Goal: Complete application form

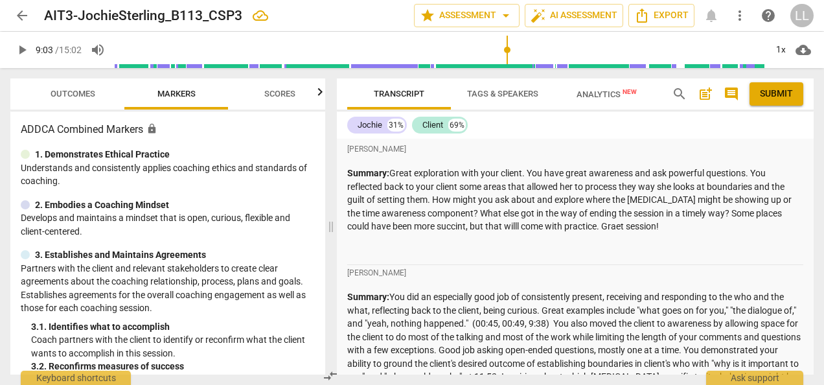
scroll to position [3106, 0]
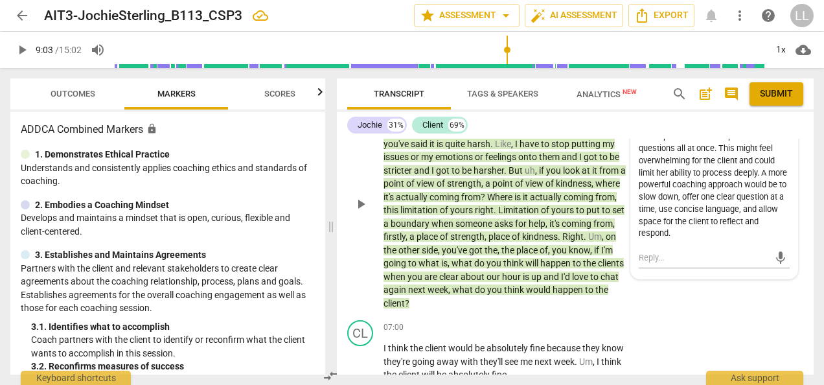
click at [359, 212] on span "play_arrow" at bounding box center [361, 204] width 16 height 16
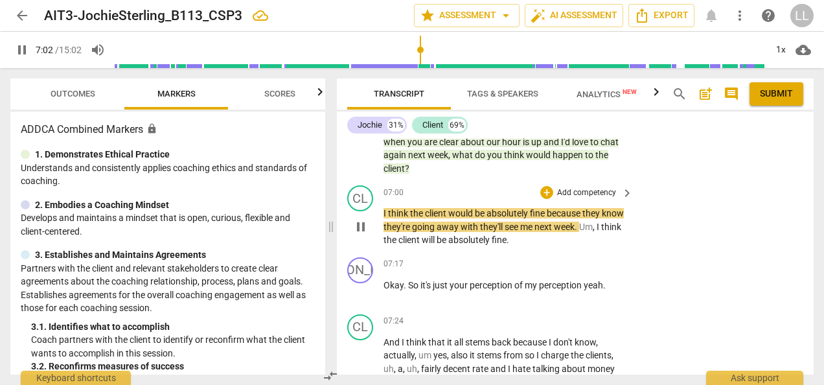
scroll to position [3244, 0]
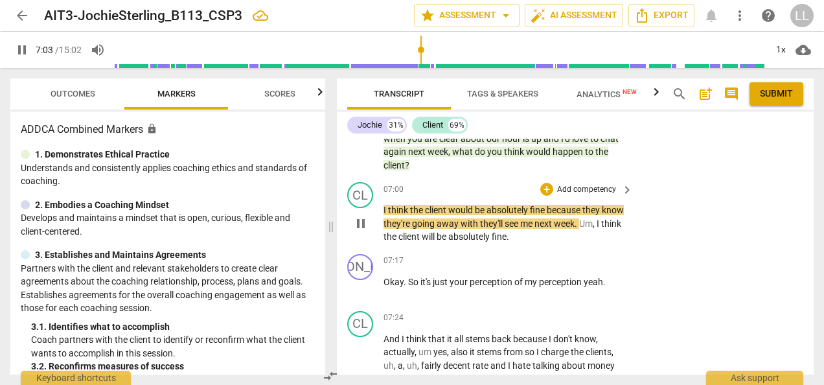
click at [357, 231] on span "pause" at bounding box center [361, 224] width 16 height 16
type input "424"
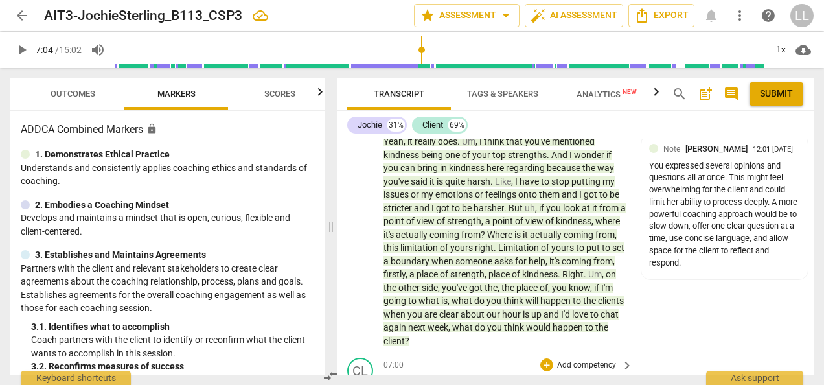
scroll to position [3050, 0]
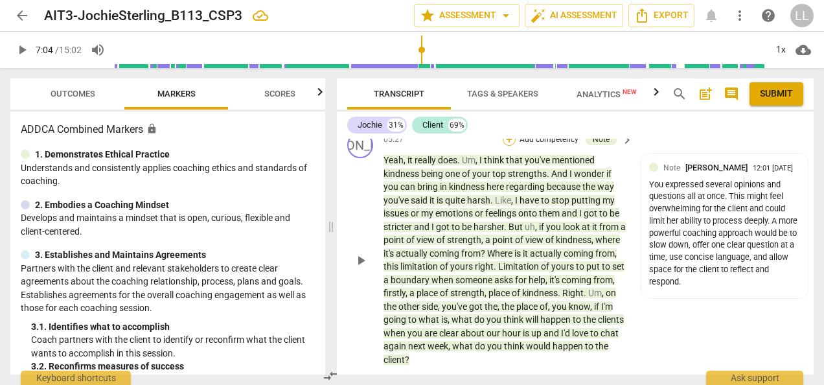
click at [511, 146] on div "+" at bounding box center [509, 139] width 13 height 13
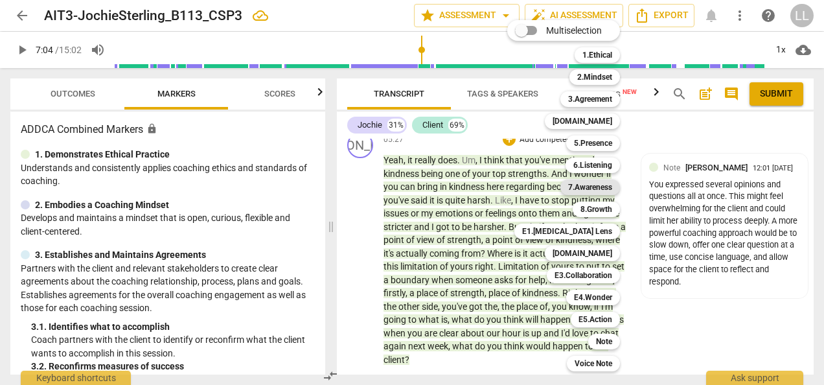
click at [578, 189] on b "7.Awareness" at bounding box center [590, 187] width 44 height 16
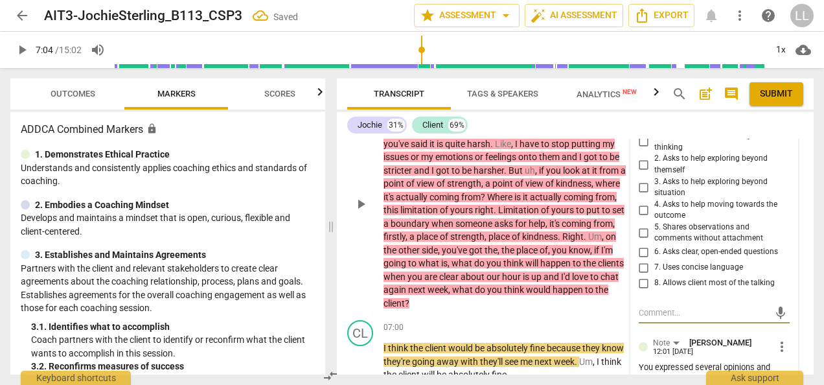
scroll to position [3113, 0]
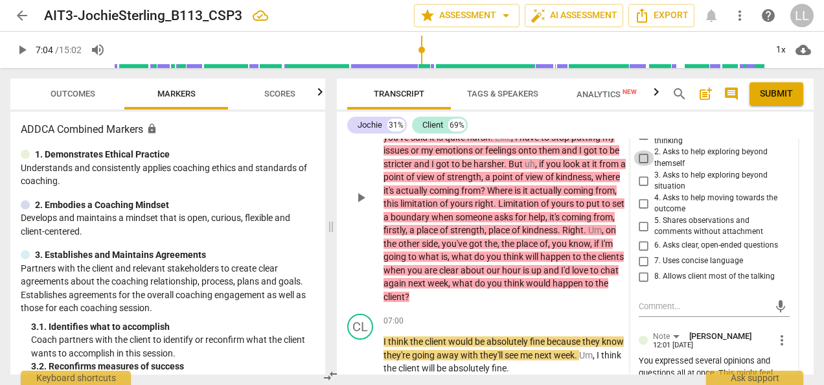
click at [642, 166] on input "2. Asks to help exploring beyond themself" at bounding box center [643, 158] width 21 height 16
checkbox input "true"
click at [642, 188] on input "3. Asks to help exploring beyond situation" at bounding box center [643, 181] width 21 height 16
checkbox input "true"
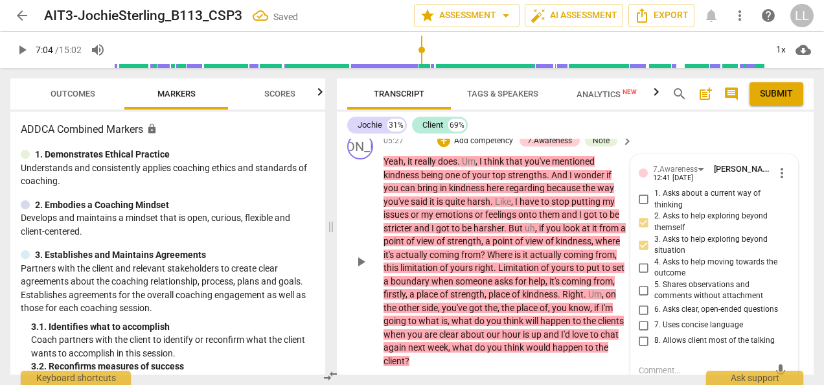
scroll to position [3048, 0]
click at [614, 220] on p "Yeah , it really does . Um , I think that you've mentioned kindness being one o…" at bounding box center [504, 261] width 243 height 212
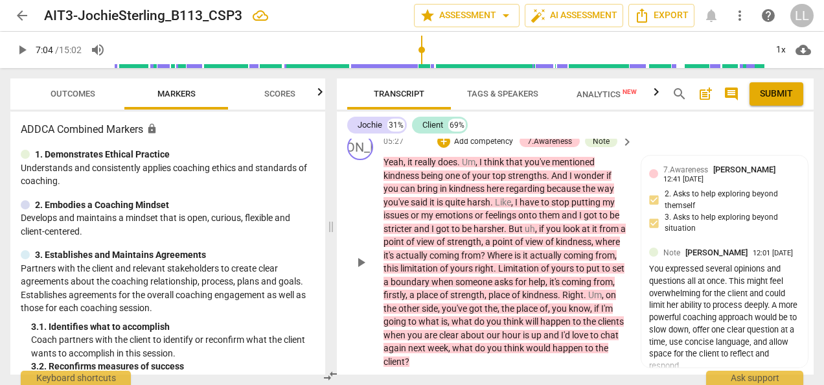
click at [462, 148] on p "Add competency" at bounding box center [484, 142] width 62 height 12
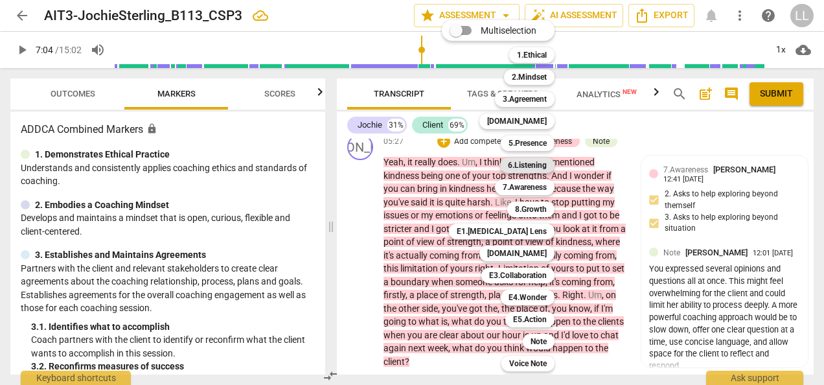
click at [535, 162] on b "6.Listening" at bounding box center [527, 165] width 39 height 16
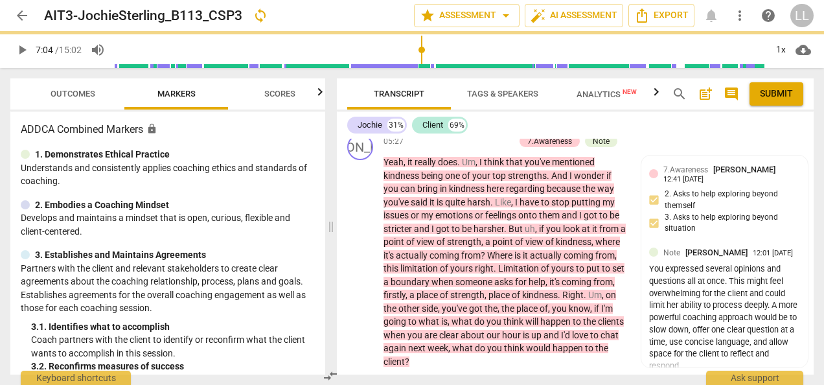
scroll to position [3106, 0]
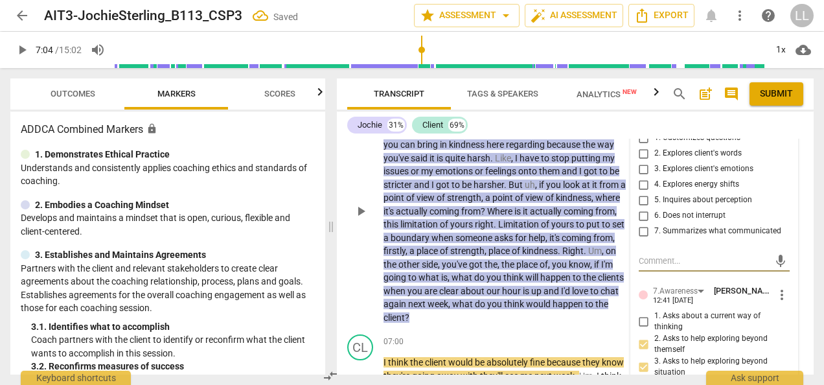
click at [641, 208] on input "5. Inquires about perception" at bounding box center [643, 200] width 21 height 16
checkbox input "true"
click at [617, 184] on p "Yeah , it really does . Um , I think that you've mentioned kindness being one o…" at bounding box center [504, 217] width 243 height 212
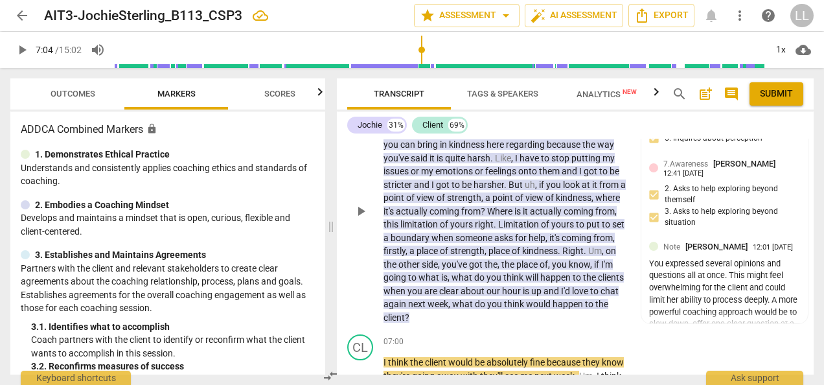
click at [438, 89] on p "Add competency" at bounding box center [453, 84] width 62 height 12
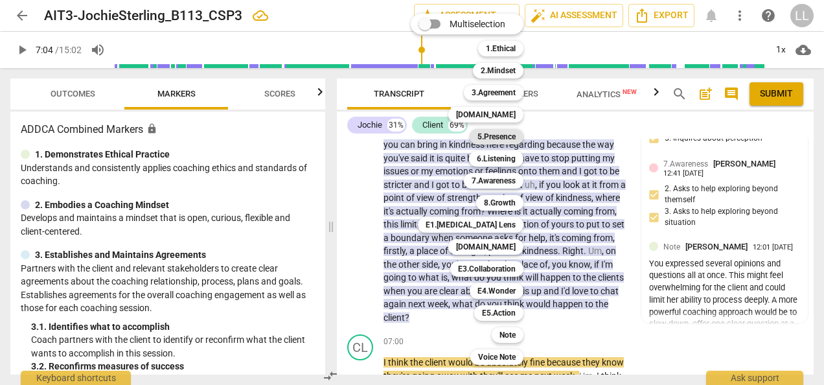
click at [501, 137] on b "5.Presence" at bounding box center [496, 137] width 38 height 16
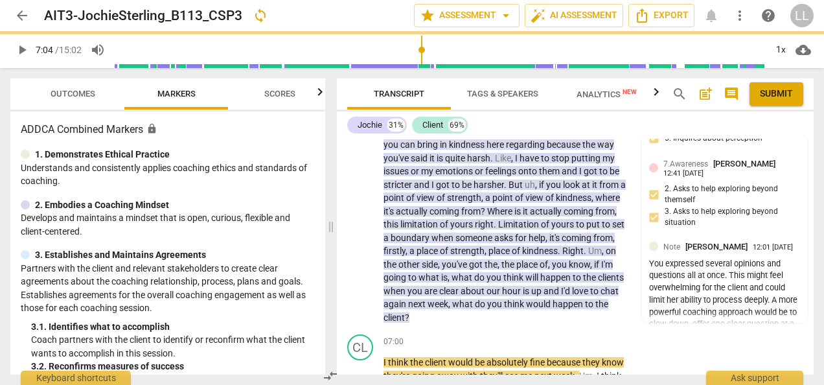
scroll to position [3114, 0]
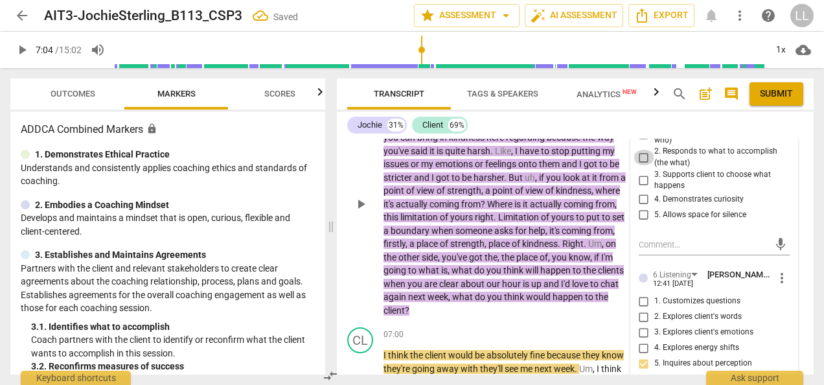
click at [641, 165] on input "2. Responds to what to accomplish (the what)" at bounding box center [643, 158] width 21 height 16
checkbox input "true"
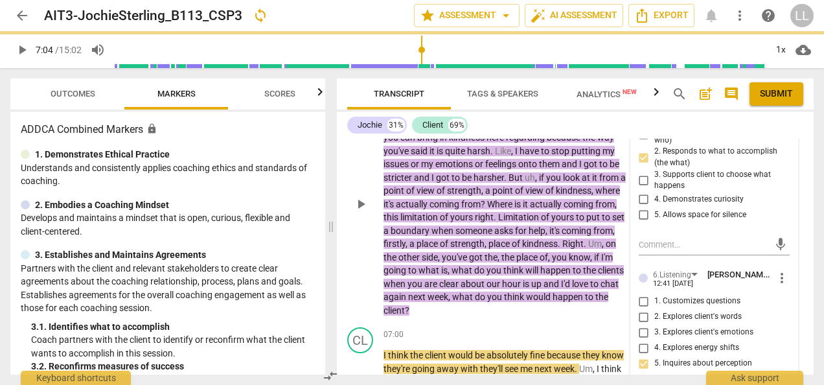
click at [639, 207] on input "4. Demonstrates curiosity" at bounding box center [643, 200] width 21 height 16
checkbox input "true"
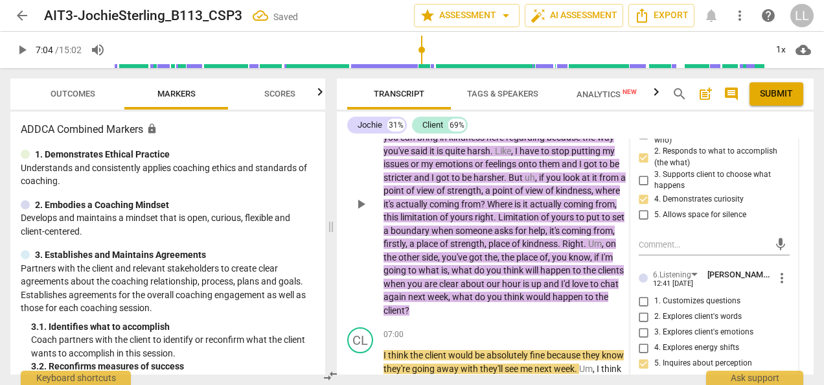
click at [611, 164] on div "05:27 + Add competency 5.Presence 6.Listening 7.Awareness Note keyboard_arrow_r…" at bounding box center [508, 193] width 251 height 248
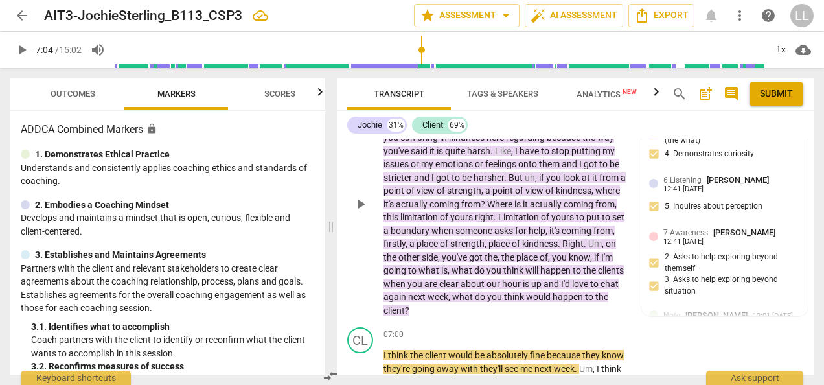
scroll to position [3049, 0]
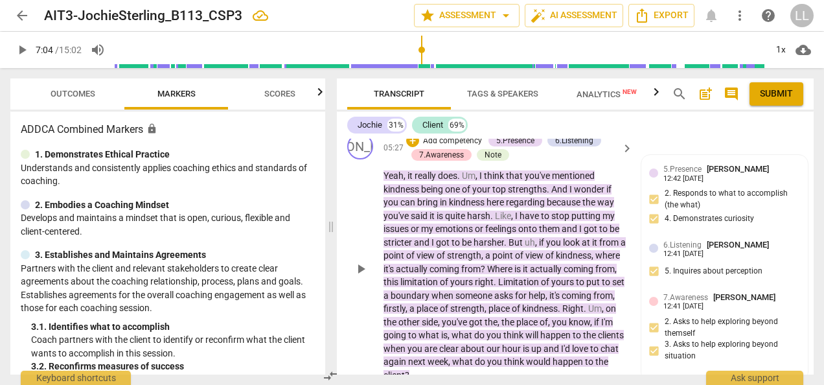
click at [422, 147] on p "Add competency" at bounding box center [453, 141] width 62 height 12
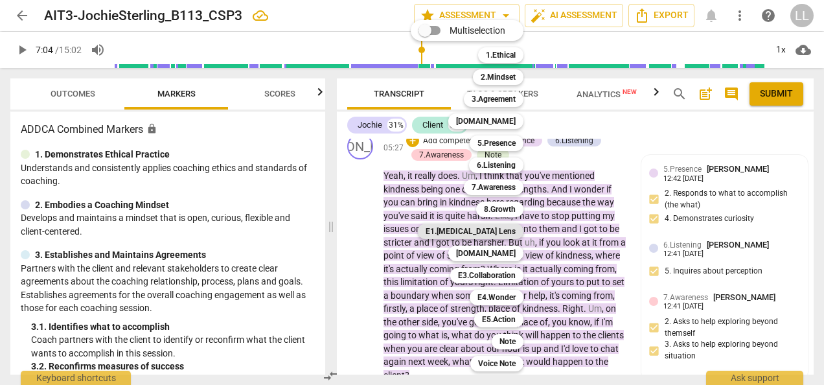
click at [504, 233] on b "E1.[MEDICAL_DATA] Lens" at bounding box center [471, 231] width 90 height 16
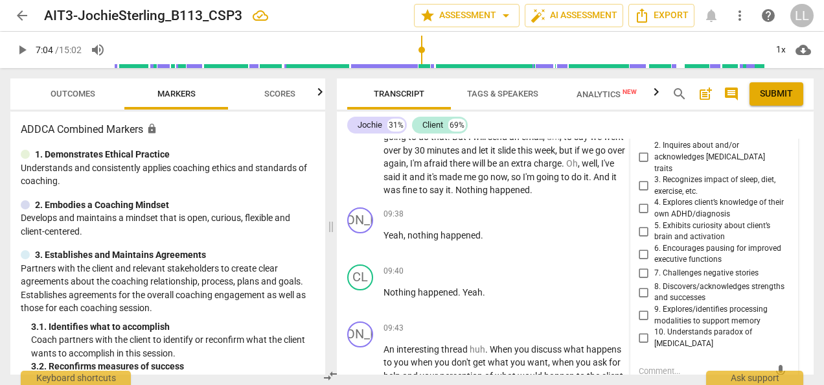
scroll to position [3632, 0]
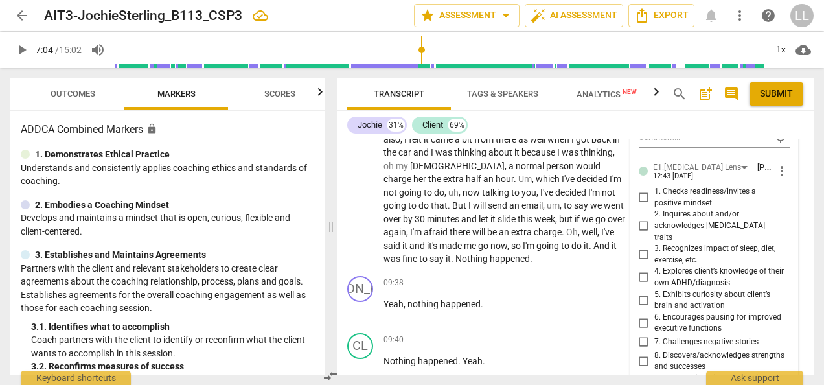
click at [641, 308] on input "5. Exhibits curiosity about client’s brain and activation" at bounding box center [643, 300] width 21 height 16
checkbox input "true"
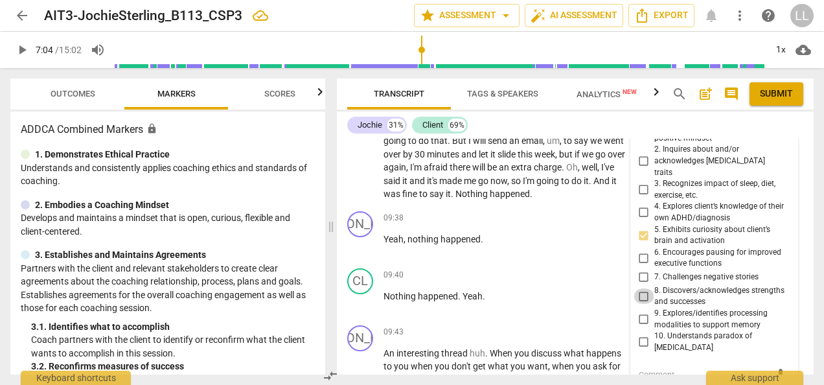
click at [639, 304] on input "8. Discovers/acknowledges strengths and successes" at bounding box center [643, 296] width 21 height 16
checkbox input "true"
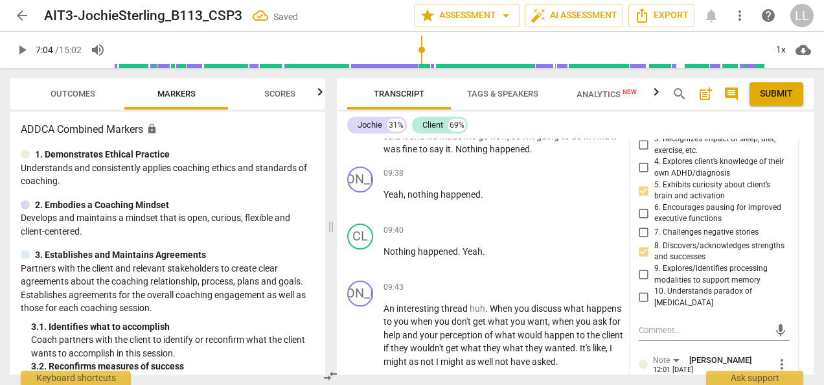
scroll to position [3761, 0]
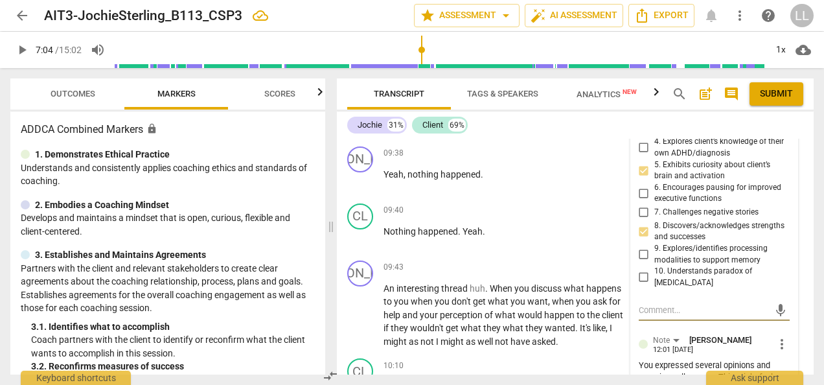
click at [657, 316] on textarea at bounding box center [704, 310] width 130 height 12
type textarea "Y"
type textarea "Yo"
type textarea "You"
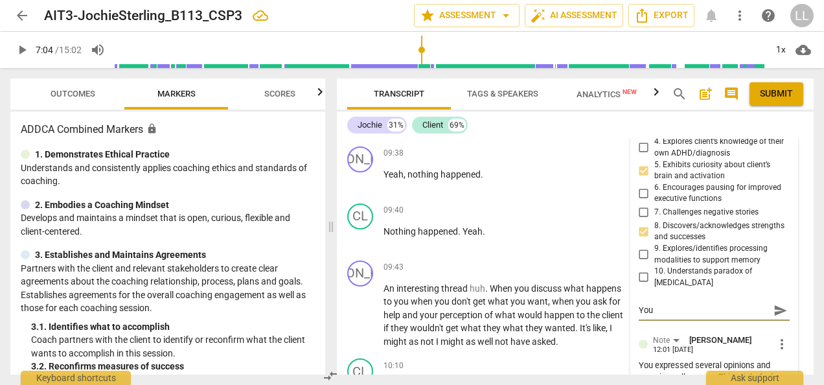
type textarea "You"
type textarea "You r"
type textarea "You re"
type textarea "You rec"
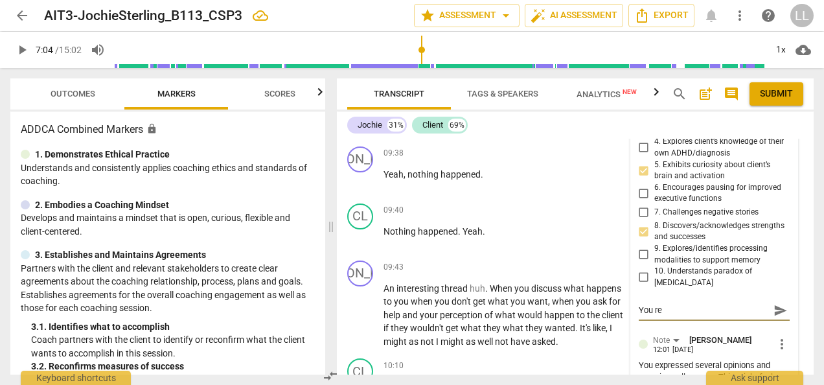
type textarea "You rec"
type textarea "You reco"
type textarea "You recog"
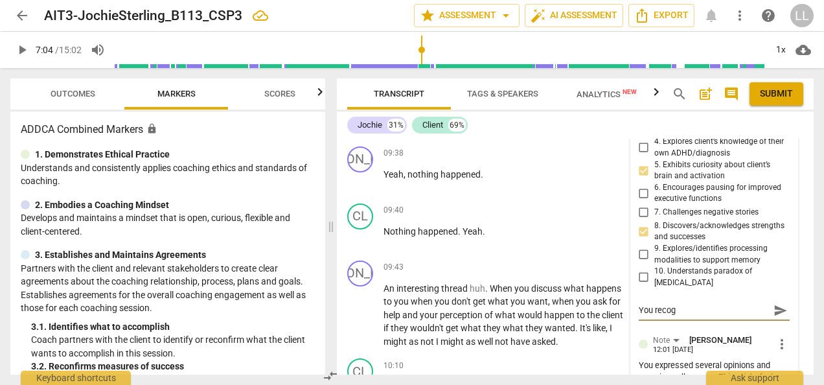
type textarea "You recogn"
type textarea "You recogni"
type textarea "You recogniz"
type textarea "You recognize"
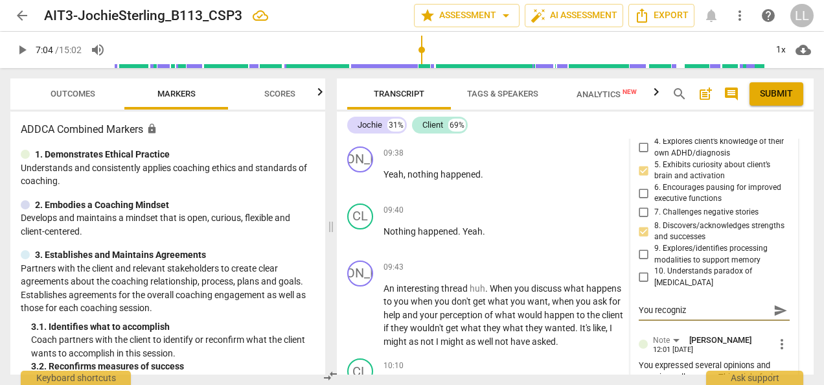
type textarea "You recognize"
type textarea "You recognized"
type textarea "You recognized t"
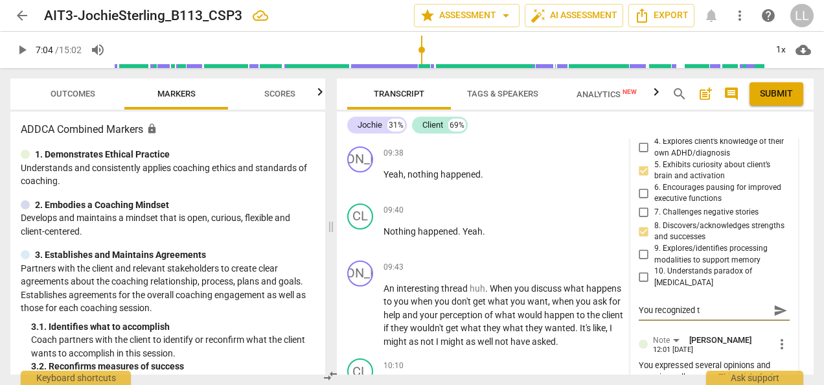
type textarea "You recognized th"
type textarea "You recognized the"
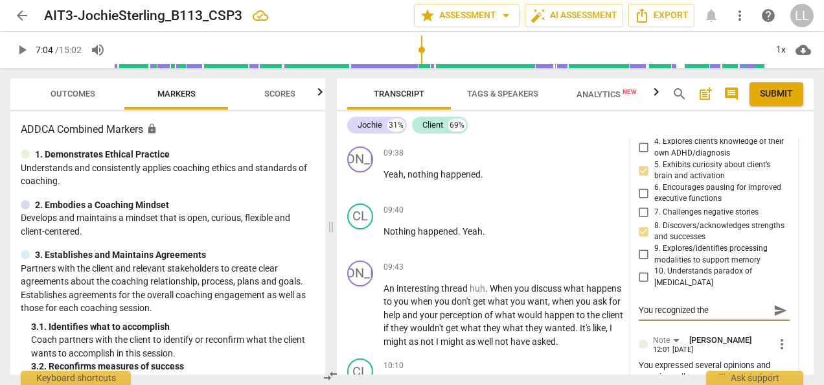
type textarea "You recognized the"
type textarea "You recognized the c"
type textarea "You recognized the cl"
type textarea "You recognized the cli"
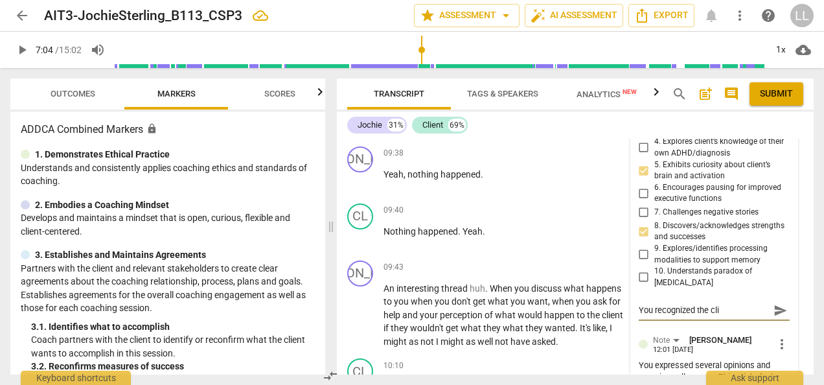
type textarea "You recognized the clie"
type textarea "You recognized the clien"
type textarea "You recognized the client"
type textarea "You recognized the client'"
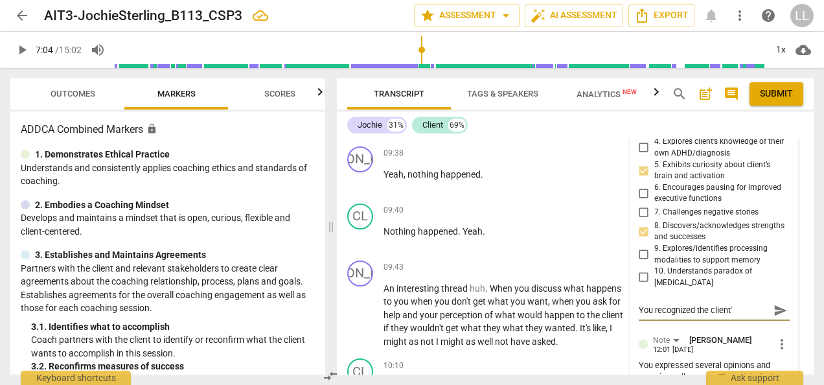
type textarea "You recognized the client's"
type textarea "You recognized the client's s"
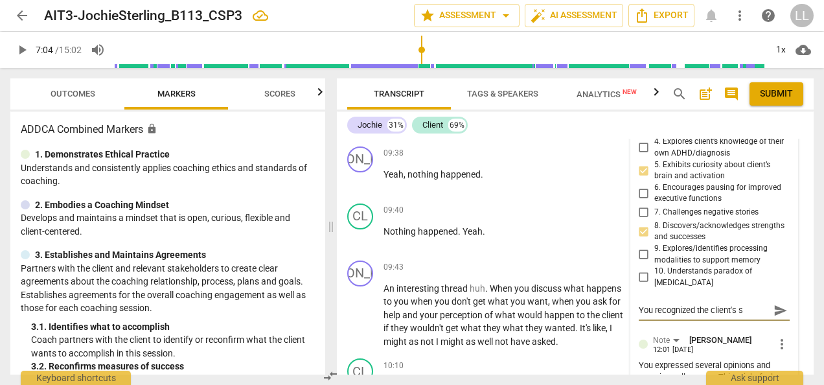
type textarea "You recognized the client's st"
type textarea "You recognized the client's str"
type textarea "You recognized the client's stre"
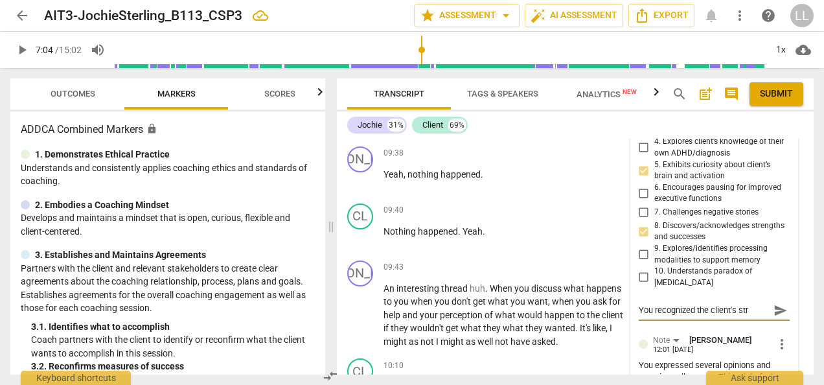
type textarea "You recognized the client's stre"
type textarea "You recognized the client's stren"
type textarea "You recognized the client's [PERSON_NAME]"
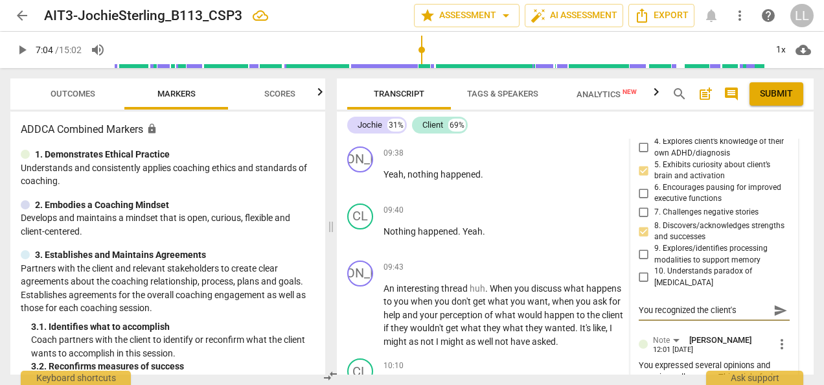
type textarea "You recognized the client's strengt"
type textarea "You recognized the client's strength"
type textarea "You recognized the client's strength a"
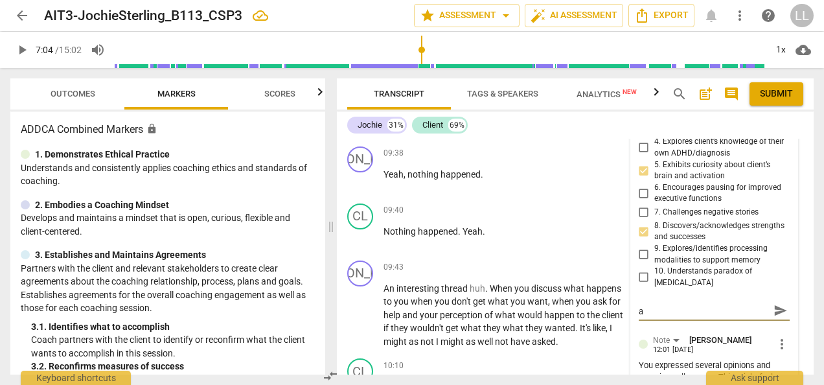
type textarea "You recognized the client's strength an"
type textarea "You recognized the client's strength and"
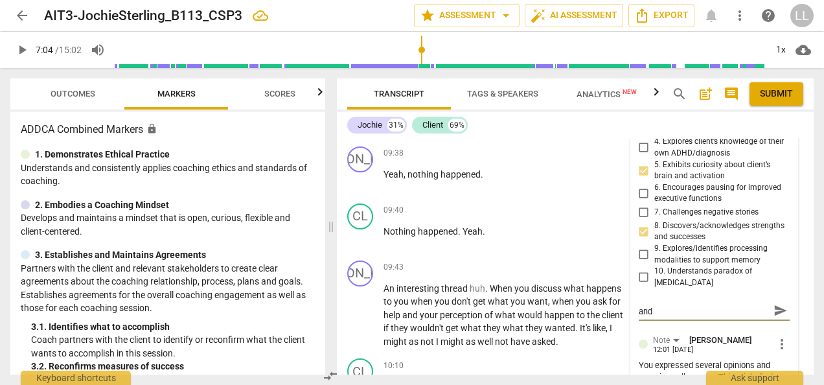
type textarea "You recognized the client's strength and"
type textarea "You recognized the client's strength and e"
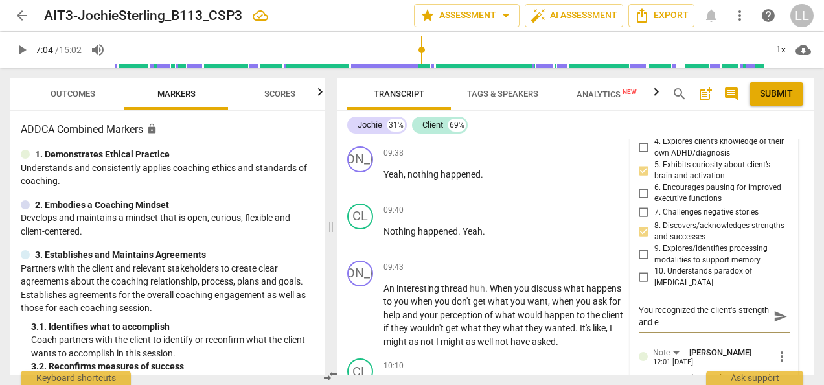
type textarea "You recognized the client's strength and ex"
type textarea "You recognized the client's strength and exp"
type textarea "You recognized the client's strength and expl"
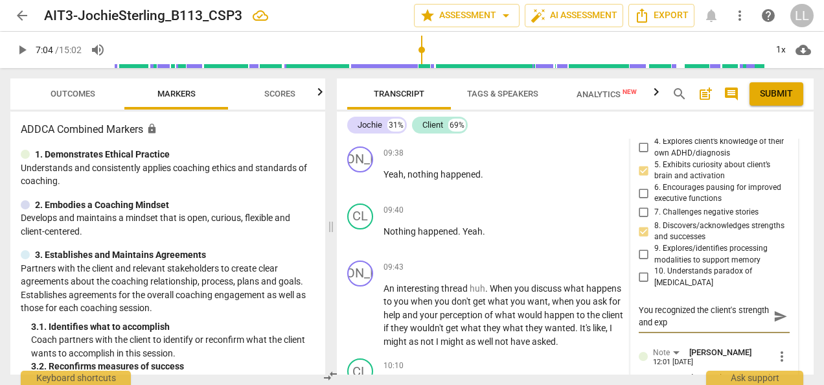
type textarea "You recognized the client's strength and expl"
type textarea "You recognized the client's strength and explo"
type textarea "You recognized the client's strength and explor"
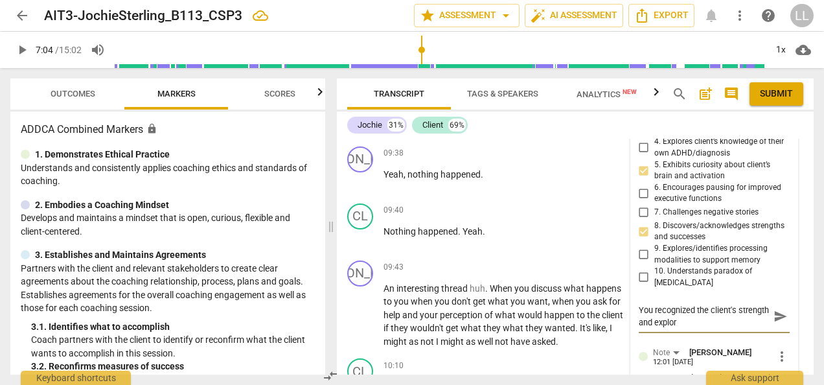
type textarea "You recognized the client's strength and explore"
type textarea "You recognized the client's strength and explored"
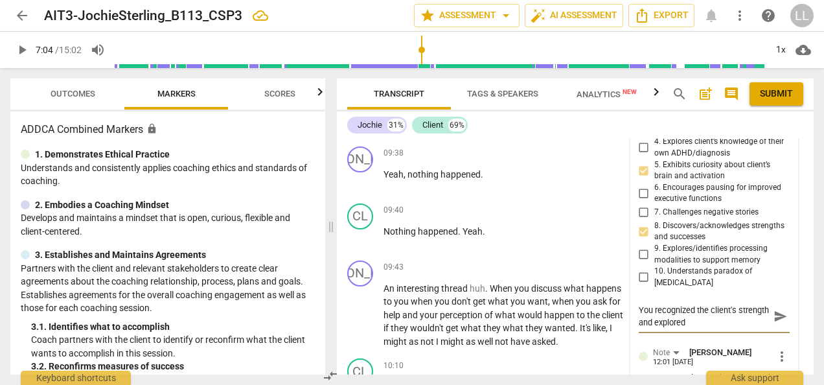
type textarea "You recognized the client's strength and explored"
type textarea "You recognized the client's strength and explored f"
type textarea "You recognized the client's strength and explored fr"
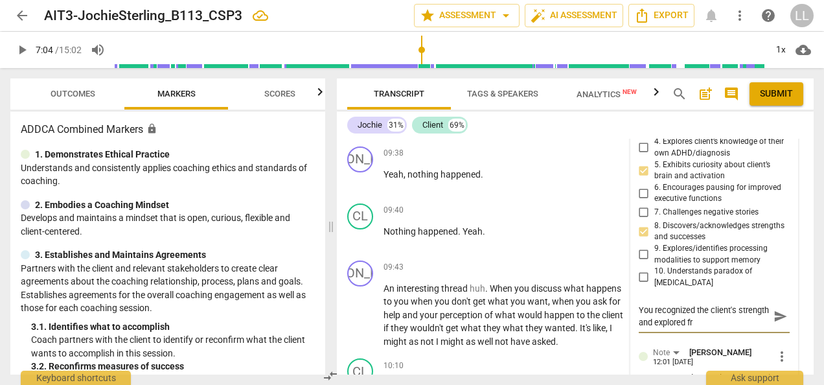
type textarea "You recognized the client's strength and explored fro"
type textarea "You recognized the client's strength and explored from"
type textarea "You recognized the client's strength and explored from h"
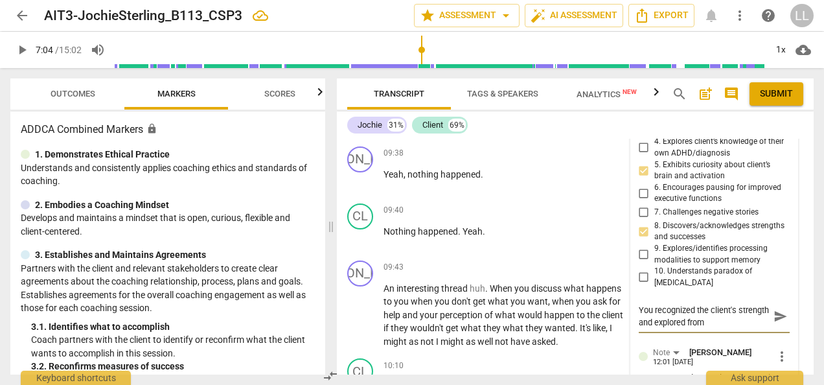
type textarea "You recognized the client's strength and explored from h"
type textarea "You recognized the client's strength and explored from he"
type textarea "You recognized the client's strength and explored from her"
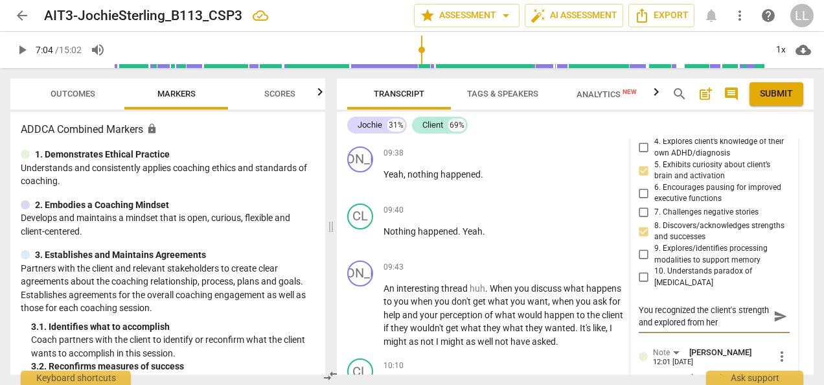
type textarea "You recognized the client's strength and explored from here"
type textarea "You recognized the client's strength and explored from here."
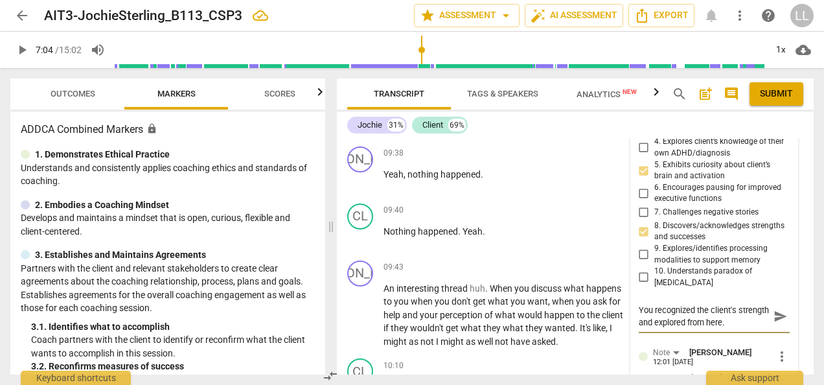
type textarea "You recognized the client's strength and explored from here."
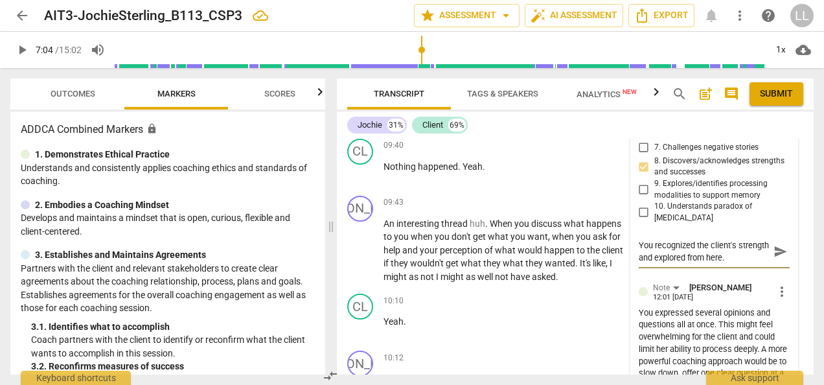
type textarea "You recognized the client's strength and explored from here."
type textarea "You recognized the client's strength and explored from here"
type textarea "You recognized the client's strength and explored from her"
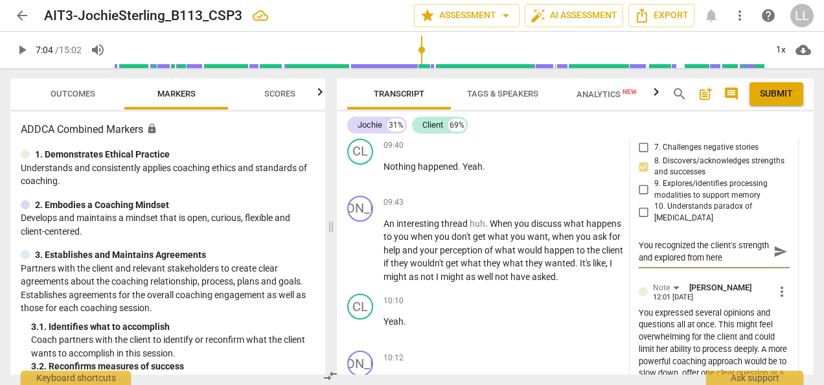
type textarea "You recognized the client's strength and explored from her"
type textarea "You recognized the client's strength and explored from he"
type textarea "You recognized the client's strength and explored from h"
type textarea "You recognized the client's strength and explored from"
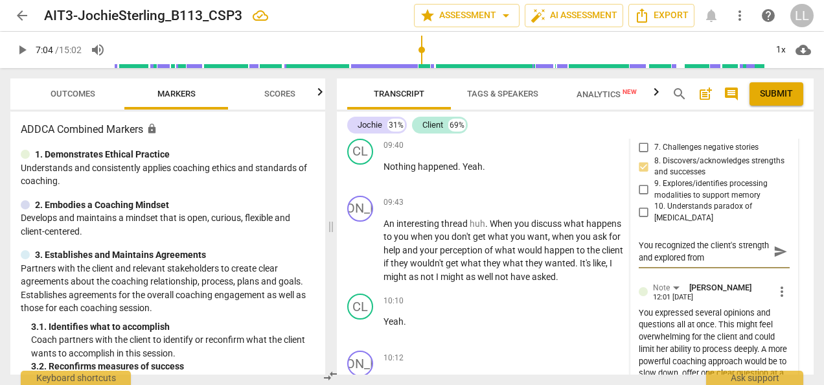
type textarea "You recognized the client's strength and explored from"
type textarea "You recognized the client's strength and explored fro"
type textarea "You recognized the client's strength and explored fr"
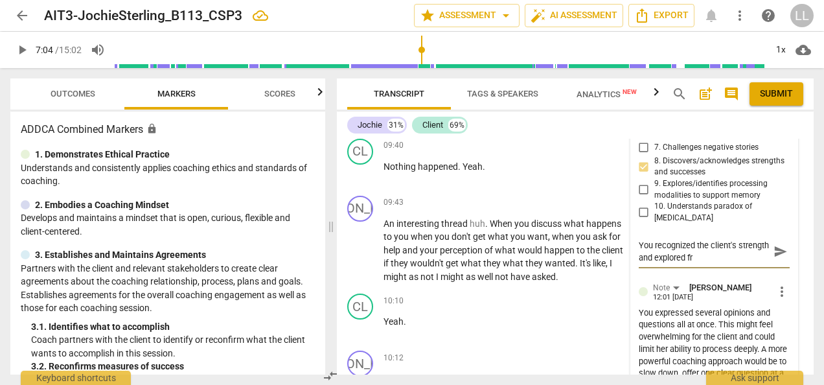
type textarea "You recognized the client's strength and explored f"
type textarea "You recognized the client's strength and explored"
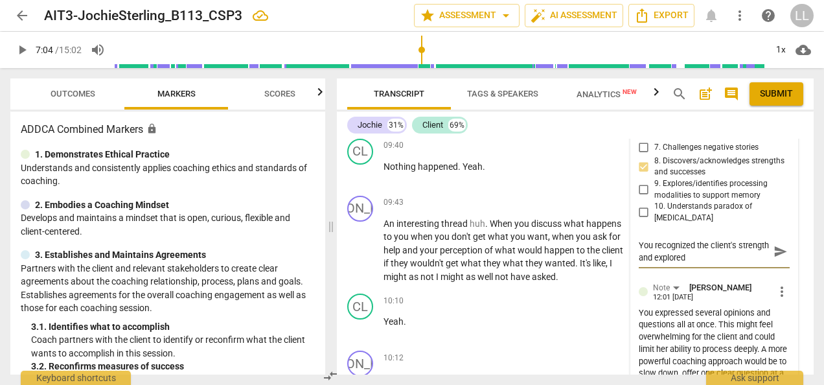
type textarea "You recognized the client's strength and explore"
type textarea "You recognized the client's strength and explor"
type textarea "You recognized the client's strength and explo"
type textarea "You recognized the client's strength and expl"
type textarea "You recognized the client's strength and exp"
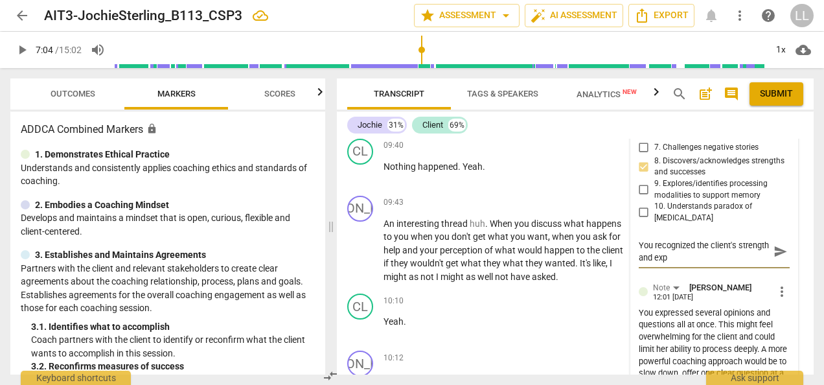
type textarea "You recognized the client's strength and ex"
type textarea "You recognized the client's strength and e"
type textarea "You recognized the client's strength and"
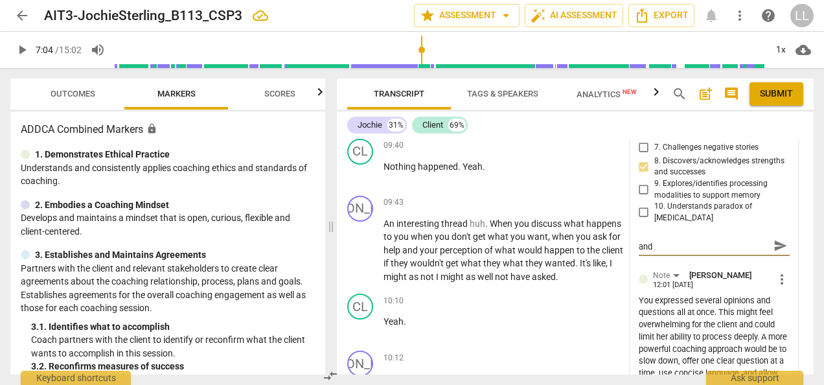
type textarea "You recognized the client's strength and i"
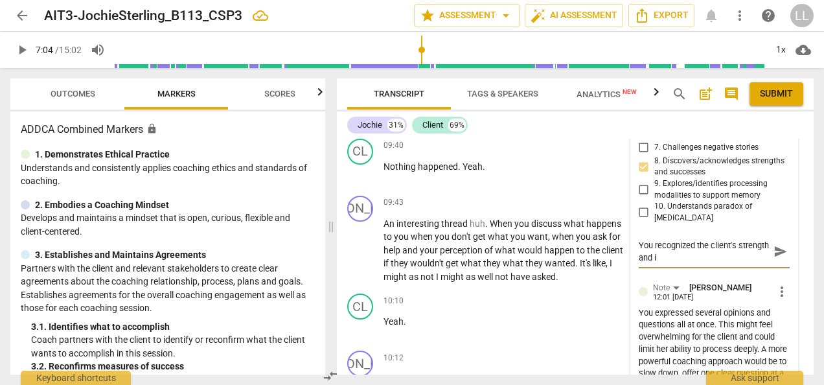
scroll to position [0, 0]
type textarea "You recognized the client's strength and in"
type textarea "You recognized the client's strength and inv"
type textarea "You recognized the client's strength and invi"
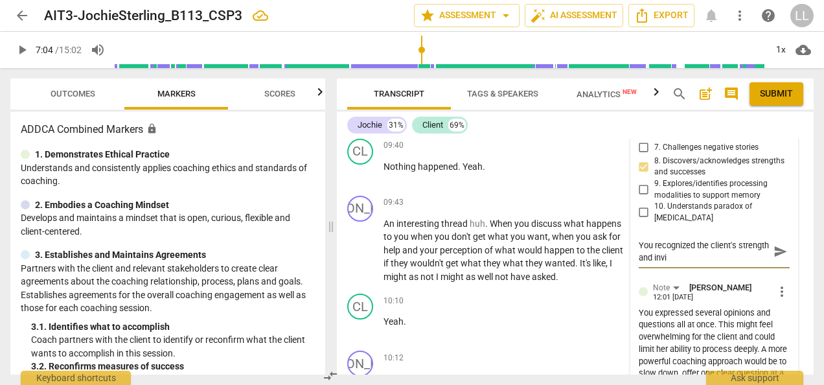
type textarea "You recognized the client's strength and invit"
type textarea "You recognized the client's strength and invite"
type textarea "You recognized the client's strength and invited"
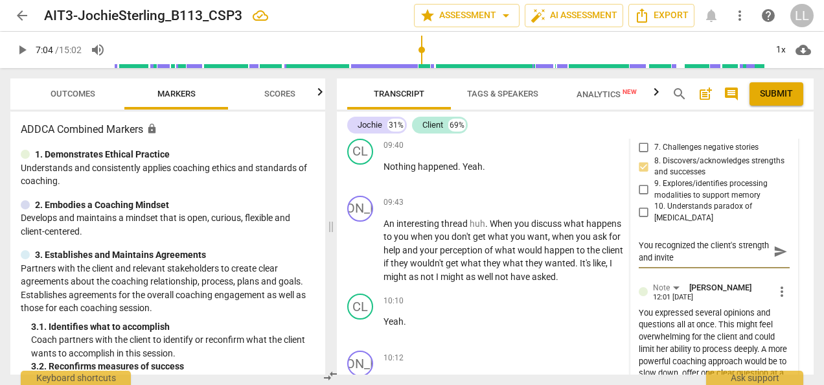
type textarea "You recognized the client's strength and invited"
type textarea "You recognized the client's strength and invited h"
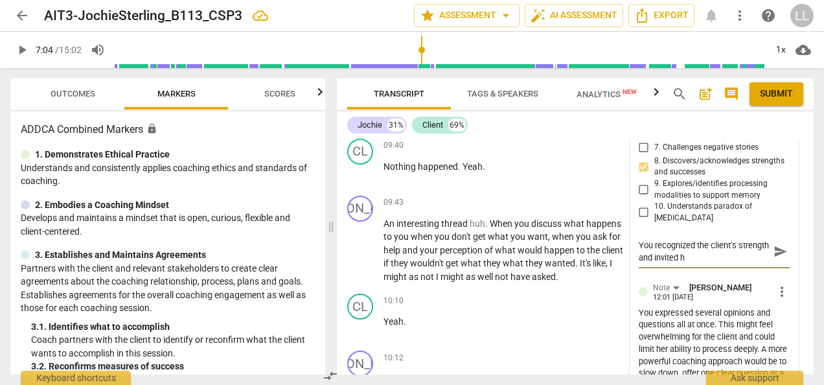
type textarea "You recognized the client's strength and invited he"
type textarea "You recognized the client's strength and invited her"
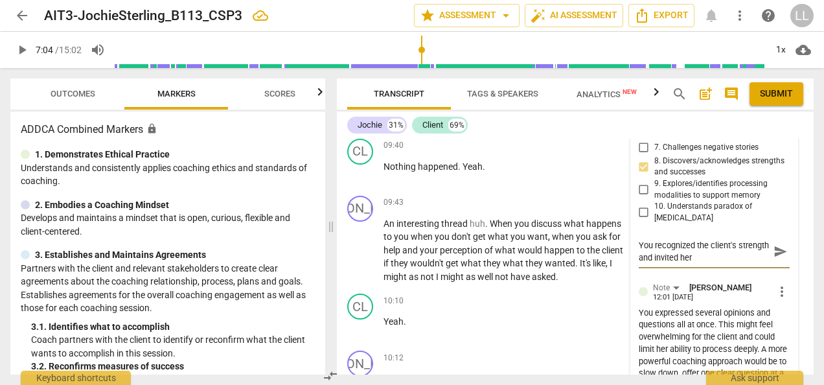
type textarea "You recognized the client's strength and invited her"
type textarea "You recognized the client's strength and invited her t"
type textarea "You recognized the client's strength and invited her to"
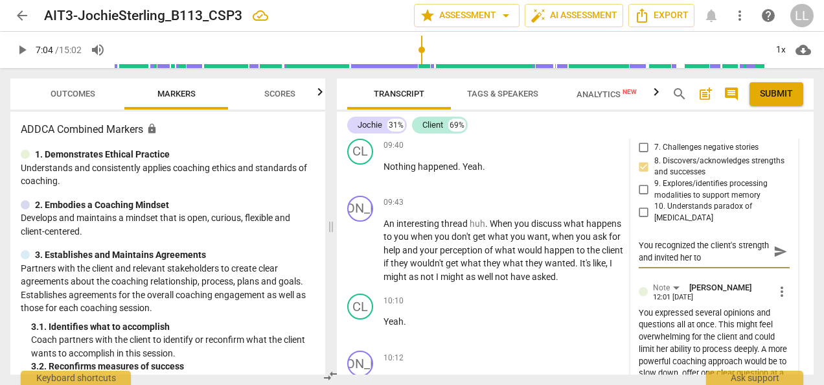
type textarea "You recognized the client's strength and invited her to"
type textarea "You recognized the client's strength and invited her to t"
type textarea "You recognized the client's strength and invited her to th"
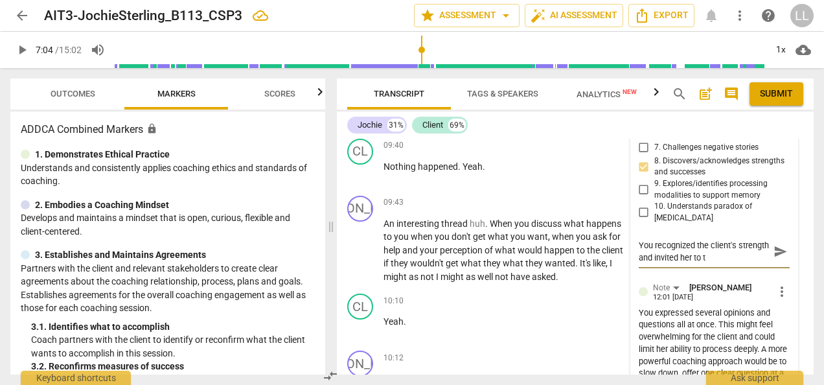
type textarea "You recognized the client's strength and invited her to th"
type textarea "You recognized the client's strength and invited her to thi"
type textarea "You recognized the client's strength and invited her to thin"
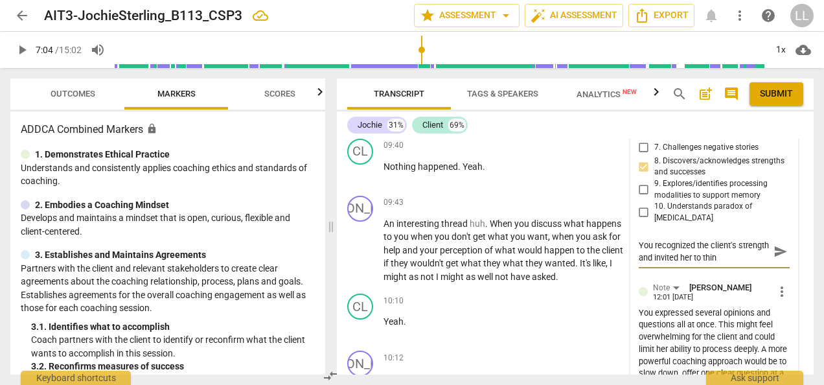
type textarea "You recognized the client's strength and invited her to think"
type textarea "You recognized the client's strength and invited her to think a"
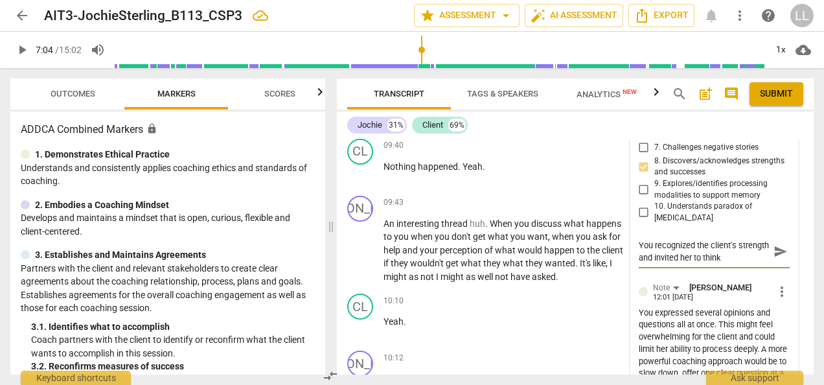
type textarea "You recognized the client's strength and invited her to think a"
type textarea "You recognized the client's strength and invited her to think ab"
type textarea "You recognized the client's strength and invited her to think abo"
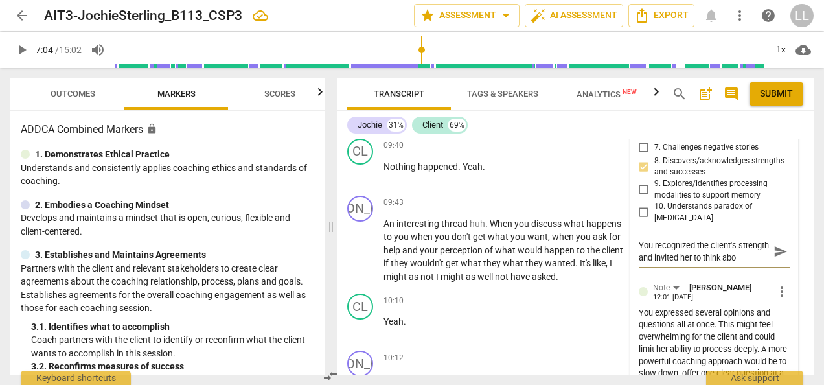
type textarea "You recognized the client's strength and invited her to think abou"
type textarea "You recognized the client's strength and invited her to think about"
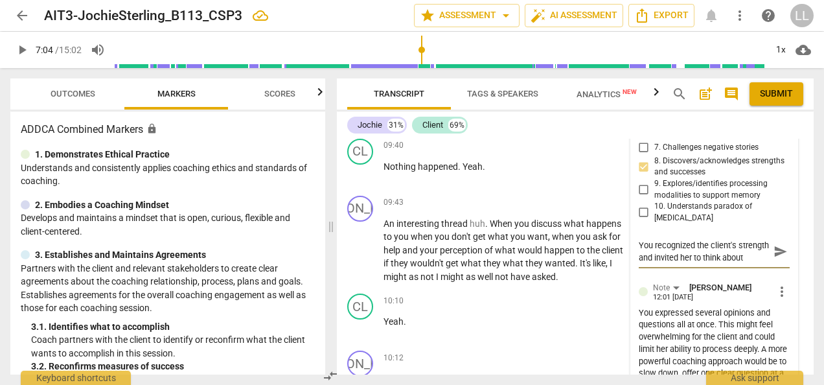
type textarea "You recognized the client's strength and invited her to think about"
type textarea "You recognized the client's strength and invited her to think about t"
type textarea "You recognized the client's strength and invited her to think about th"
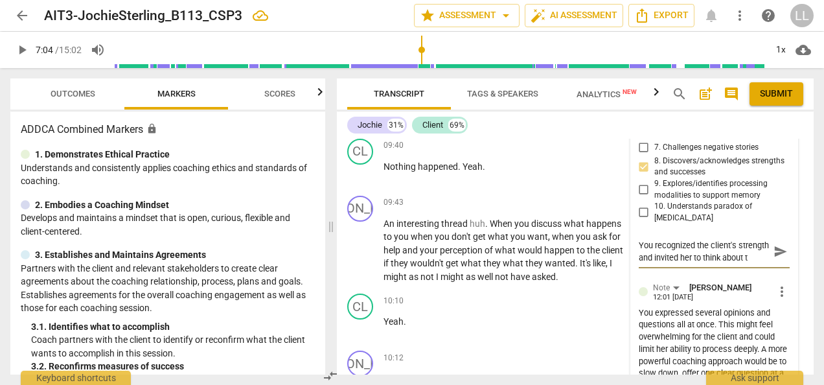
type textarea "You recognized the client's strength and invited her to think about th"
type textarea "You recognized the client's strength and invited her to think about the"
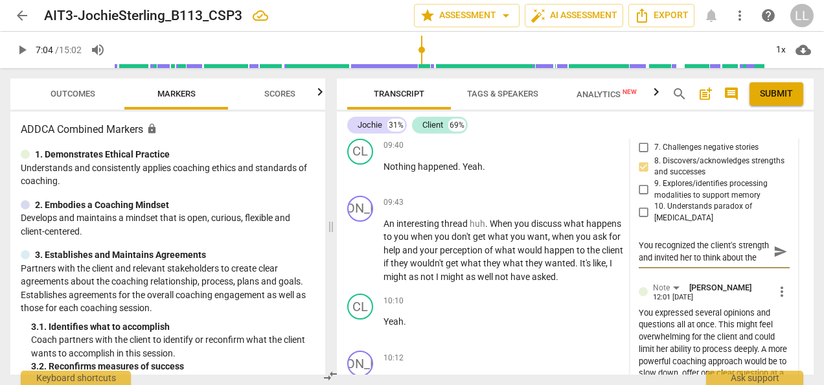
type textarea "You recognized the client's strength and invited her to think about the p"
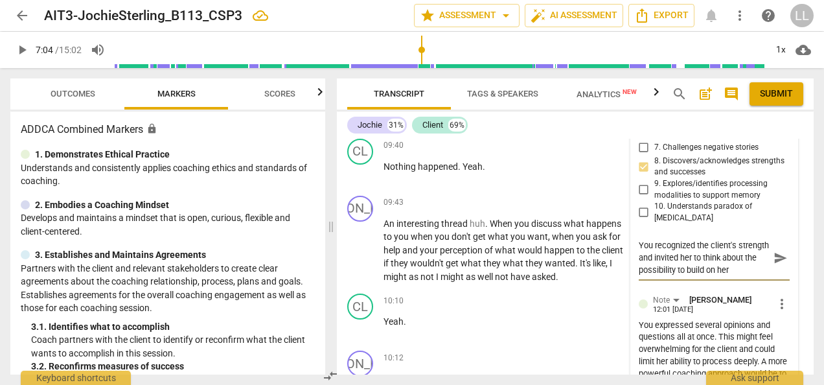
scroll to position [11, 0]
click at [777, 265] on span "send" at bounding box center [780, 258] width 14 height 14
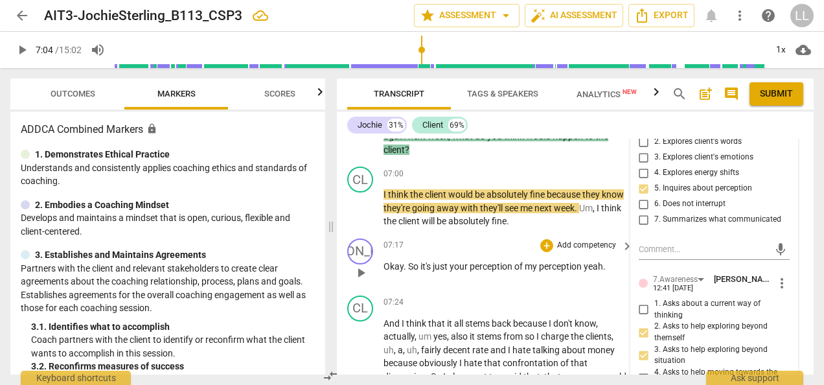
scroll to position [3308, 0]
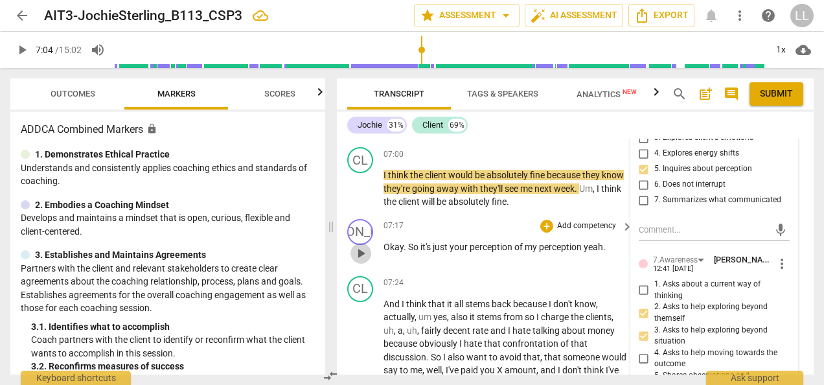
click at [356, 261] on span "play_arrow" at bounding box center [361, 253] width 16 height 16
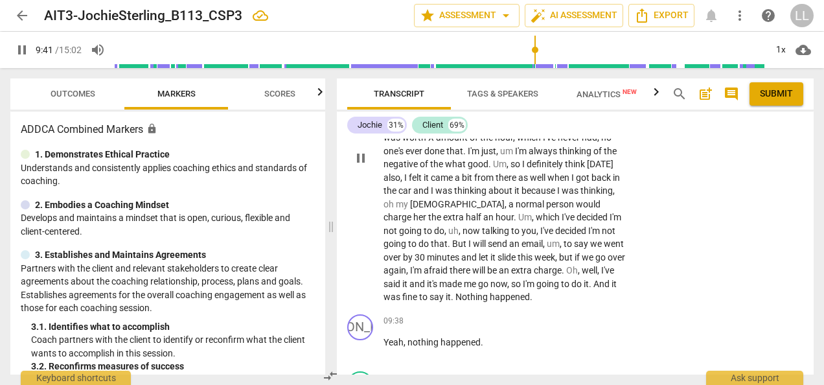
scroll to position [3567, 0]
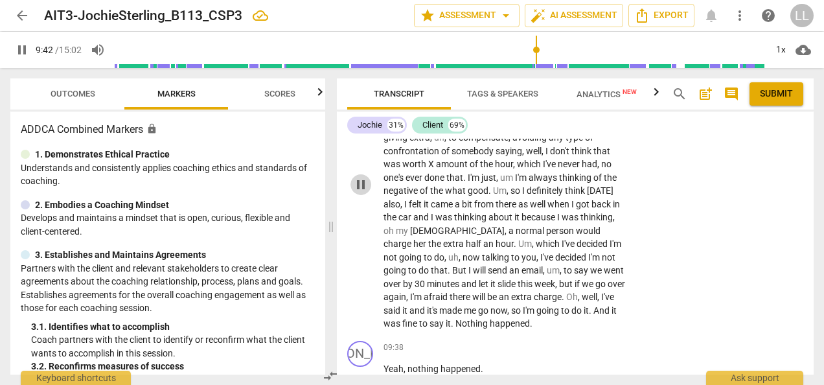
click at [361, 192] on span "pause" at bounding box center [361, 185] width 16 height 16
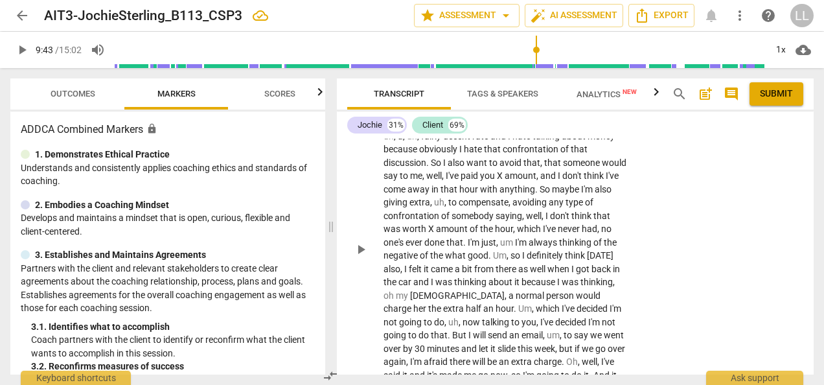
scroll to position [3437, 0]
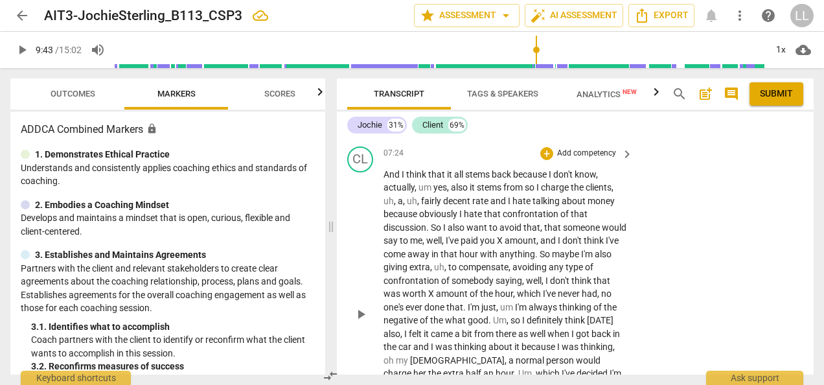
click at [562, 159] on p "Add competency" at bounding box center [587, 154] width 62 height 12
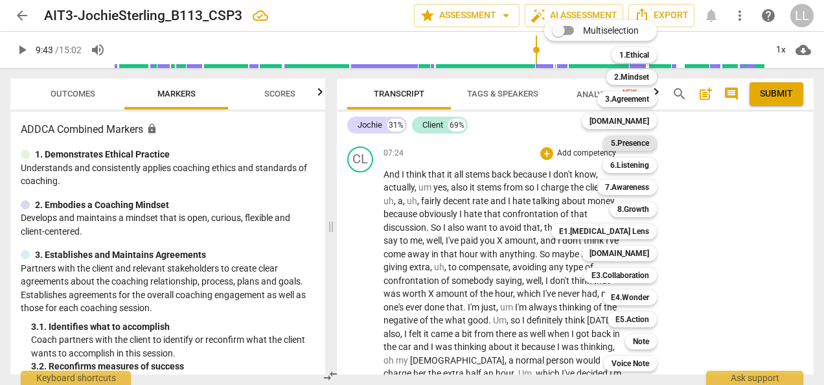
click at [641, 144] on b "5.Presence" at bounding box center [630, 143] width 38 height 16
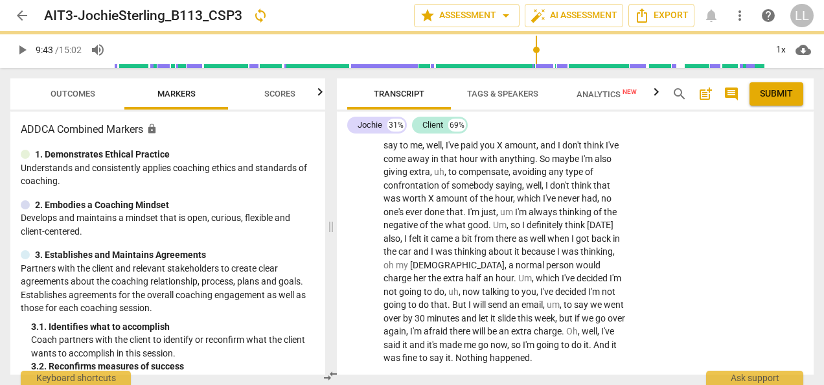
scroll to position [3533, 0]
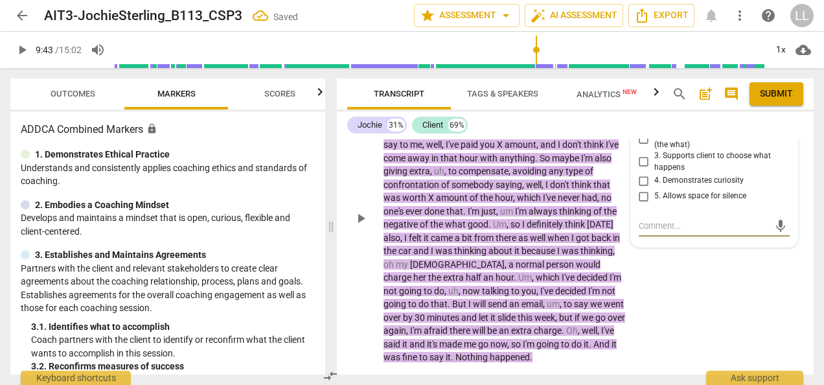
click at [640, 204] on input "5. Allows space for silence" at bounding box center [643, 196] width 21 height 16
click at [646, 232] on textarea at bounding box center [704, 226] width 130 height 12
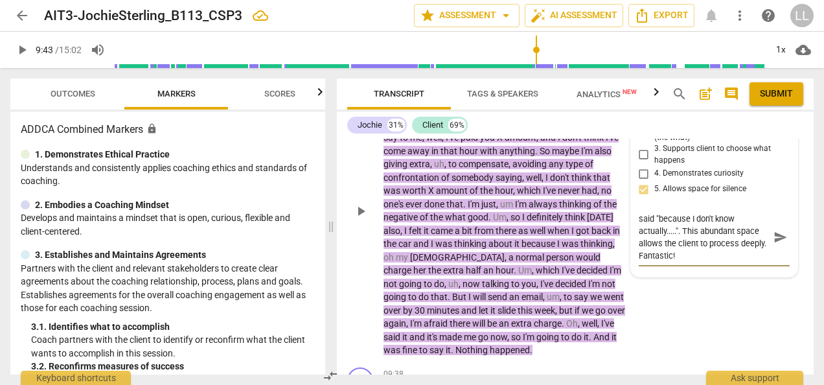
scroll to position [0, 0]
drag, startPoint x: 706, startPoint y: 306, endPoint x: 635, endPoint y: 263, distance: 83.1
click at [635, 263] on div "5.Presence [PERSON_NAME] 12:48 [DATE] more_vert 1. Responds to the whole person…" at bounding box center [714, 171] width 166 height 212
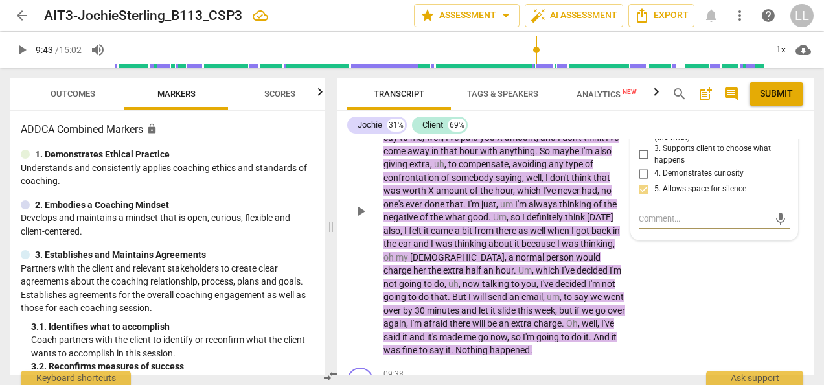
paste textarea "You allowed silence after the client said, ‘because I don’t know actually…’. Th…"
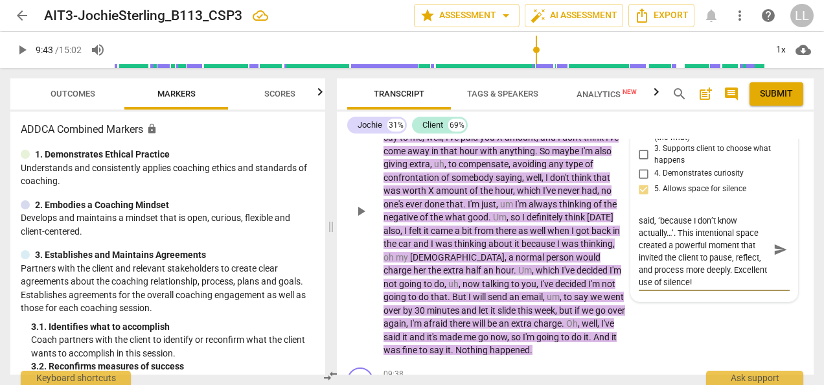
click at [690, 273] on textarea "You allowed silence after the client said, ‘because I don’t know actually…’. Th…" at bounding box center [704, 249] width 130 height 74
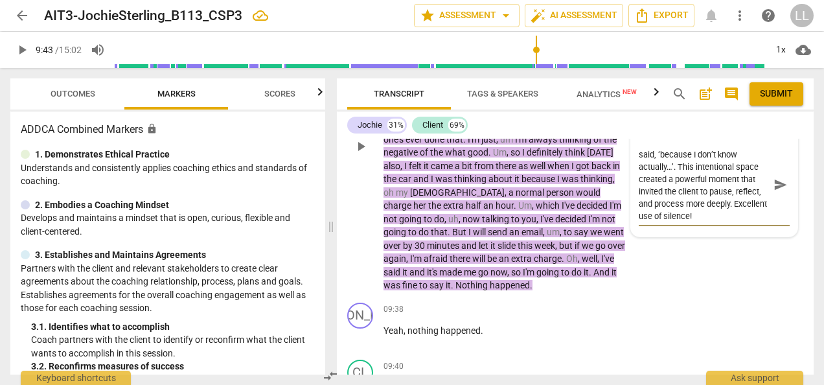
click at [775, 192] on span "send" at bounding box center [780, 184] width 14 height 14
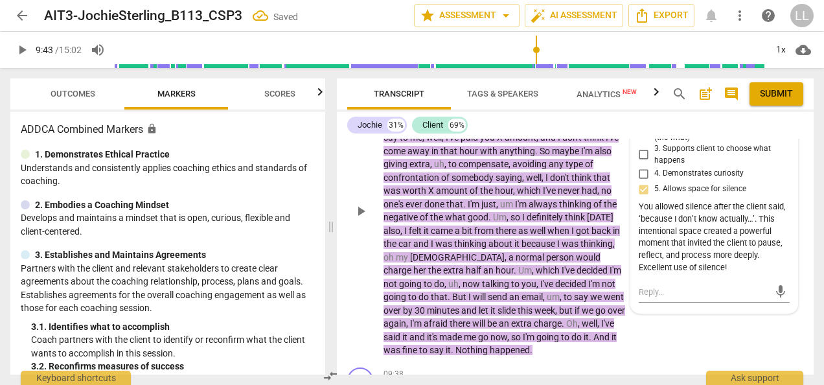
scroll to position [3476, 0]
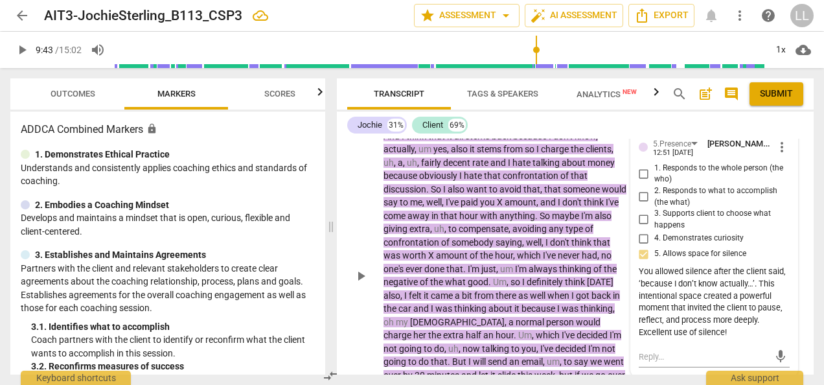
click at [487, 122] on div "+" at bounding box center [487, 115] width 13 height 13
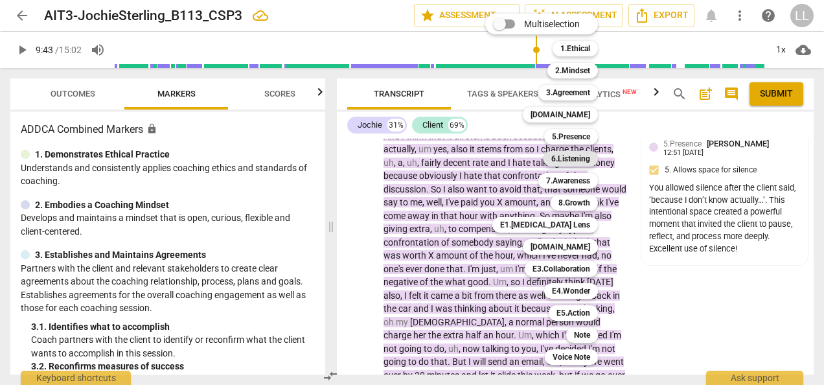
click at [582, 157] on b "6.Listening" at bounding box center [570, 159] width 39 height 16
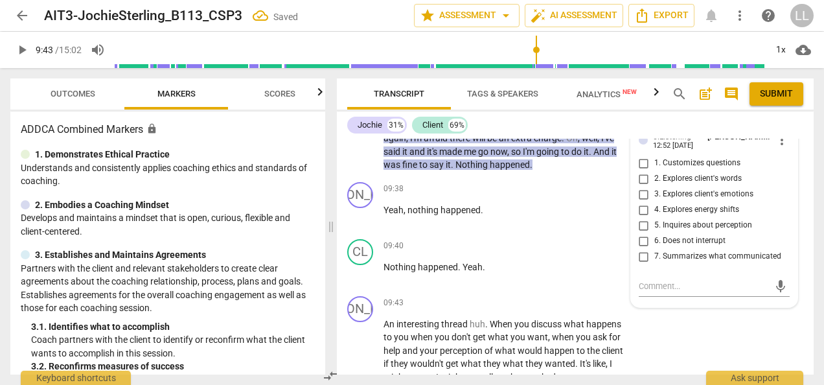
scroll to position [3728, 0]
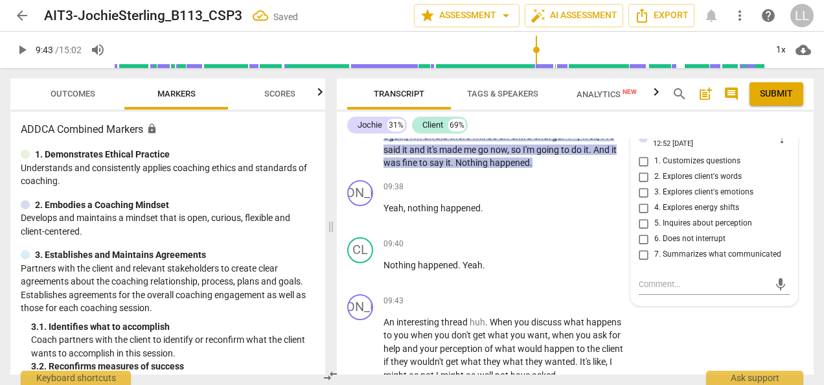
click at [642, 247] on input "6. Does not interrupt" at bounding box center [643, 239] width 21 height 16
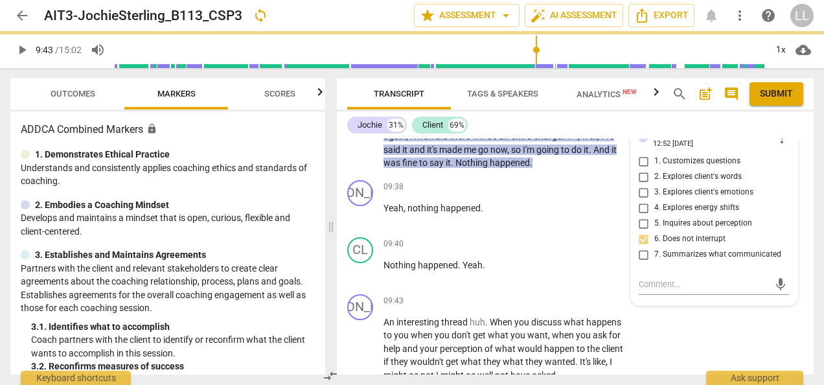
click at [615, 170] on p "And I think that it all stems back because I don't know , actually , um yes , a…" at bounding box center [504, 24] width 243 height 292
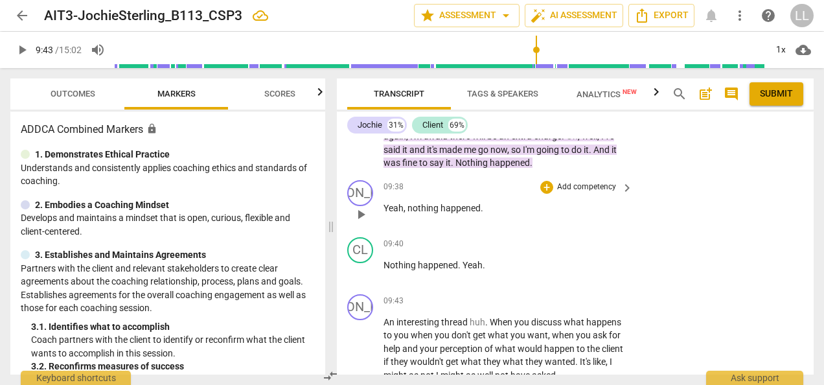
click at [523, 215] on p "Yeah , nothing happened ." at bounding box center [504, 208] width 243 height 14
click at [543, 194] on div "+" at bounding box center [546, 187] width 13 height 13
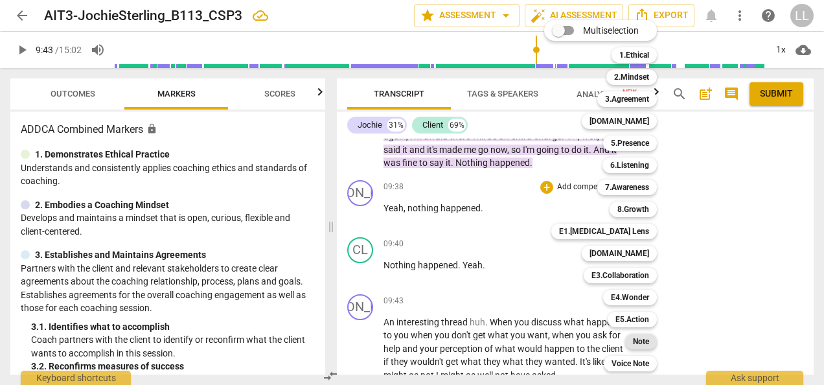
click at [641, 341] on b "Note" at bounding box center [641, 342] width 16 height 16
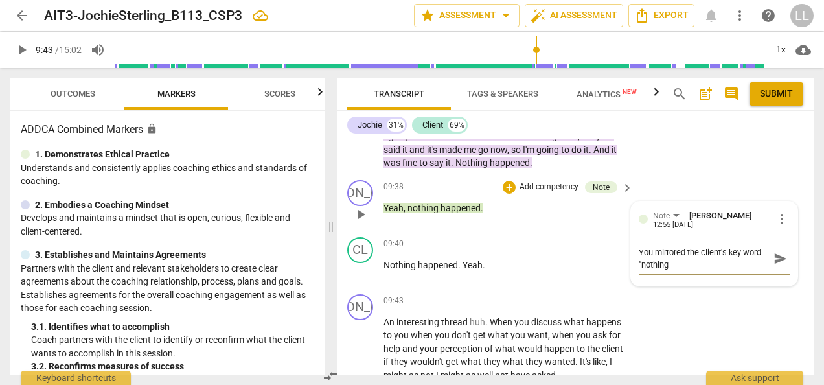
scroll to position [0, 0]
click at [685, 271] on textarea "You mirrored the client's key word "nothing happended"" at bounding box center [704, 258] width 130 height 25
click at [736, 271] on textarea "You mirrored back the client's key word "nothing happended"" at bounding box center [704, 258] width 130 height 25
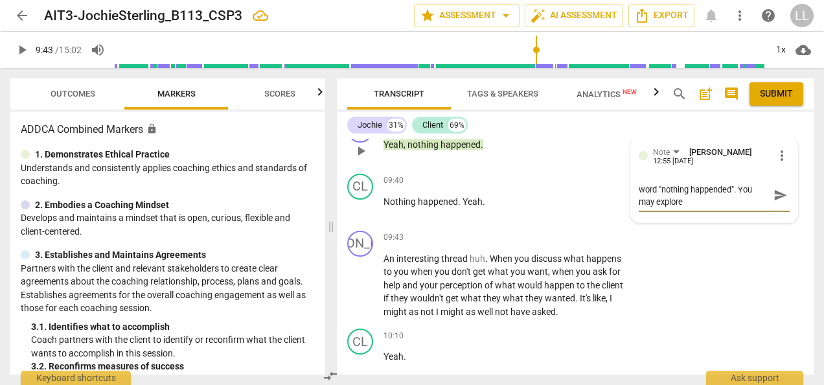
scroll to position [3792, 0]
click at [690, 206] on textarea "You mirrored back the client's key word "nothing happended". You may explore" at bounding box center [704, 193] width 130 height 25
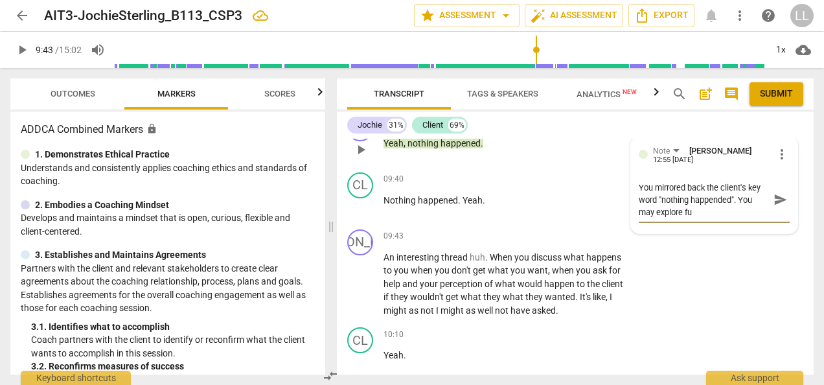
scroll to position [0, 0]
click at [653, 218] on textarea "You mirrored back the client's key word "nothing happended". You may explore fu…" at bounding box center [704, 199] width 130 height 37
click at [737, 218] on textarea "You mirrored back the client's key word "nothing happended". You may consider t…" at bounding box center [704, 199] width 130 height 37
click at [752, 218] on textarea "You mirrored back the client's key word "nothing happended", which is good. You…" at bounding box center [704, 199] width 130 height 37
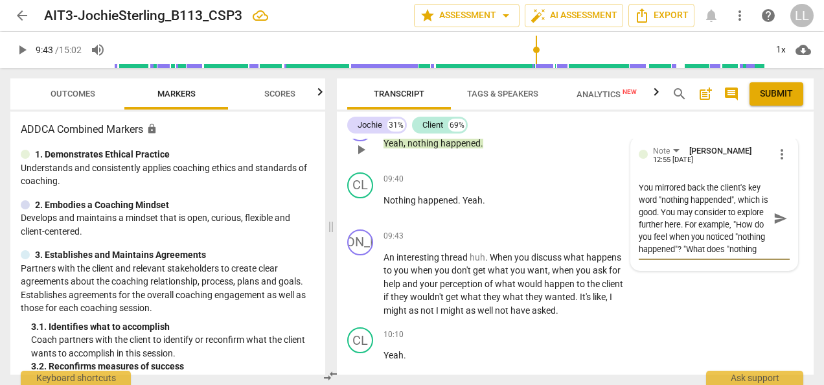
drag, startPoint x: 689, startPoint y: 298, endPoint x: 635, endPoint y: 236, distance: 82.1
click at [635, 236] on div "Note [PERSON_NAME] 12:55 [DATE] more_vert You mirrored back the client's key wo…" at bounding box center [714, 203] width 166 height 133
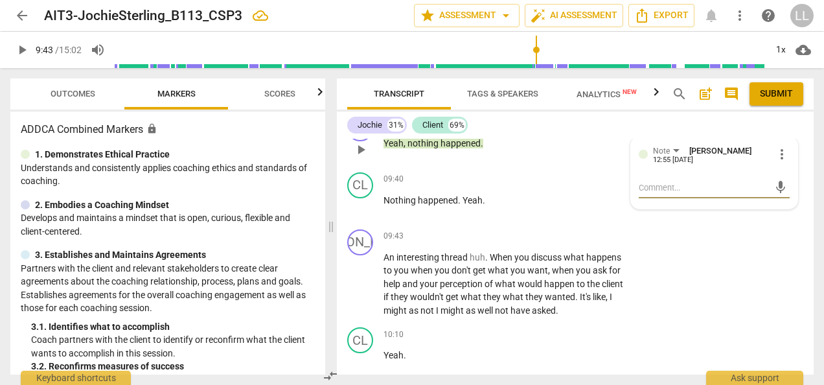
paste textarea "You mirrored back the client’s key phrase ‘nothing happened’, which is a great …"
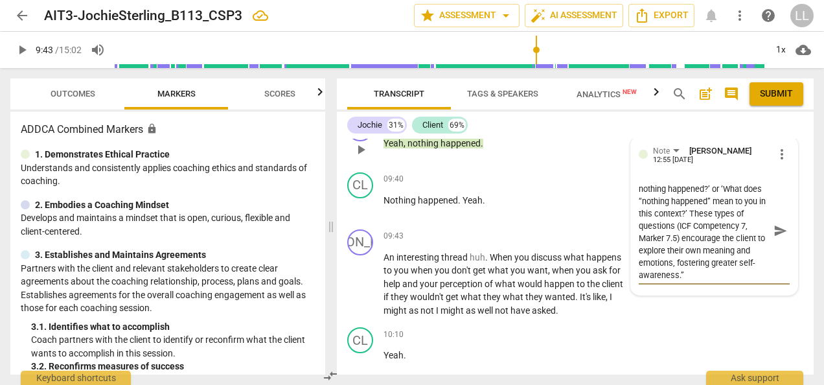
drag, startPoint x: 675, startPoint y: 275, endPoint x: 680, endPoint y: 282, distance: 8.8
click at [680, 280] on textarea "You mirrored back the client’s key phrase ‘nothing happened’, which is a great …" at bounding box center [704, 230] width 130 height 98
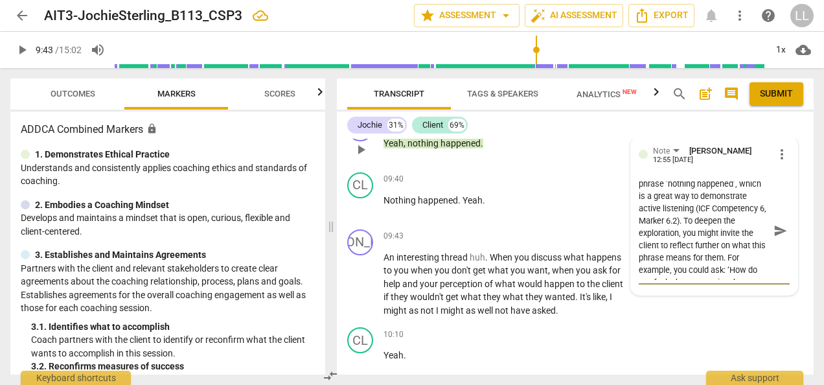
scroll to position [0, 0]
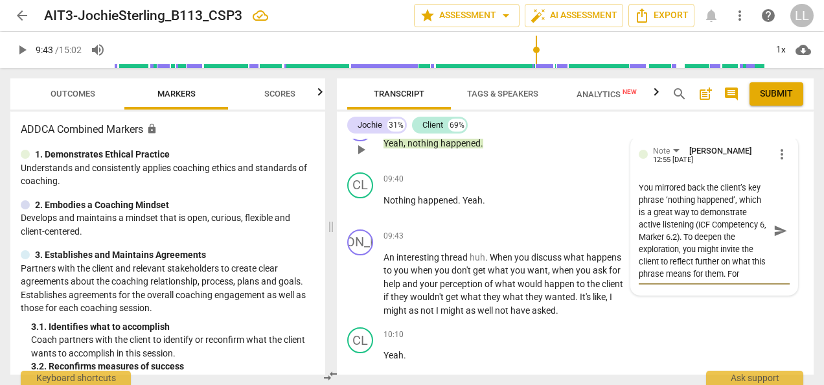
drag, startPoint x: 692, startPoint y: 272, endPoint x: 686, endPoint y: 289, distance: 18.0
click at [686, 280] on textarea "You mirrored back the client’s key phrase ‘nothing happened’, which is a great …" at bounding box center [704, 230] width 130 height 98
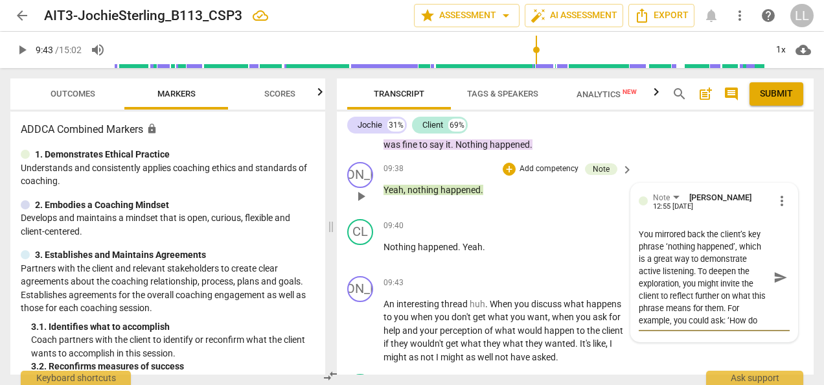
scroll to position [3747, 0]
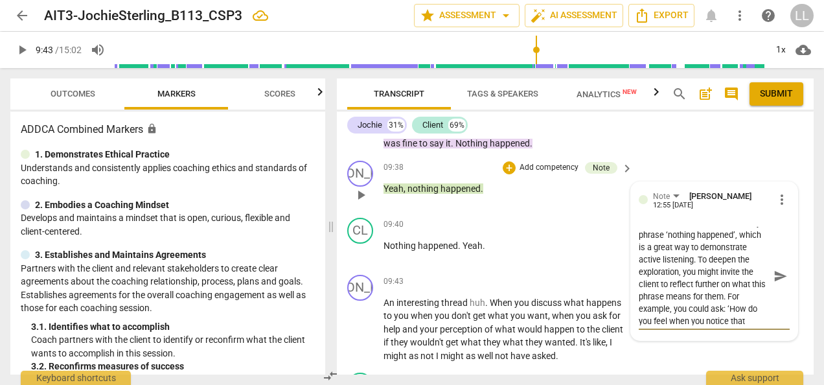
click at [738, 325] on textarea "You mirrored back the client’s key phrase ‘nothing happened’, which is a great …" at bounding box center [704, 276] width 130 height 98
click at [683, 325] on textarea "You mirrored back the client’s key phrase ‘nothing happened’, which is a great …" at bounding box center [704, 276] width 130 height 98
click at [777, 283] on span "send" at bounding box center [780, 276] width 14 height 14
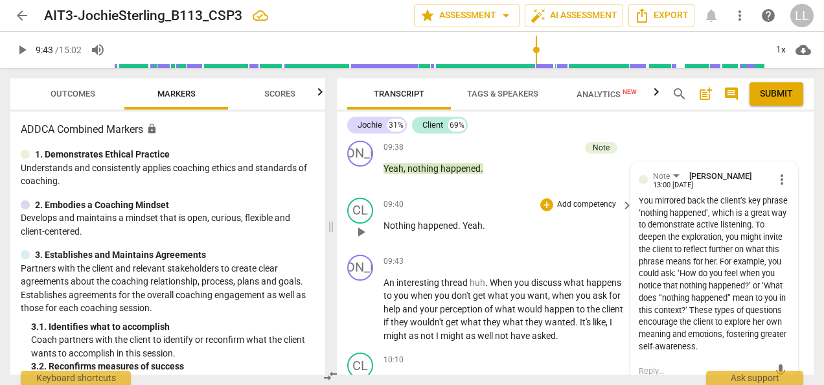
scroll to position [3747, 0]
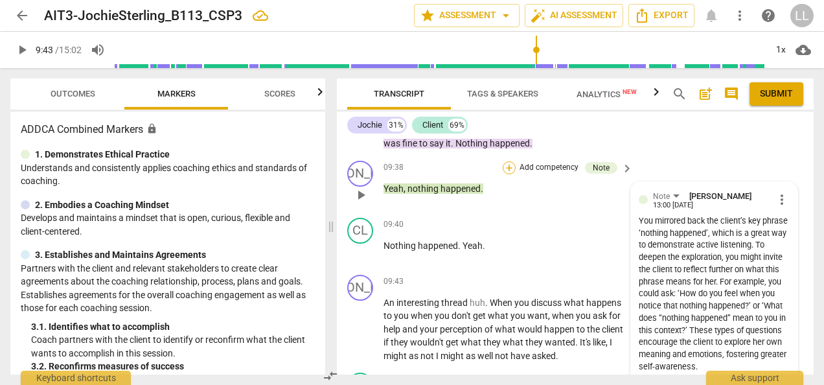
click at [507, 174] on div "+" at bounding box center [509, 167] width 13 height 13
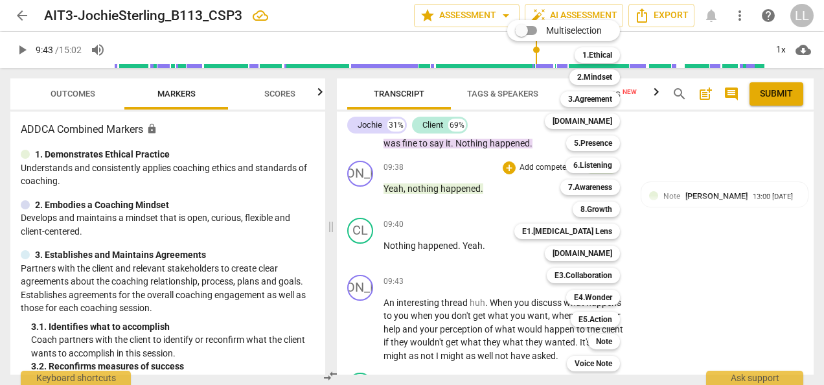
click at [511, 262] on div "Multiselection m 1.Ethical 1 2.Mindset 2 3.Agreement 3 [DOMAIN_NAME] 4 5.Presen…" at bounding box center [573, 196] width 142 height 358
click at [496, 245] on div at bounding box center [412, 192] width 824 height 385
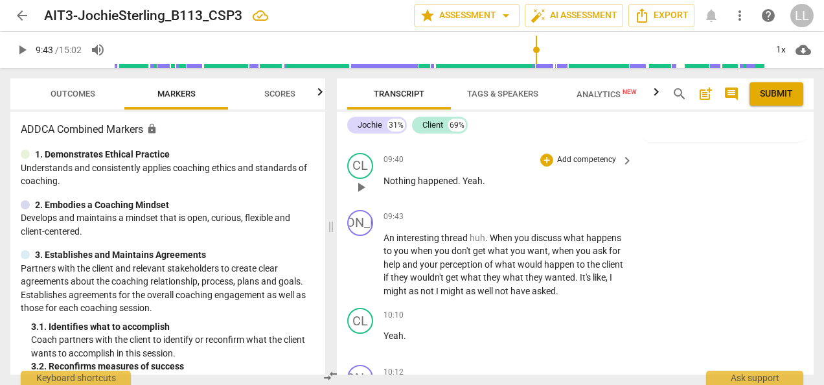
scroll to position [3877, 0]
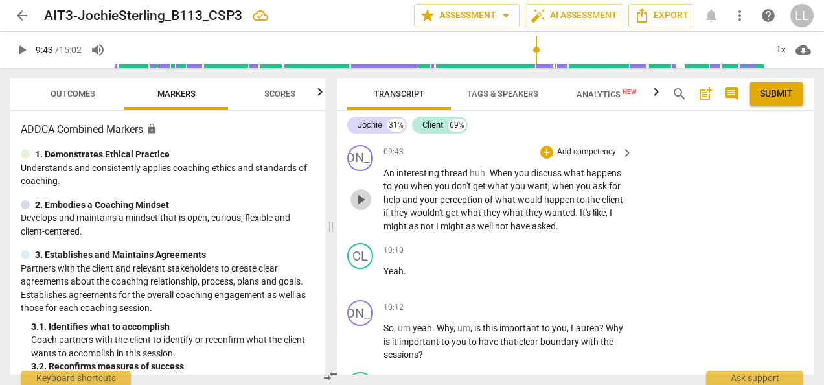
click at [368, 207] on span "play_arrow" at bounding box center [361, 200] width 16 height 16
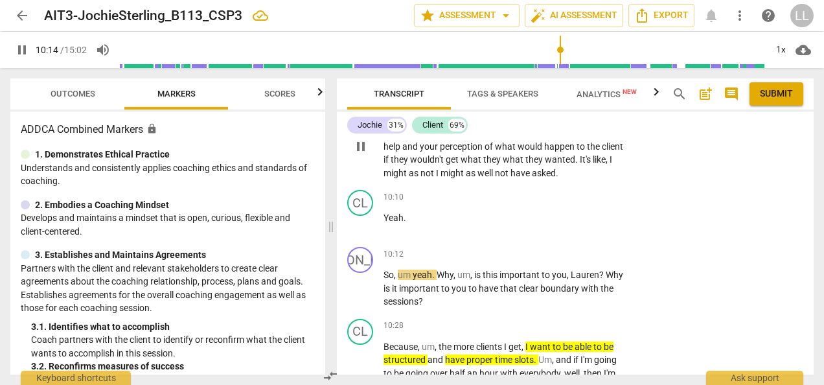
scroll to position [3941, 0]
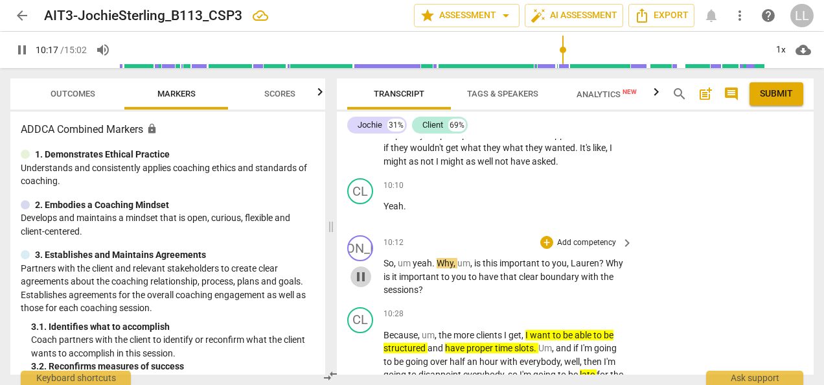
click at [359, 284] on span "pause" at bounding box center [361, 277] width 16 height 16
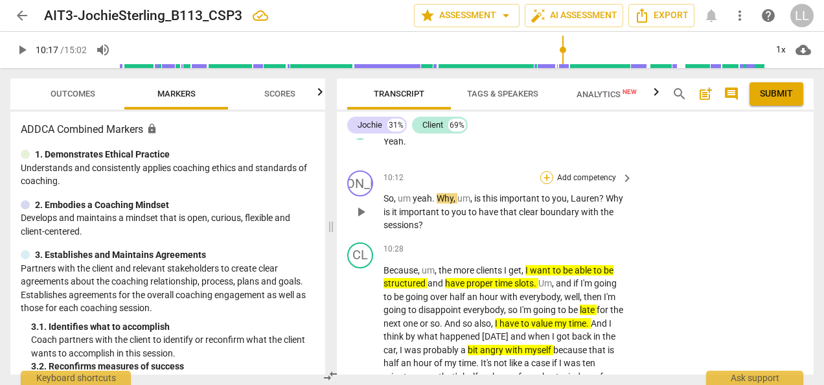
click at [545, 184] on div "+" at bounding box center [546, 177] width 13 height 13
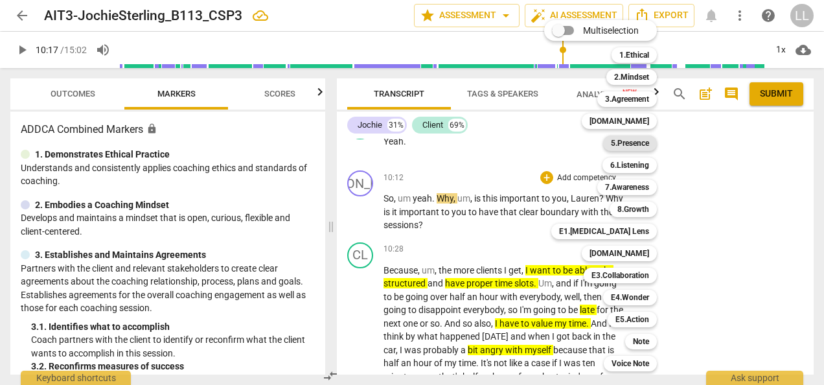
click at [637, 144] on b "5.Presence" at bounding box center [630, 143] width 38 height 16
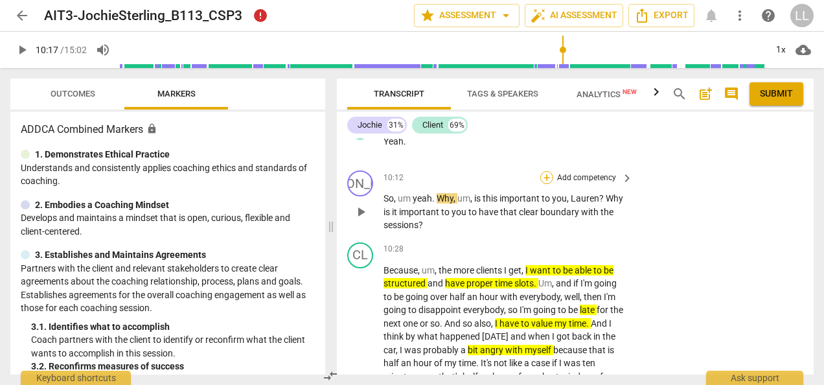
click at [543, 184] on div "+" at bounding box center [546, 177] width 13 height 13
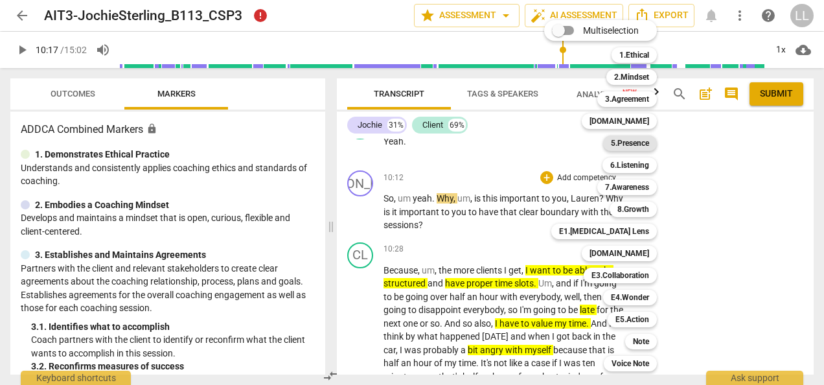
click at [626, 142] on b "5.Presence" at bounding box center [630, 143] width 38 height 16
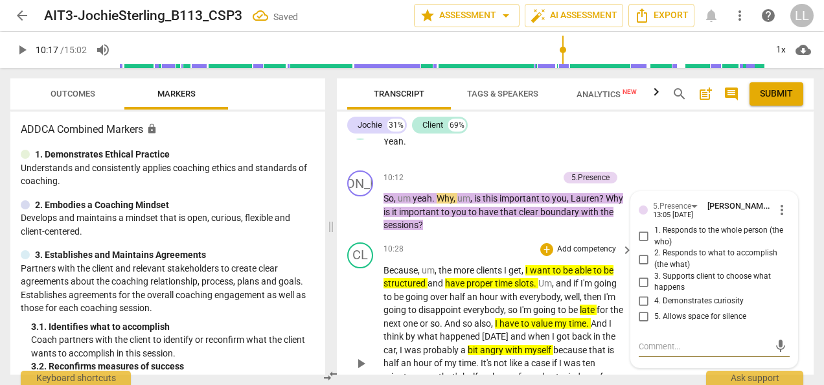
scroll to position [4145, 0]
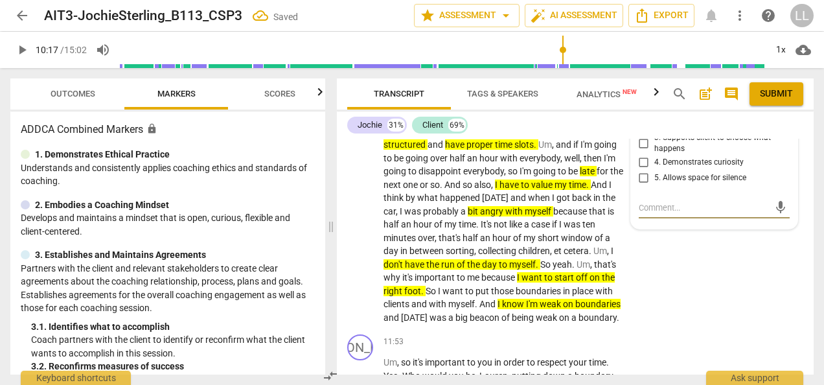
click at [640, 170] on input "4. Demonstrates curiosity" at bounding box center [643, 163] width 21 height 16
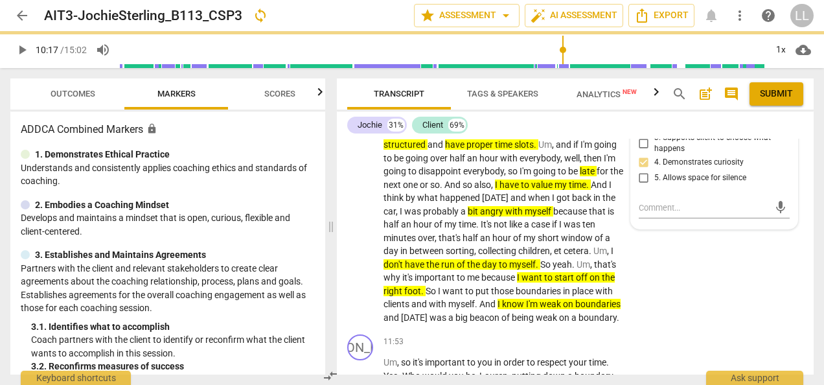
scroll to position [4080, 0]
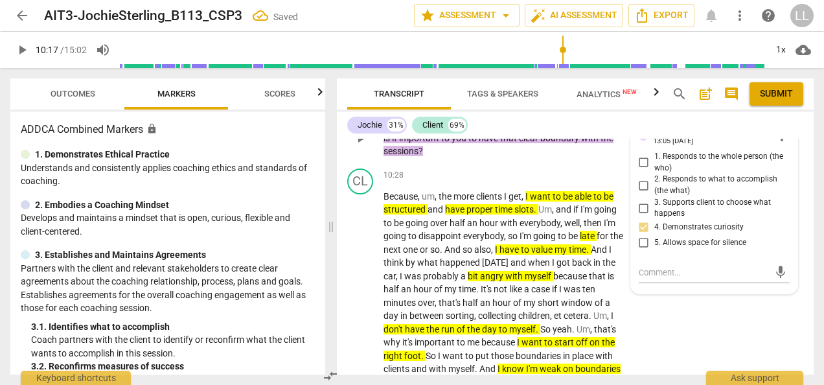
click at [639, 170] on input "1. Responds to the whole person (the who)" at bounding box center [643, 163] width 21 height 16
click at [484, 110] on div "+" at bounding box center [487, 103] width 13 height 13
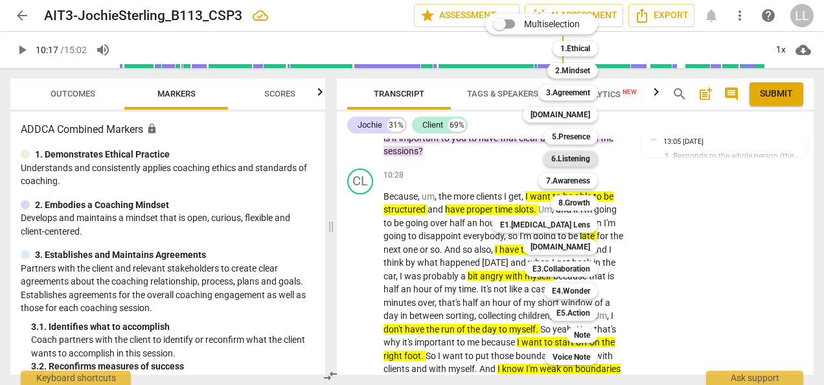
click at [577, 158] on b "6.Listening" at bounding box center [570, 159] width 39 height 16
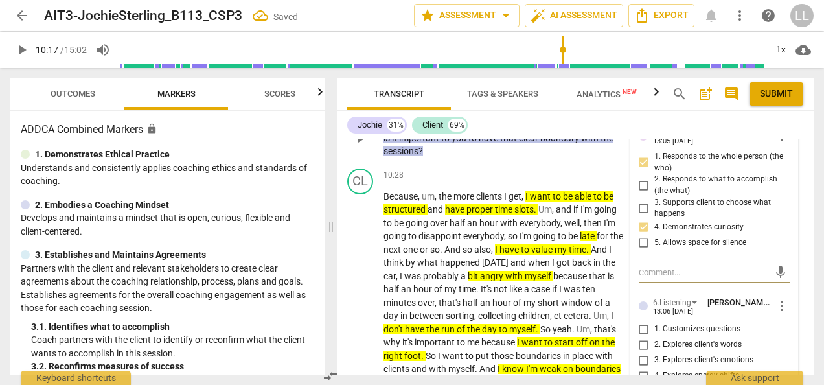
scroll to position [4210, 0]
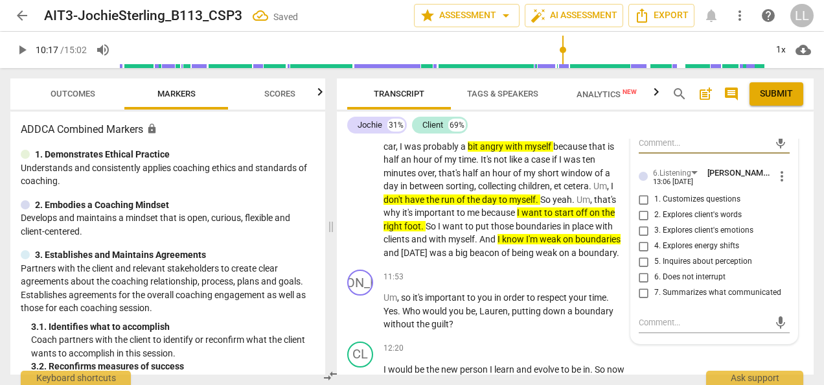
click at [643, 269] on input "5. Inquires about perception" at bounding box center [643, 262] width 21 height 16
click at [619, 260] on p "Because , um , the more clients I get , I want to be able to be structured and …" at bounding box center [504, 159] width 243 height 199
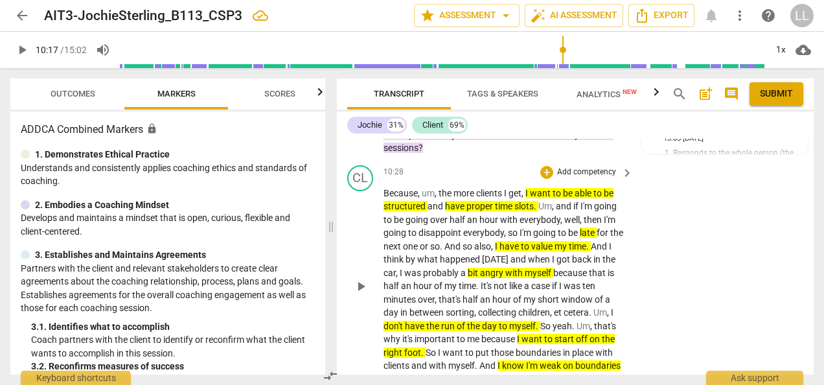
scroll to position [4015, 0]
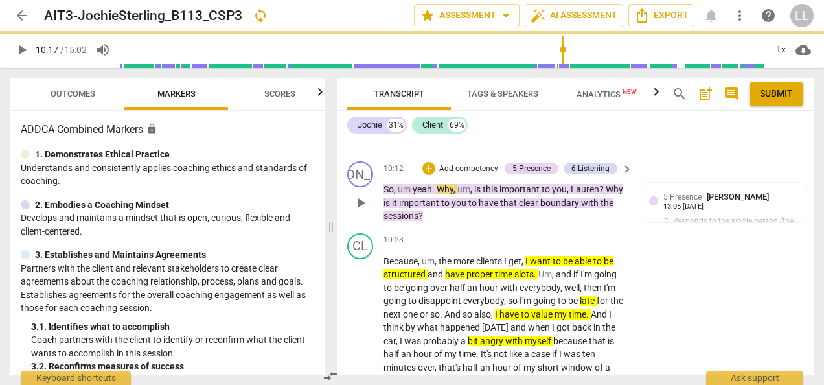
click at [435, 175] on div "+ Add competency" at bounding box center [460, 168] width 77 height 13
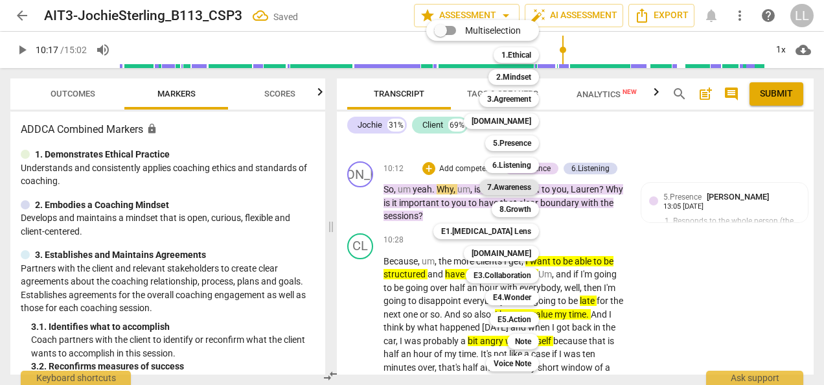
click at [508, 187] on b "7.Awareness" at bounding box center [509, 187] width 44 height 16
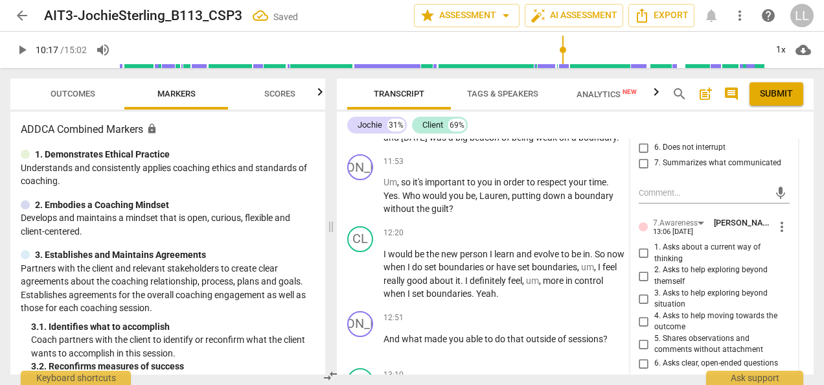
scroll to position [4404, 0]
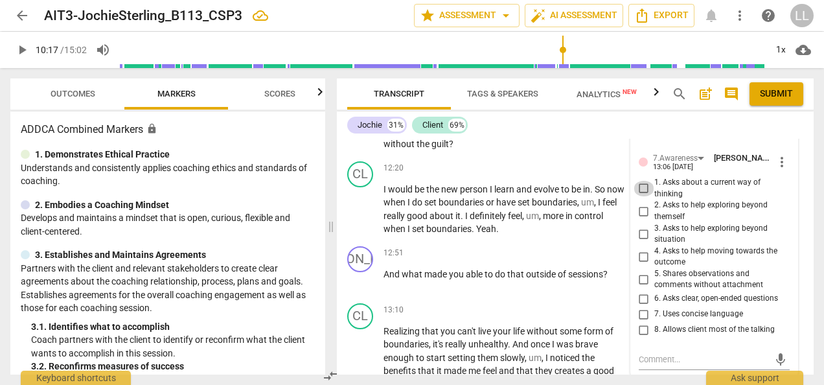
click at [646, 196] on input "1. Asks about a current way of thinking" at bounding box center [643, 189] width 21 height 16
click at [643, 219] on input "2. Asks to help exploring beyond themself" at bounding box center [643, 211] width 21 height 16
click at [641, 242] on input "3. Asks to help exploring beyond situation" at bounding box center [643, 234] width 21 height 16
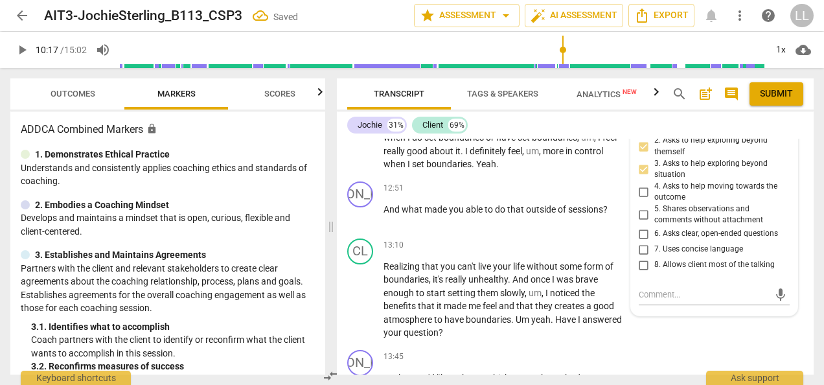
click at [641, 242] on input "6. Asks clear, open-ended questions" at bounding box center [643, 234] width 21 height 16
click at [645, 257] on input "7. Uses concise language" at bounding box center [643, 250] width 21 height 16
click at [646, 257] on input "7. Uses concise language" at bounding box center [643, 250] width 21 height 16
click at [643, 257] on input "7. Uses concise language" at bounding box center [643, 250] width 21 height 16
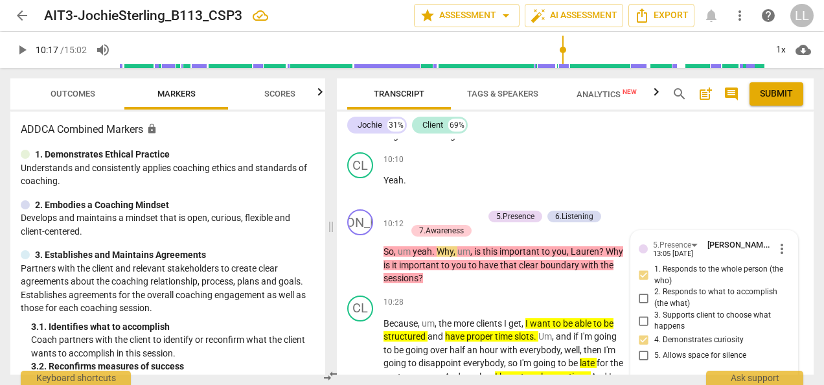
scroll to position [3950, 0]
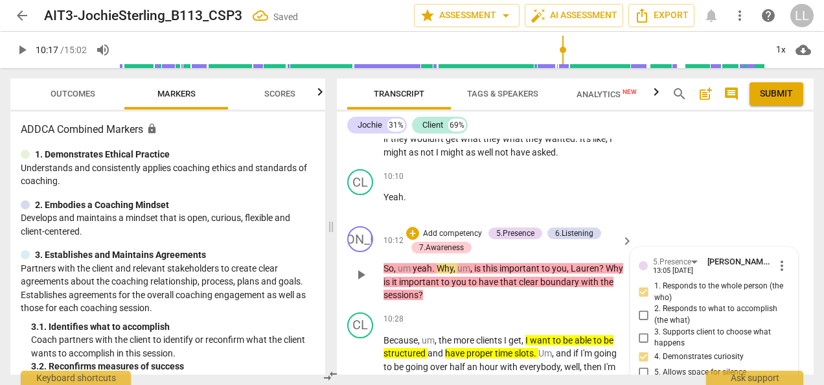
click at [489, 255] on div "+ Add competency 5.Presence 6.Listening 7.Awareness" at bounding box center [511, 240] width 211 height 28
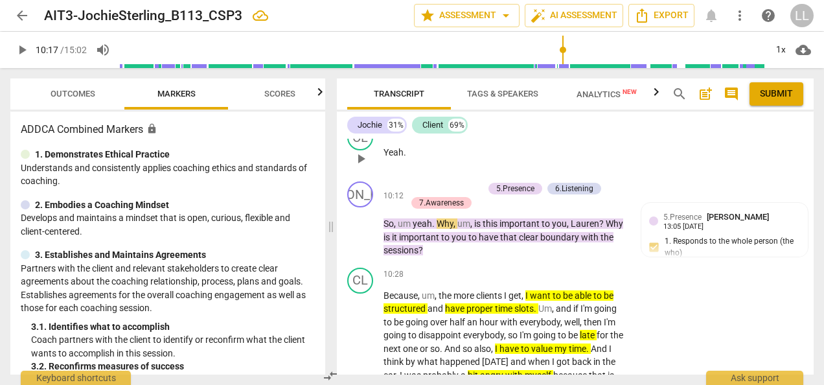
scroll to position [4015, 0]
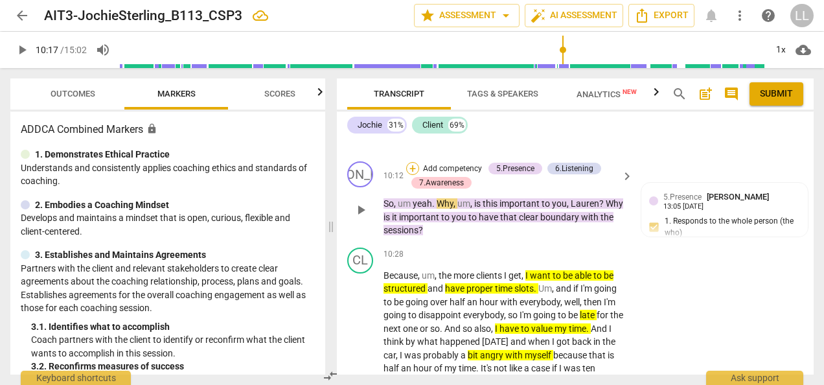
click at [415, 175] on div "+" at bounding box center [412, 168] width 13 height 13
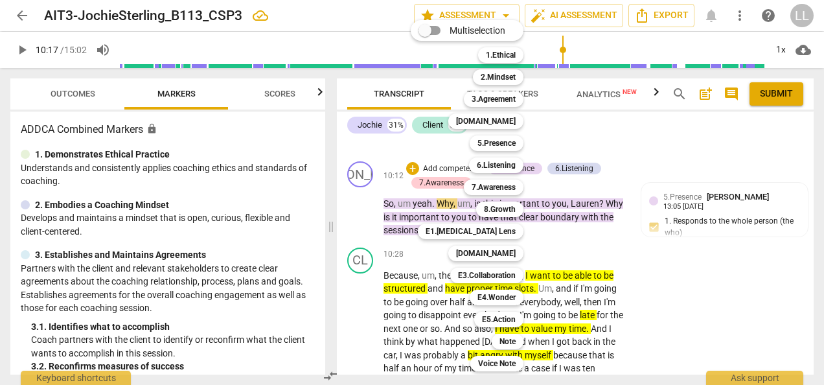
click at [573, 266] on div at bounding box center [412, 192] width 824 height 385
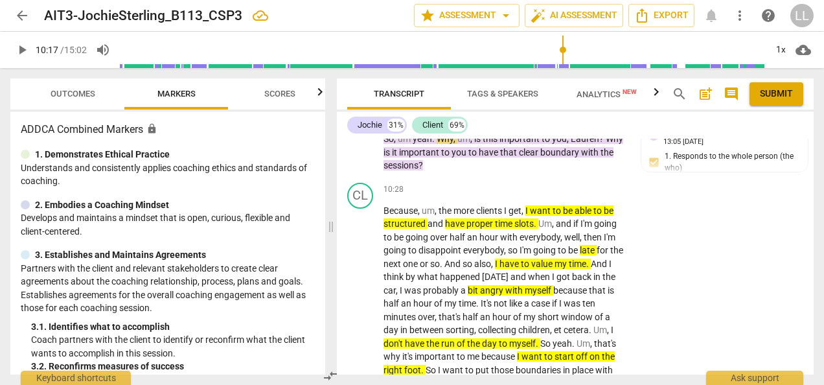
scroll to position [4145, 0]
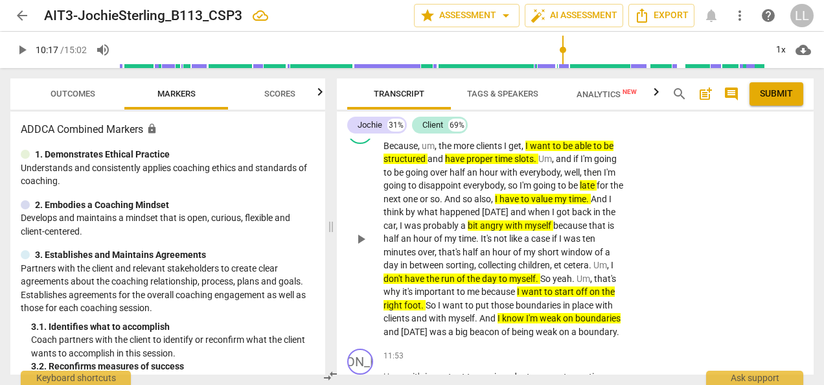
click at [360, 247] on span "play_arrow" at bounding box center [361, 239] width 16 height 16
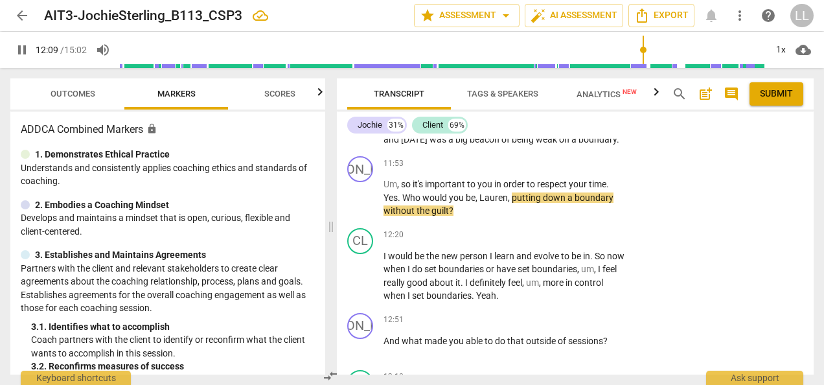
scroll to position [4339, 0]
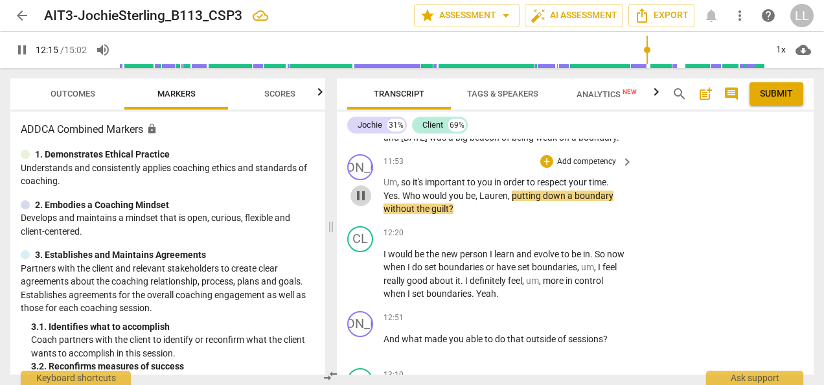
click at [362, 203] on span "pause" at bounding box center [361, 196] width 16 height 16
click at [560, 168] on p "Add competency" at bounding box center [587, 162] width 62 height 12
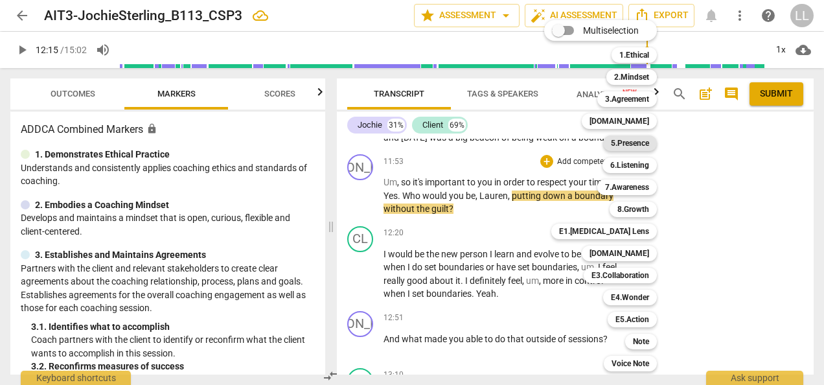
click at [630, 142] on b "5.Presence" at bounding box center [630, 143] width 38 height 16
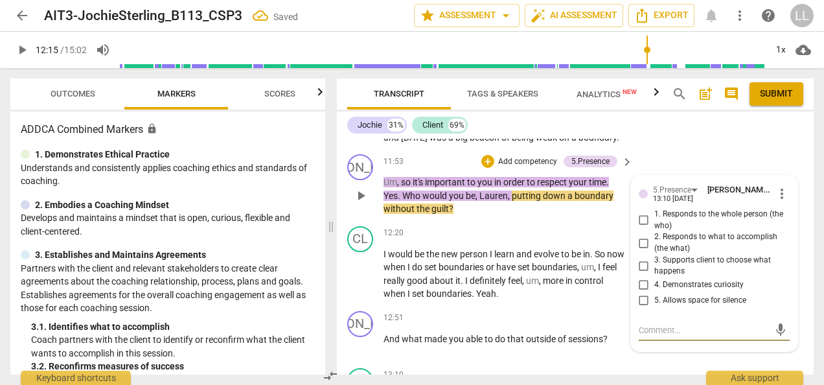
scroll to position [4349, 0]
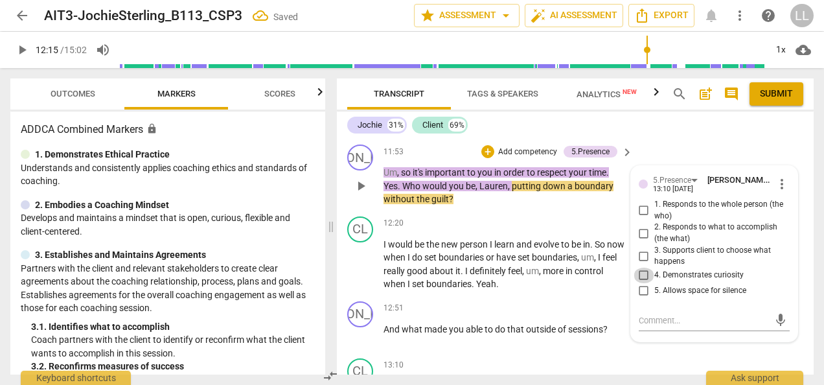
click at [644, 283] on input "4. Demonstrates curiosity" at bounding box center [643, 276] width 21 height 16
click at [643, 218] on input "1. Responds to the whole person (the who)" at bounding box center [643, 211] width 21 height 16
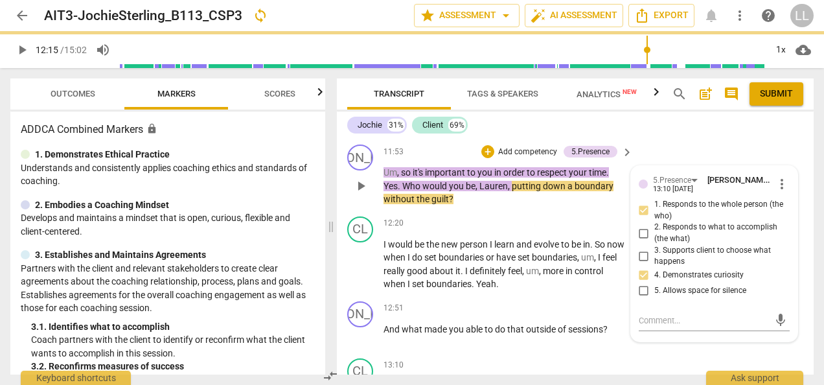
click at [583, 206] on p "Um , so it's important to you in order to respect your time . Yes . Who would y…" at bounding box center [504, 186] width 243 height 40
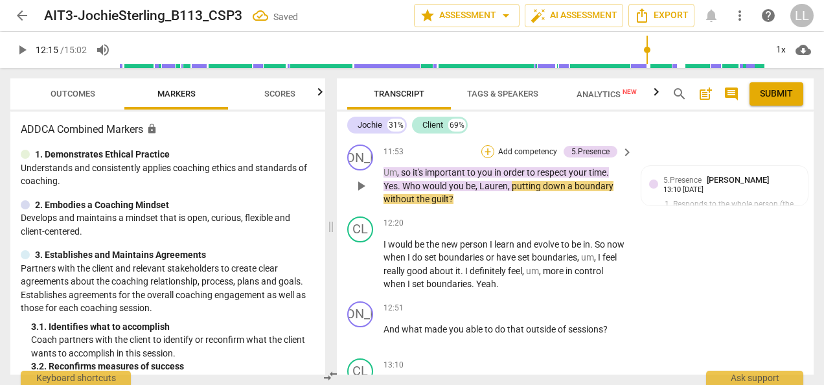
click at [488, 158] on div "+" at bounding box center [487, 151] width 13 height 13
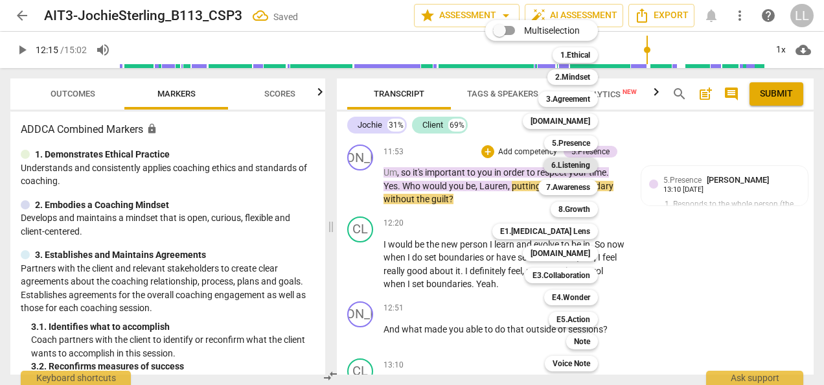
click at [580, 165] on b "6.Listening" at bounding box center [570, 165] width 39 height 16
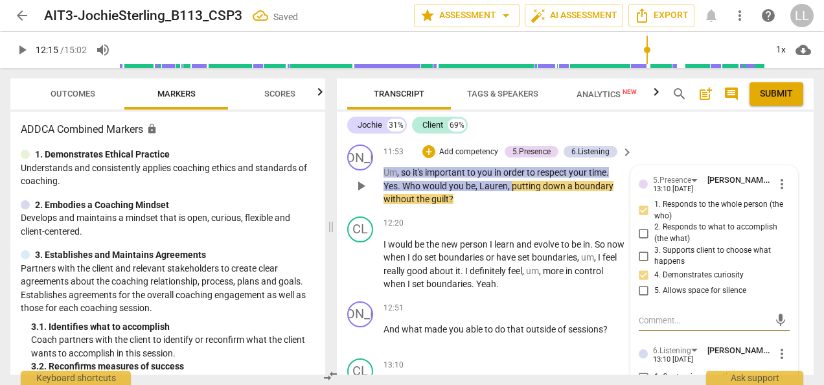
scroll to position [4543, 0]
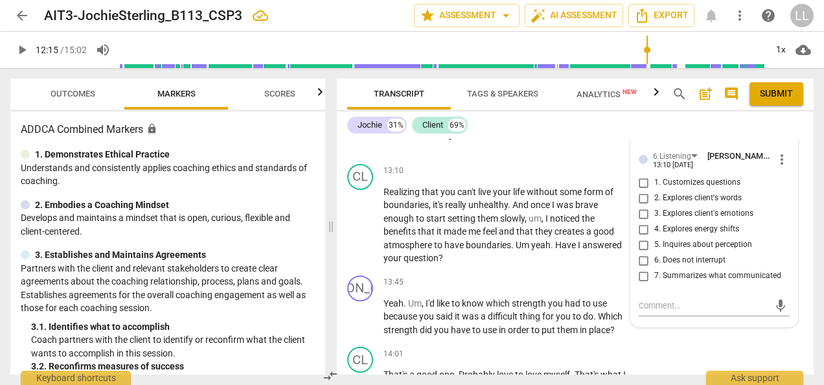
click at [644, 253] on input "5. Inquires about perception" at bounding box center [643, 245] width 21 height 16
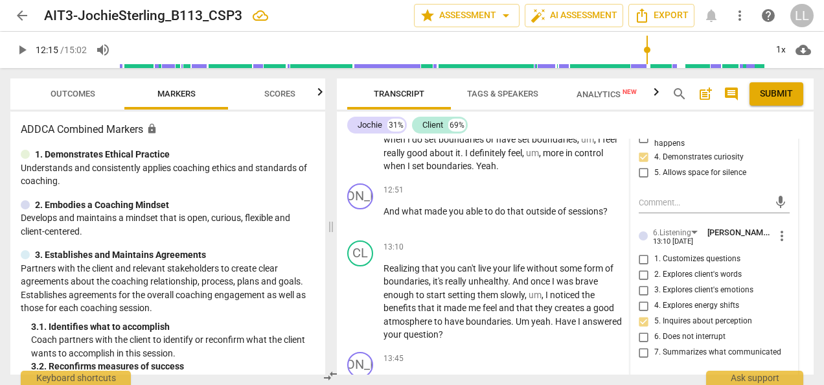
scroll to position [4478, 0]
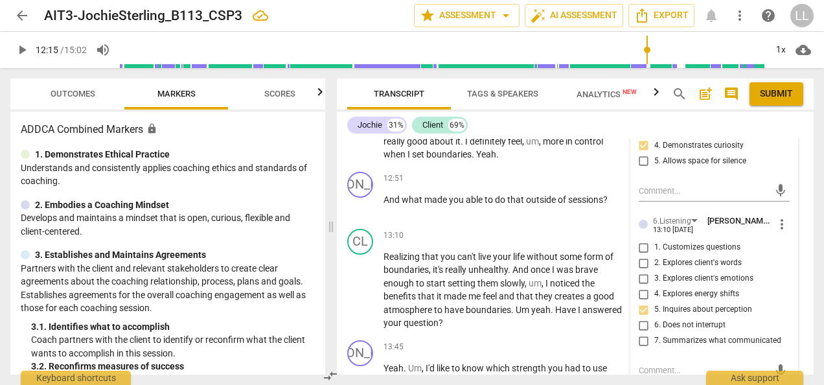
click at [641, 271] on input "2. Explores client's words" at bounding box center [643, 263] width 21 height 16
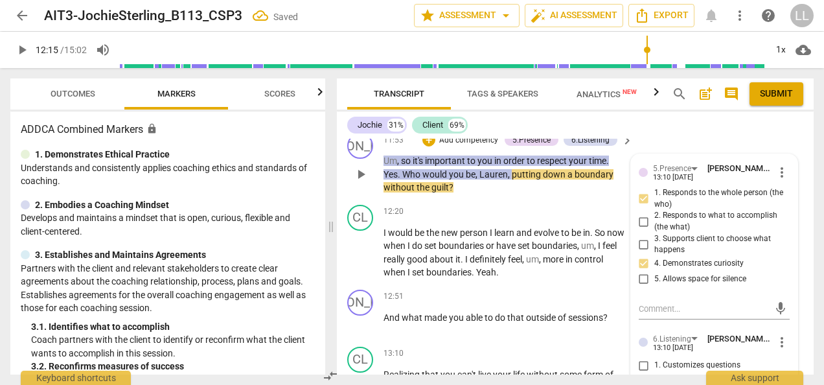
scroll to position [4349, 0]
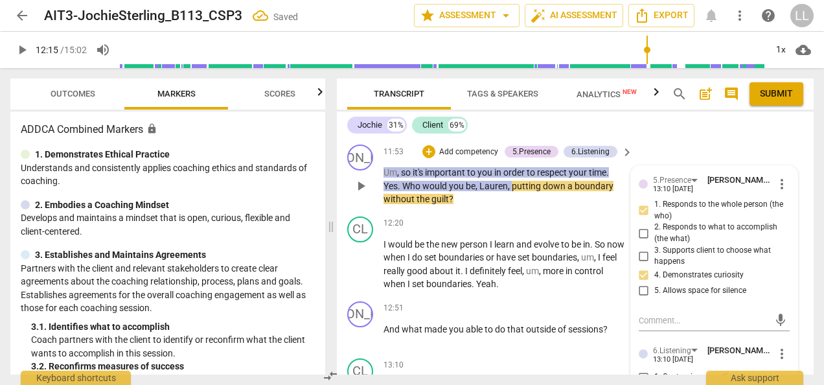
click at [610, 206] on p "Um , so it's important to you in order to respect your time . Yes . Who would y…" at bounding box center [504, 186] width 243 height 40
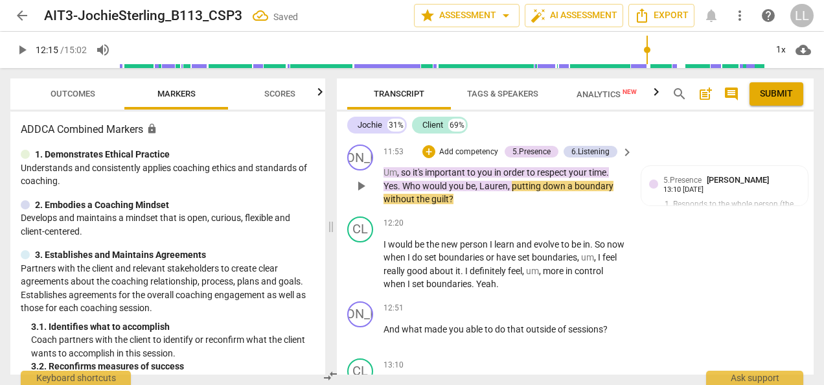
click at [440, 158] on p "Add competency" at bounding box center [469, 152] width 62 height 12
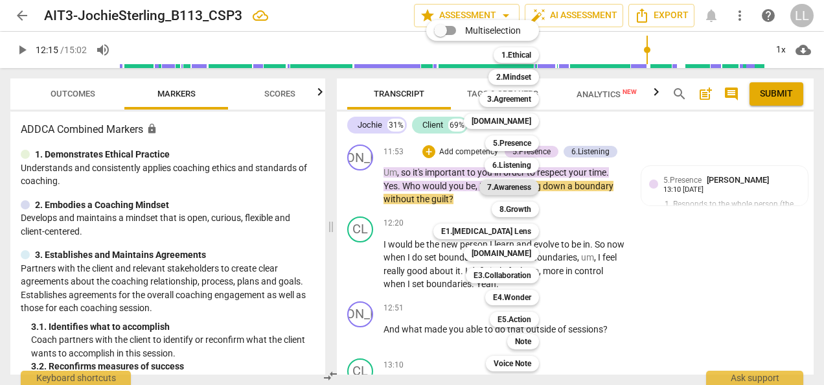
click at [515, 188] on b "7.Awareness" at bounding box center [509, 187] width 44 height 16
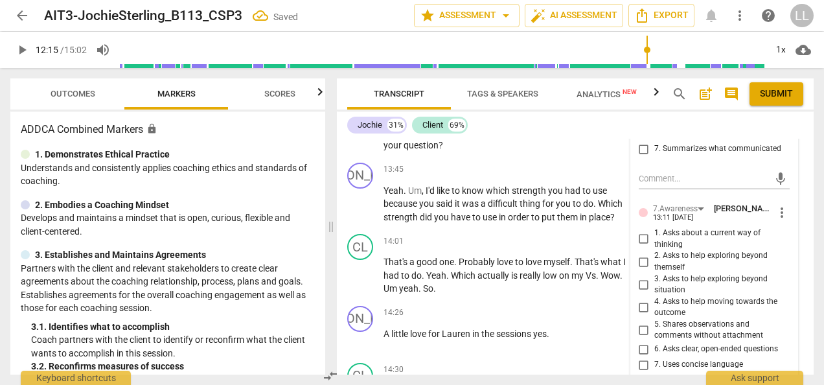
scroll to position [4737, 0]
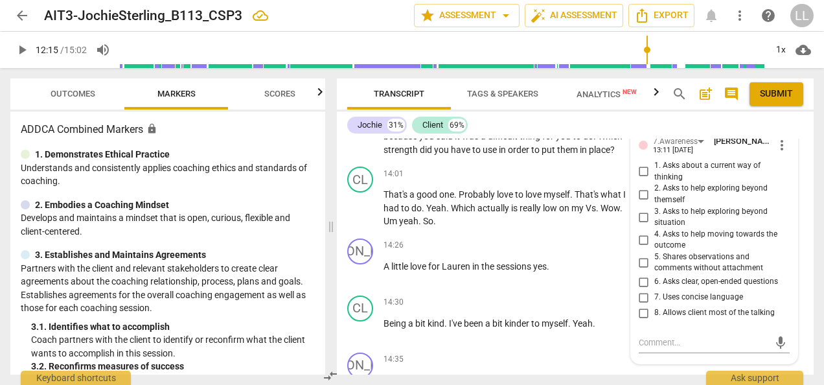
click at [639, 202] on input "2. Asks to help exploring beyond themself" at bounding box center [643, 195] width 21 height 16
click at [640, 179] on input "1. Asks about a current way of thinking" at bounding box center [643, 172] width 21 height 16
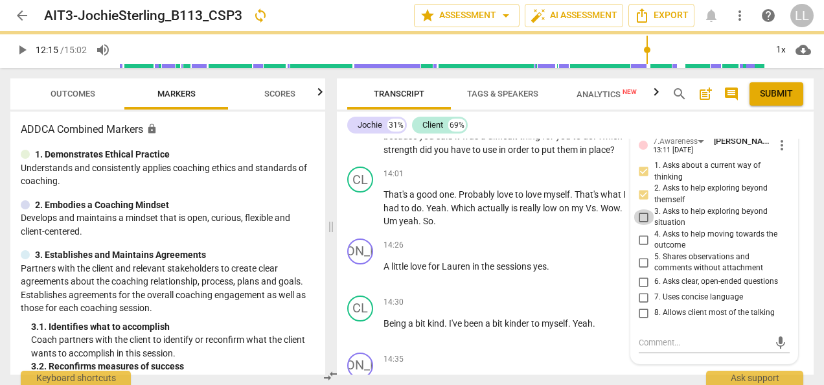
click at [643, 225] on input "3. Asks to help exploring beyond situation" at bounding box center [643, 217] width 21 height 16
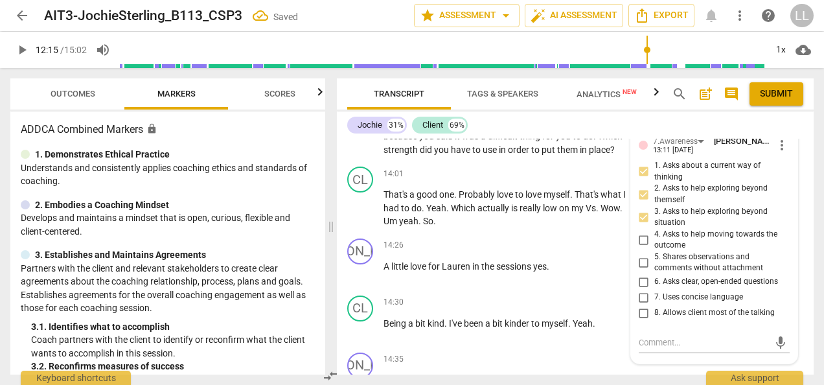
scroll to position [4802, 0]
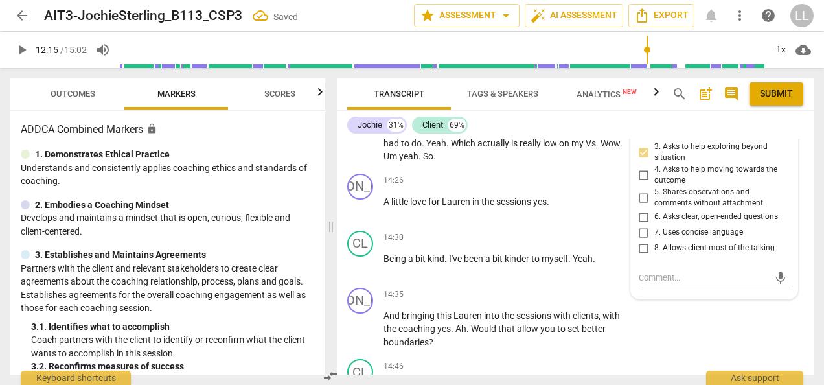
click at [641, 225] on input "6. Asks clear, open-ended questions" at bounding box center [643, 217] width 21 height 16
click at [641, 240] on input "7. Uses concise language" at bounding box center [643, 233] width 21 height 16
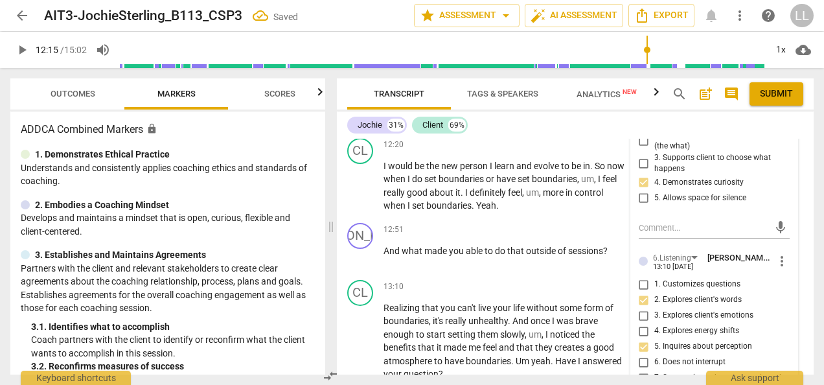
scroll to position [4414, 0]
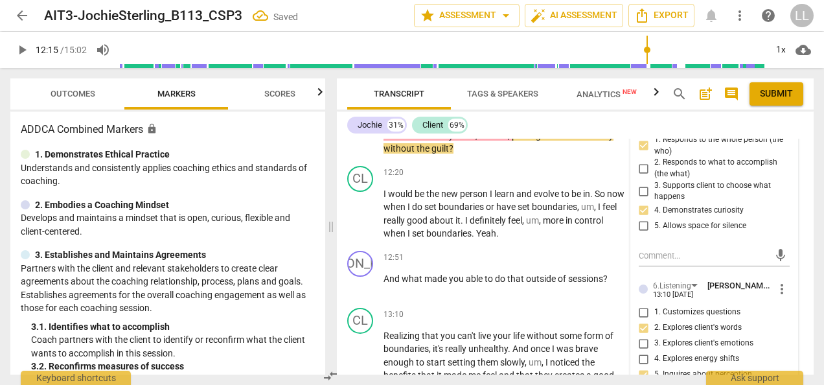
click at [564, 155] on p "Um , so it's important to you in order to respect your time . Yes . Who would y…" at bounding box center [504, 135] width 243 height 40
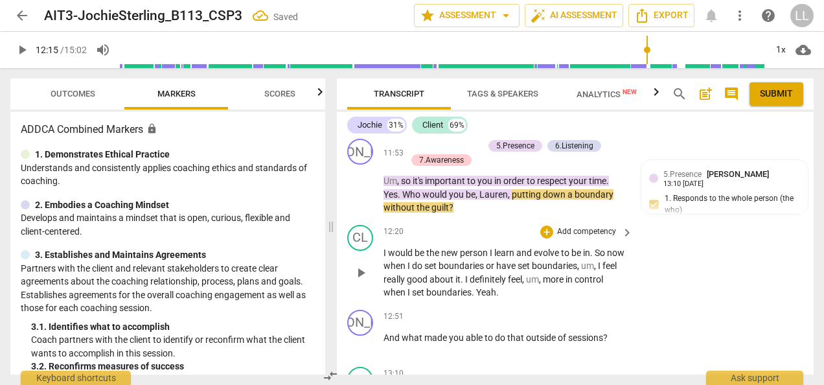
scroll to position [4284, 0]
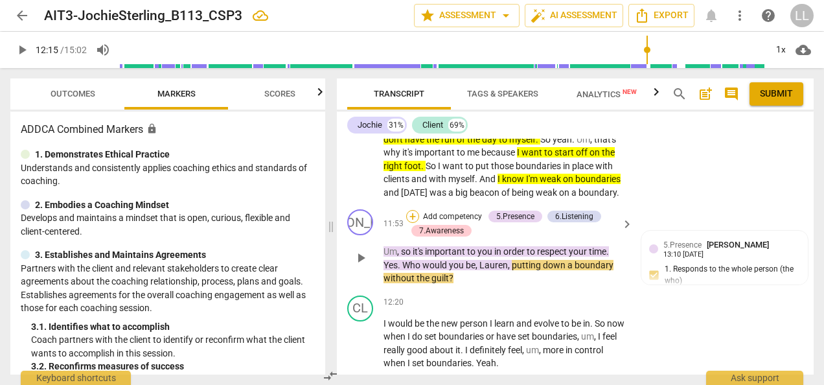
click at [413, 223] on div "+" at bounding box center [412, 216] width 13 height 13
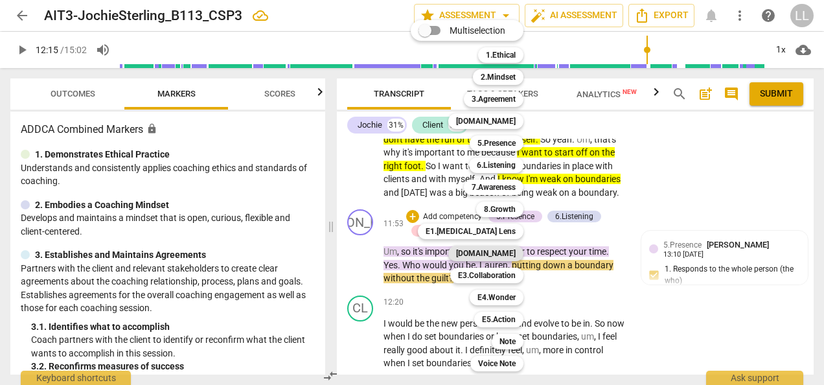
click at [501, 255] on b "[DOMAIN_NAME]" at bounding box center [486, 253] width 60 height 16
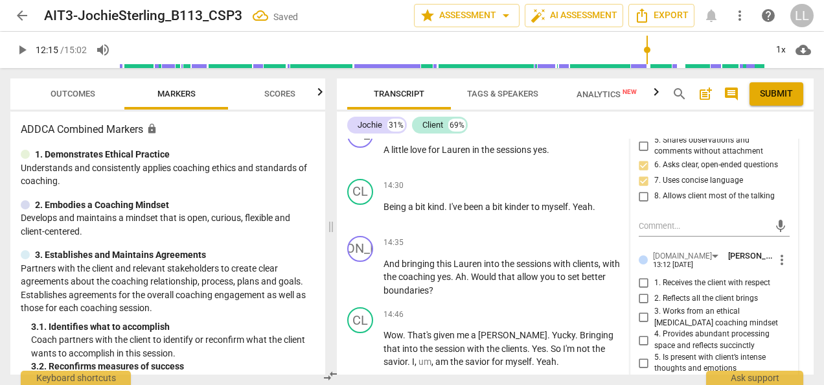
scroll to position [4980, 0]
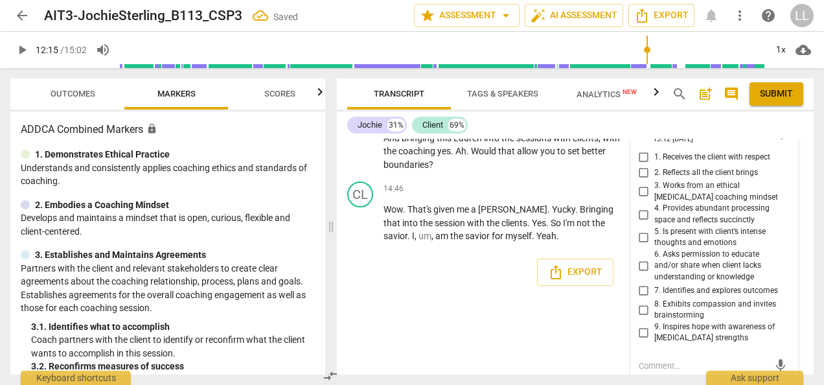
click at [641, 180] on input "2. Reflects all the client brings" at bounding box center [643, 173] width 21 height 16
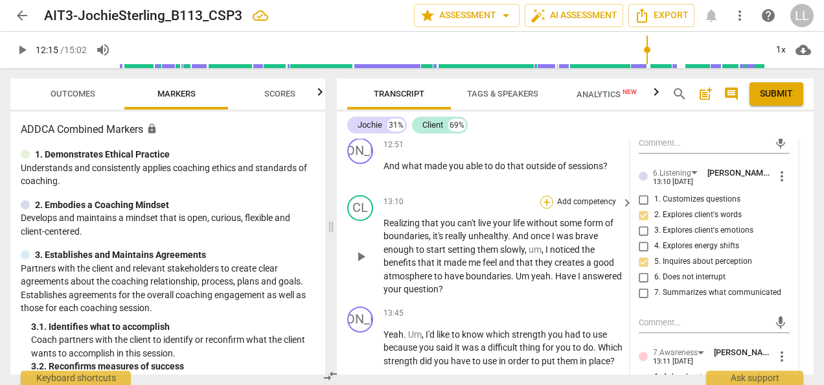
scroll to position [4332, 0]
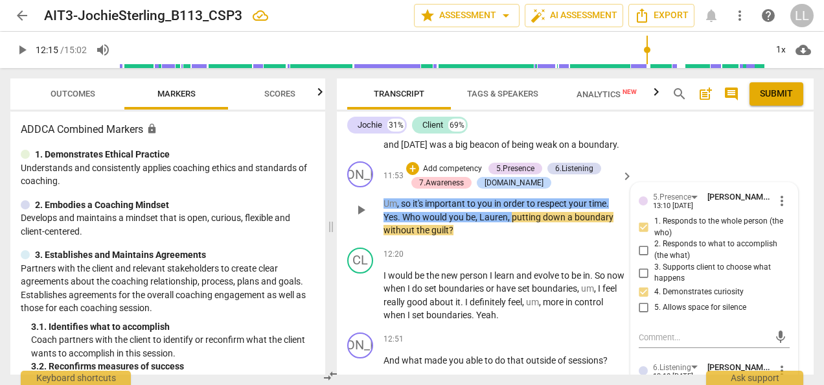
click at [469, 237] on p "Um , so it's important to you in order to respect your time . Yes . Who would y…" at bounding box center [504, 217] width 243 height 40
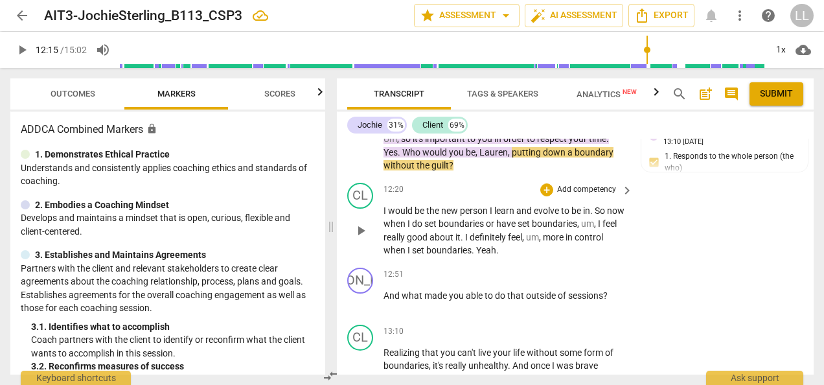
scroll to position [4462, 0]
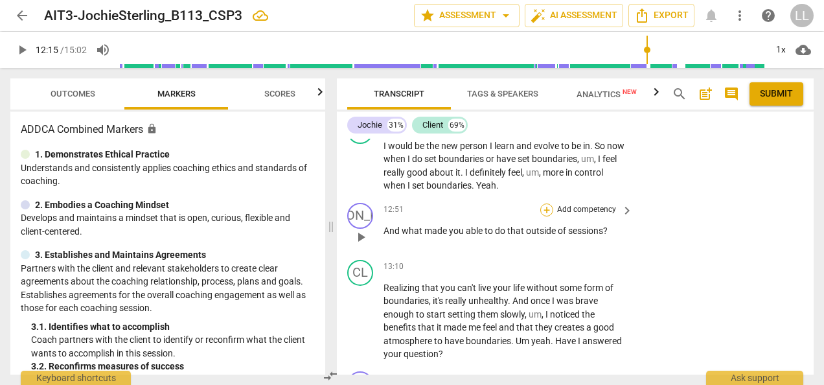
click at [545, 216] on div "+" at bounding box center [546, 209] width 13 height 13
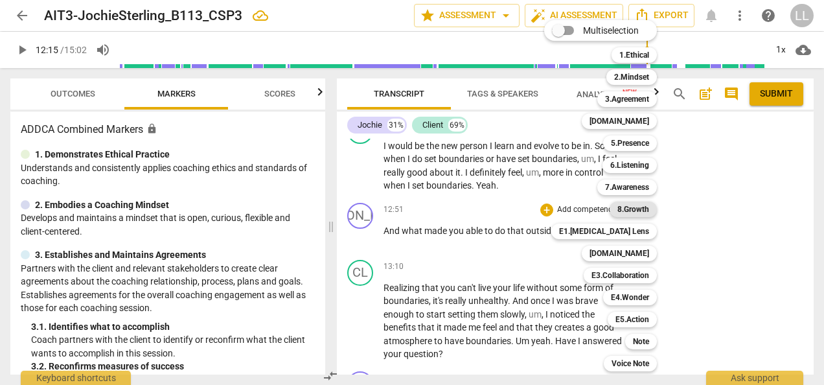
click at [646, 211] on b "8.Growth" at bounding box center [633, 209] width 32 height 16
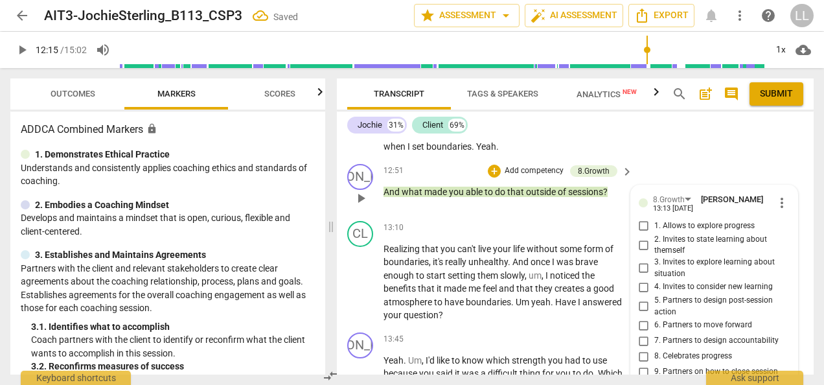
scroll to position [4565, 0]
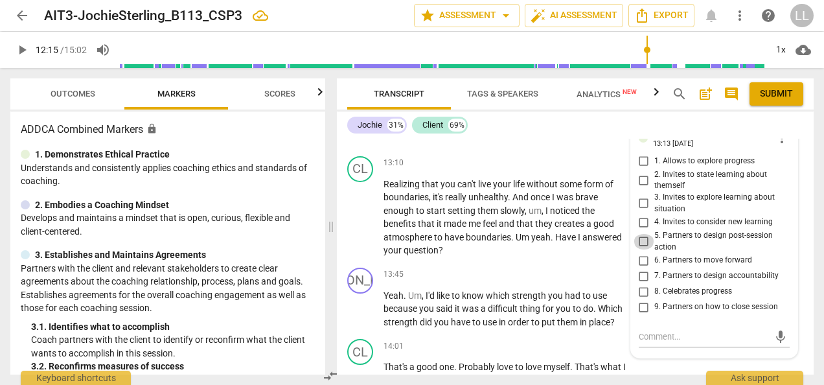
click at [643, 249] on input "5. Partners to design post-session action" at bounding box center [643, 242] width 21 height 16
click at [642, 268] on input "6. Partners to move forward" at bounding box center [643, 261] width 21 height 16
click at [569, 216] on span "noticed" at bounding box center [566, 210] width 32 height 10
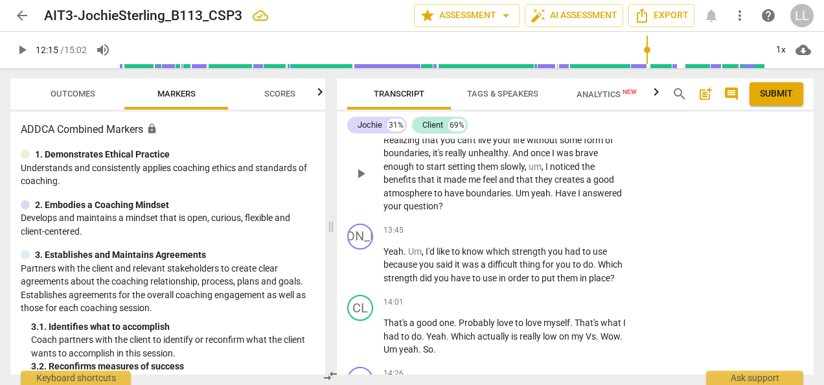
scroll to position [4630, 0]
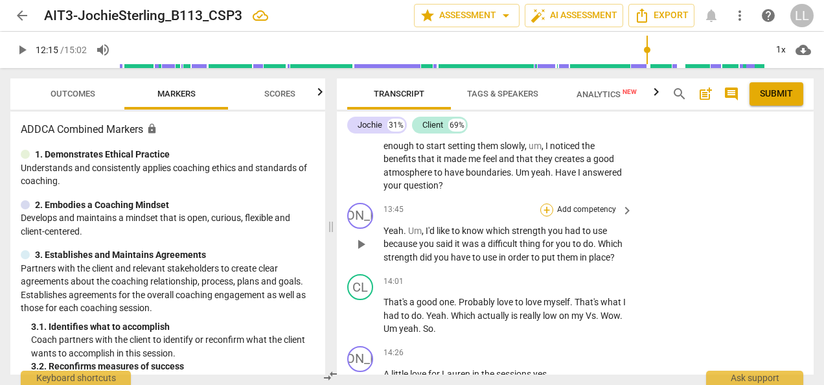
click at [546, 216] on div "+" at bounding box center [546, 209] width 13 height 13
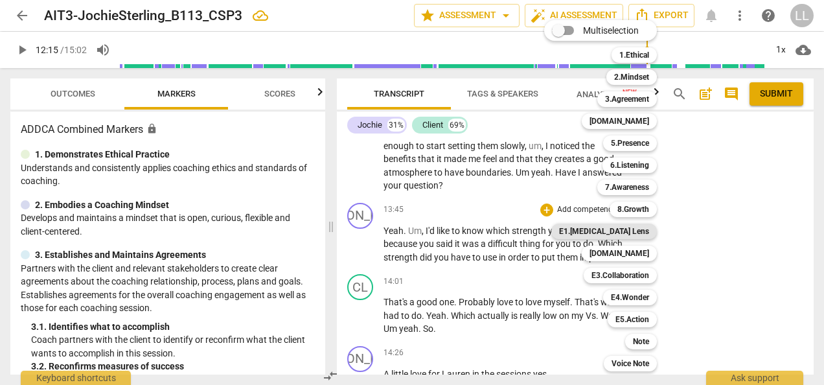
click at [643, 233] on b "E1.[MEDICAL_DATA] Lens" at bounding box center [604, 231] width 90 height 16
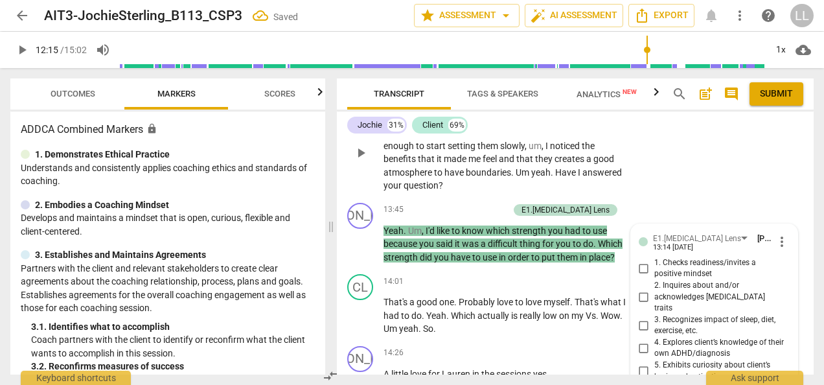
scroll to position [4915, 0]
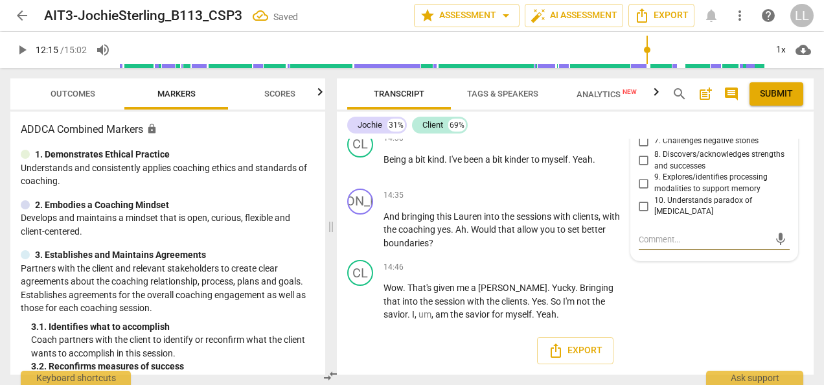
click at [637, 168] on input "8. Discovers/acknowledges strengths and successes" at bounding box center [643, 161] width 21 height 16
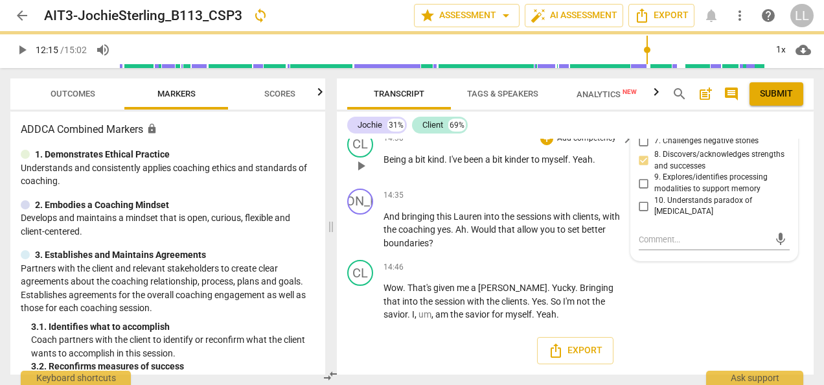
click at [603, 178] on div "14:30 + Add competency keyboard_arrow_right Being a bit kind . I've been a bit …" at bounding box center [508, 154] width 251 height 47
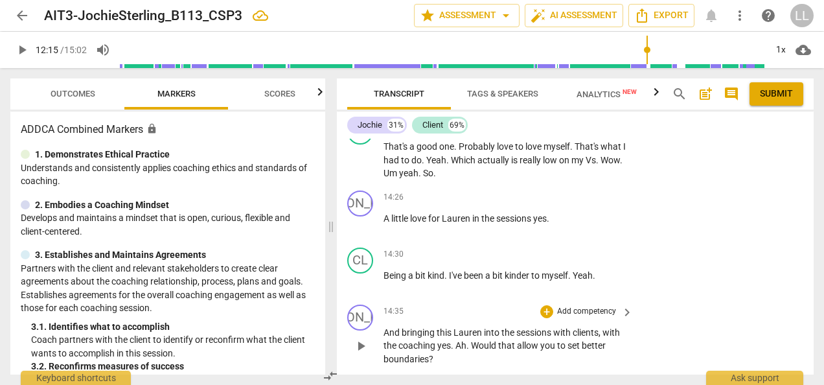
scroll to position [4721, 0]
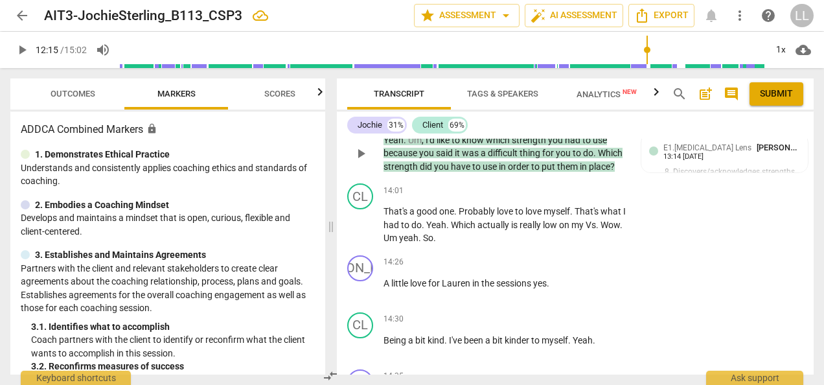
click at [487, 125] on p "Add competency" at bounding box center [478, 119] width 62 height 12
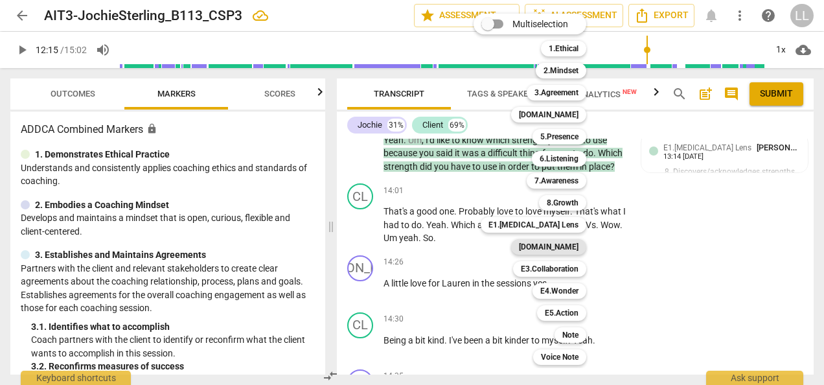
click at [571, 249] on b "[DOMAIN_NAME]" at bounding box center [549, 247] width 60 height 16
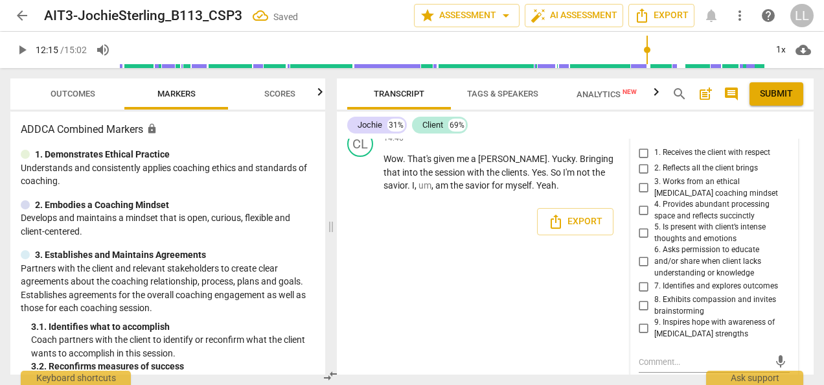
scroll to position [5083, 0]
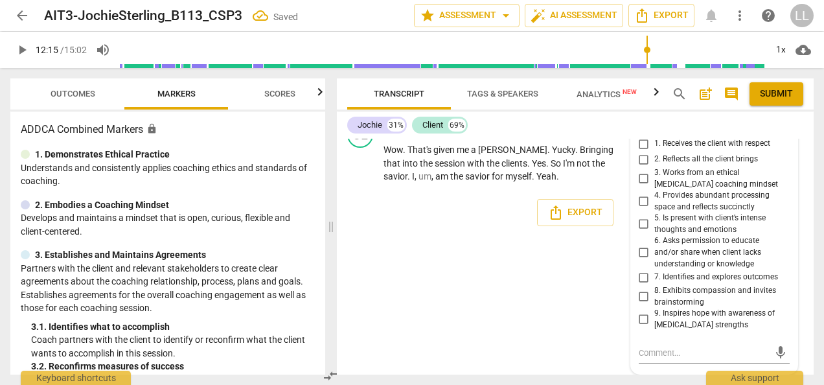
click at [639, 319] on input "9. Inspires hope with awareness of [MEDICAL_DATA] strengths" at bounding box center [643, 320] width 21 height 16
click at [602, 291] on div "[PERSON_NAME] Summary: Great exploration with your client. You have great aware…" at bounding box center [575, 257] width 477 height 236
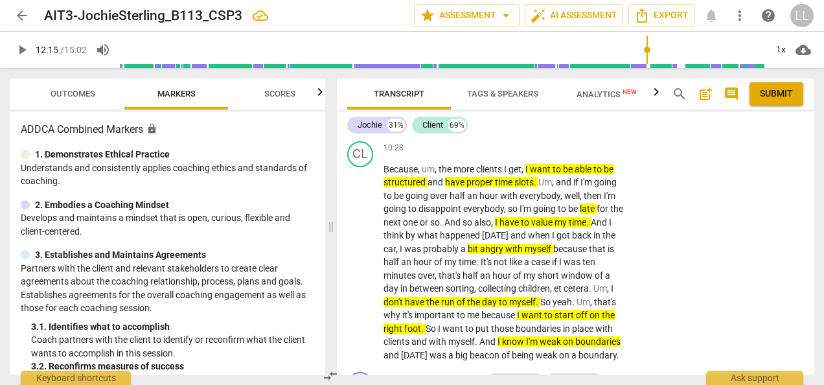
scroll to position [4057, 0]
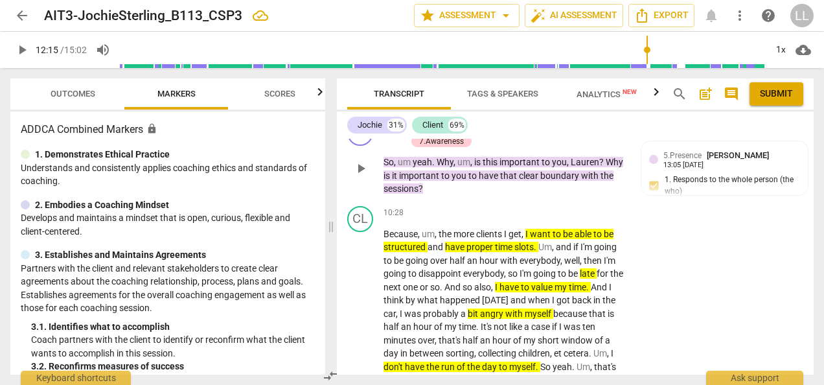
click at [418, 133] on div "+ Add competency" at bounding box center [444, 126] width 77 height 13
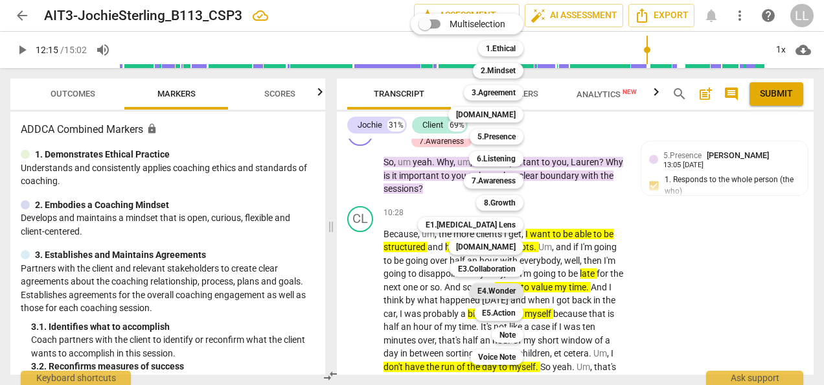
click at [496, 290] on b "E4.Wonder" at bounding box center [496, 291] width 38 height 16
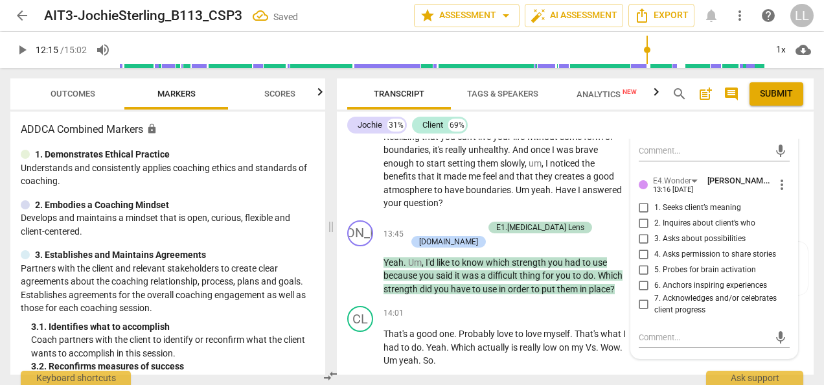
scroll to position [4640, 0]
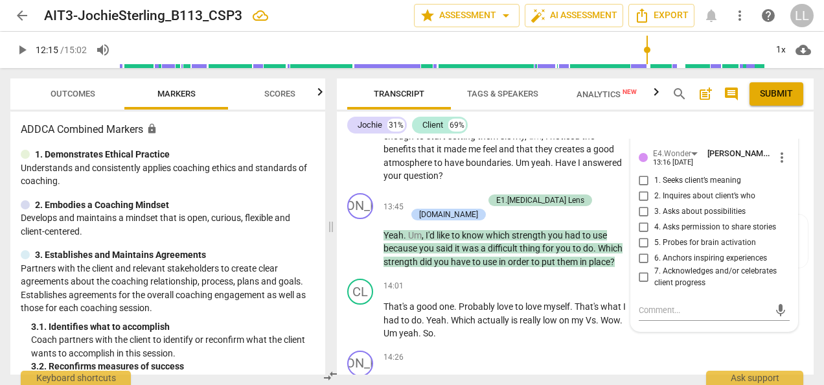
click at [643, 188] on input "1. Seeks client’s meaning" at bounding box center [643, 180] width 21 height 16
click at [595, 183] on p "Realizing that you can't live your life without some form of boundaries , it's …" at bounding box center [504, 143] width 243 height 80
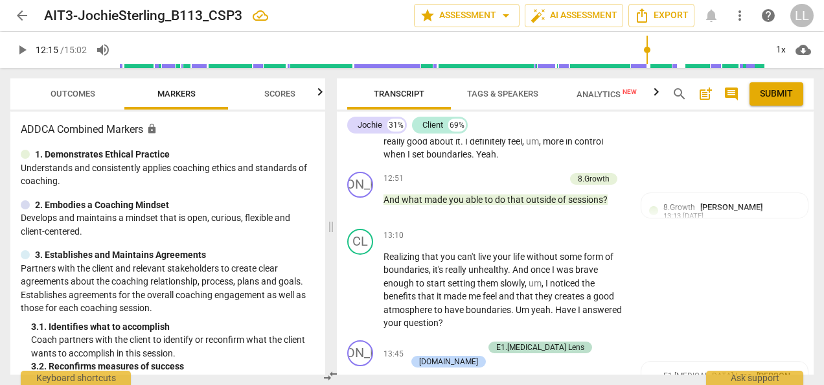
scroll to position [4510, 0]
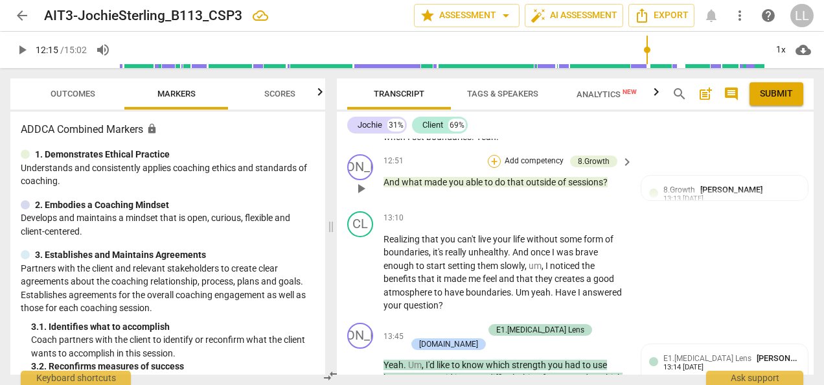
click at [495, 168] on div "+" at bounding box center [494, 161] width 13 height 13
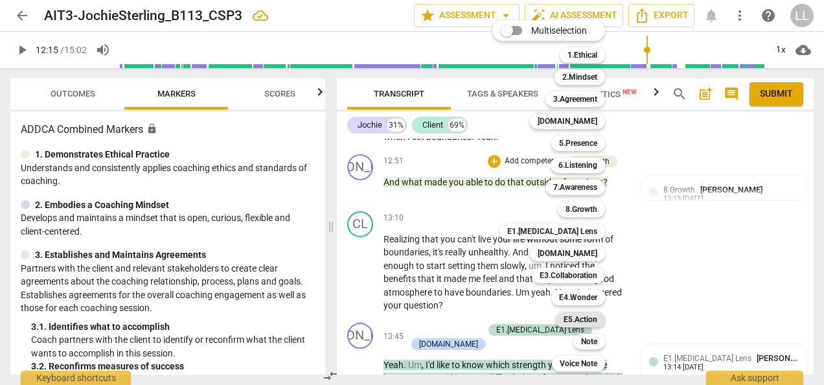
click at [570, 319] on b "E5.Action" at bounding box center [581, 320] width 34 height 16
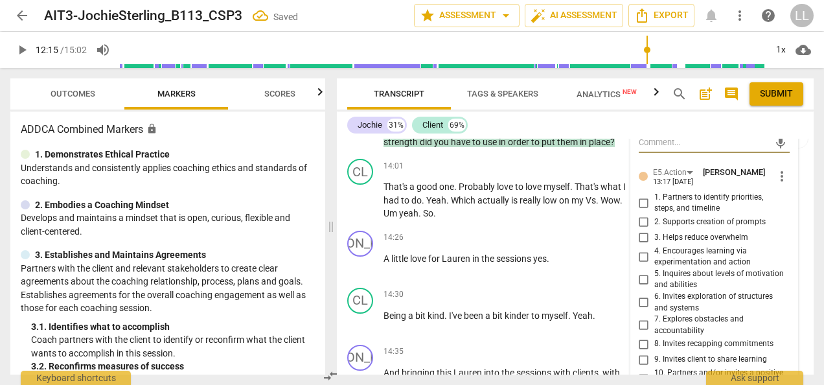
scroll to position [4824, 0]
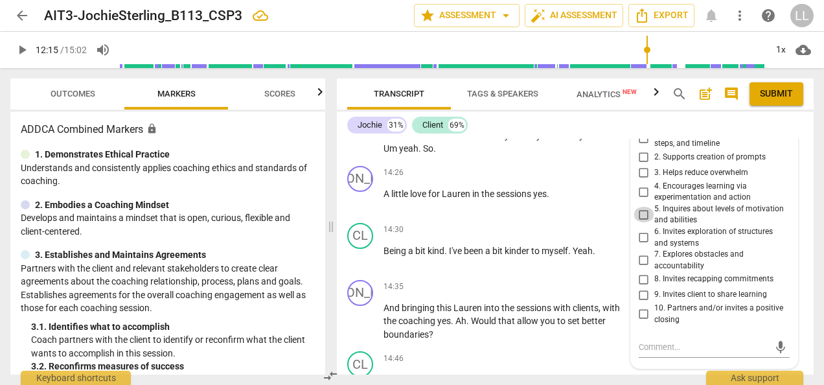
click at [641, 222] on input "5. Inquires about levels of motivation and abilities" at bounding box center [643, 215] width 21 height 16
click at [643, 268] on input "7. Explores obstacles and accountability" at bounding box center [643, 261] width 21 height 16
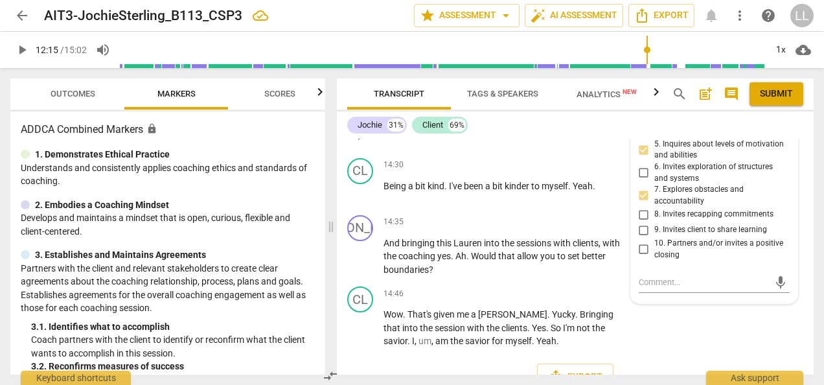
click at [573, 148] on div "14:26 + Add competency keyboard_arrow_right A little love for [PERSON_NAME] in …" at bounding box center [508, 124] width 251 height 47
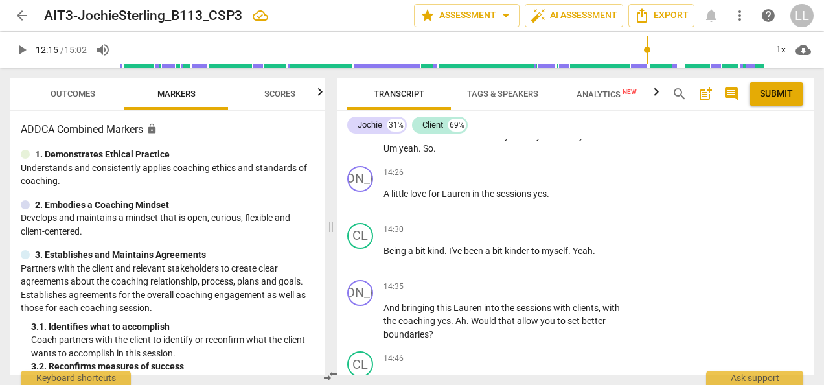
scroll to position [4695, 0]
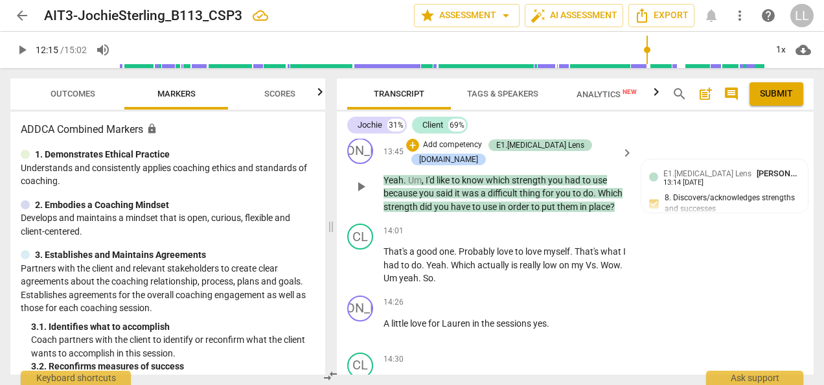
click at [430, 151] on p "Add competency" at bounding box center [453, 145] width 62 height 12
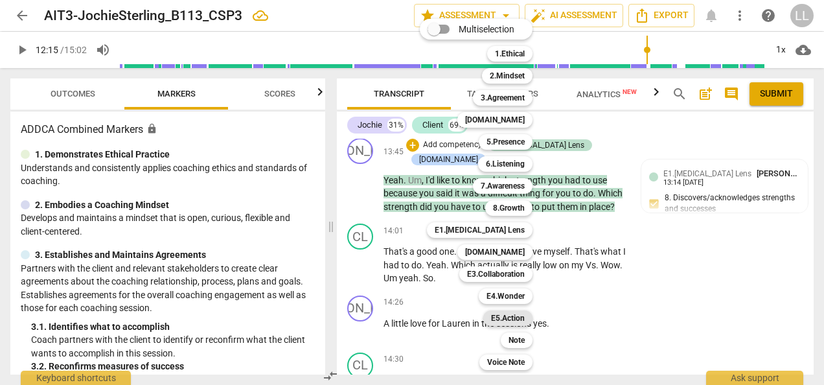
click at [501, 322] on b "E5.Action" at bounding box center [508, 318] width 34 height 16
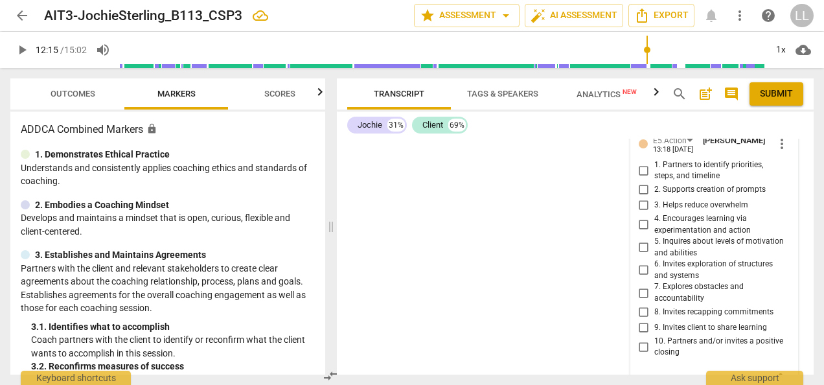
scroll to position [5288, 0]
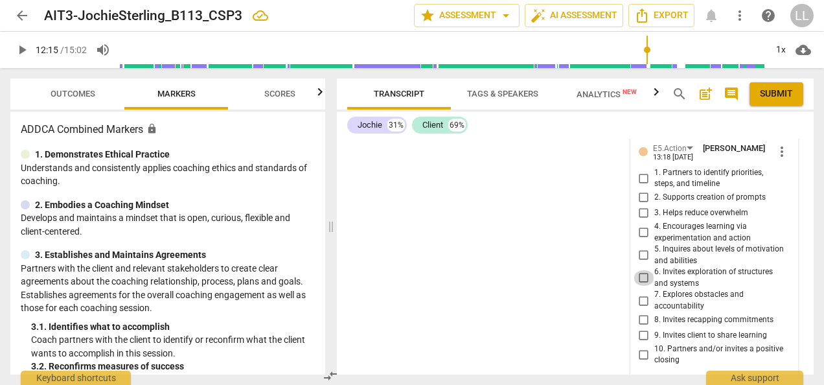
click at [641, 286] on input "6. Invites exploration of structures and systems" at bounding box center [643, 278] width 21 height 16
click at [613, 270] on div "[PERSON_NAME] Summary: Great exploration with your client. You have great aware…" at bounding box center [575, 257] width 477 height 236
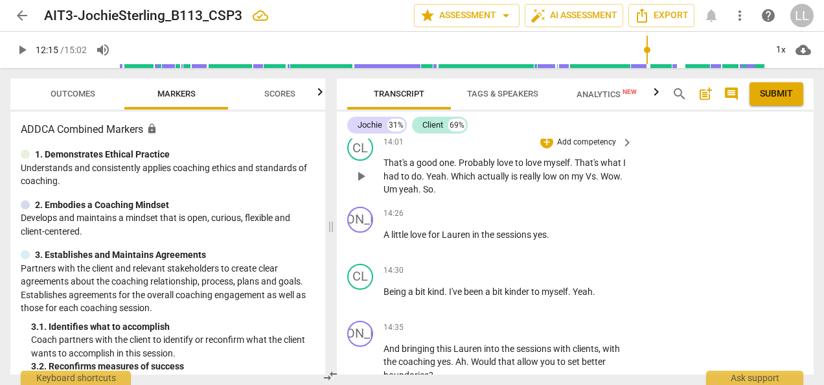
scroll to position [4848, 0]
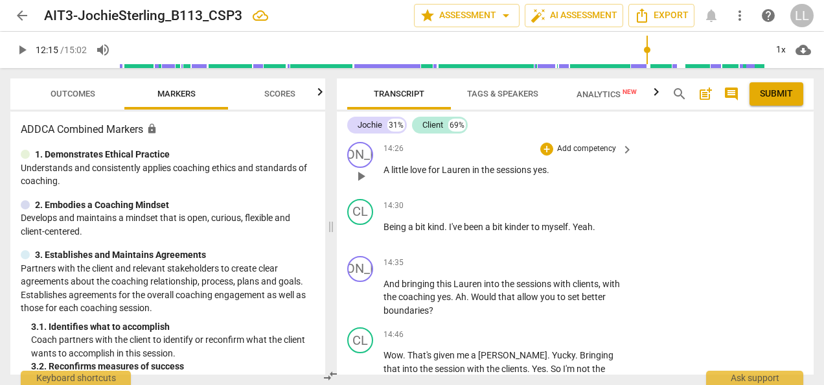
click at [559, 155] on p "Add competency" at bounding box center [587, 149] width 62 height 12
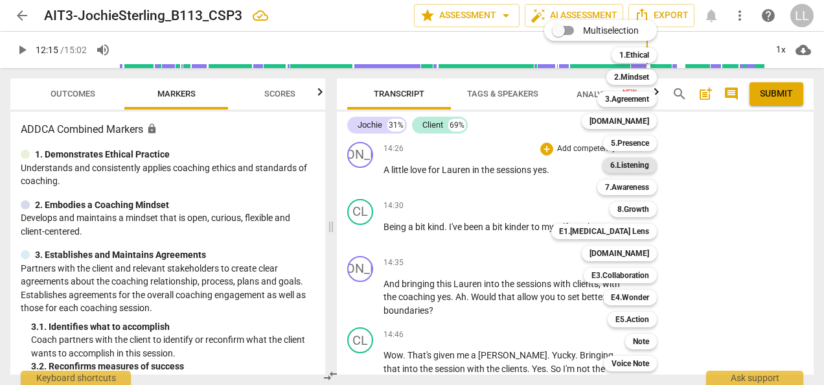
click at [632, 165] on b "6.Listening" at bounding box center [629, 165] width 39 height 16
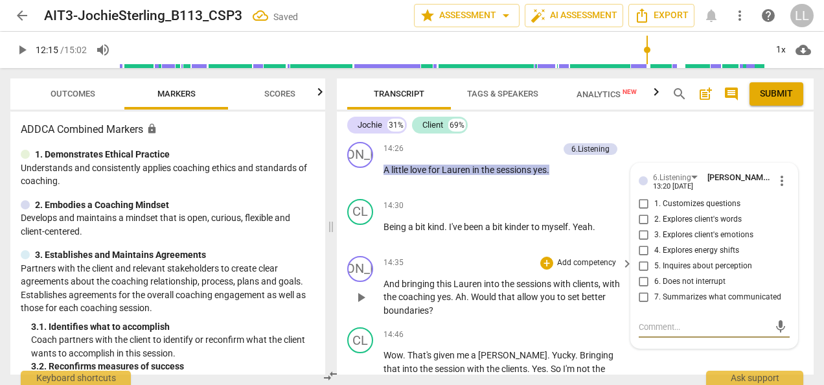
scroll to position [4978, 0]
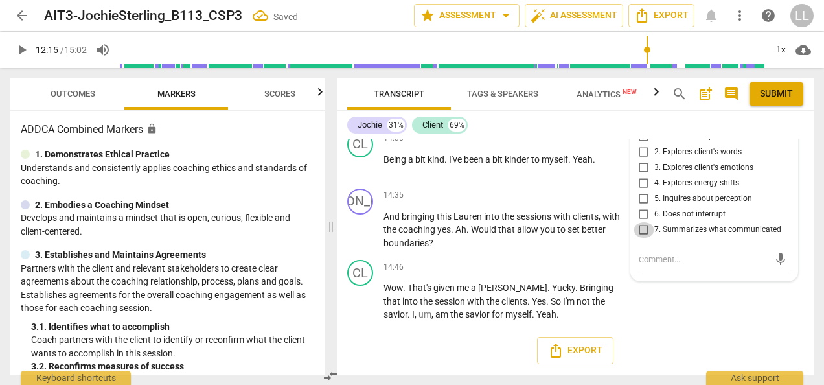
click at [646, 232] on input "7. Summarizes what communicated" at bounding box center [643, 230] width 21 height 16
click at [619, 177] on div "14:30 + Add competency keyboard_arrow_right Being a bit kind . I've been a bit …" at bounding box center [508, 154] width 251 height 47
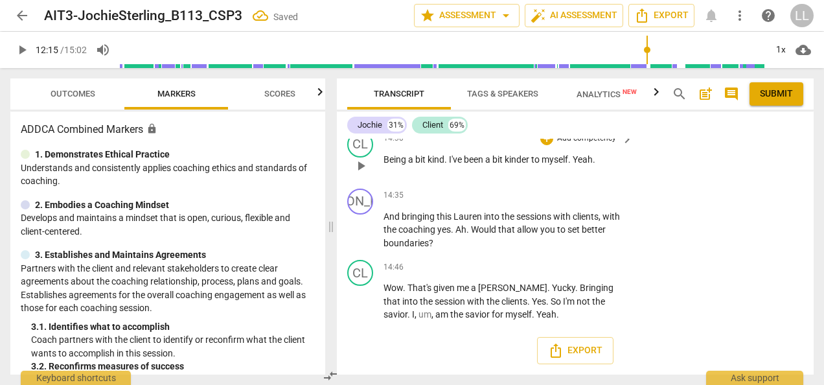
scroll to position [4913, 0]
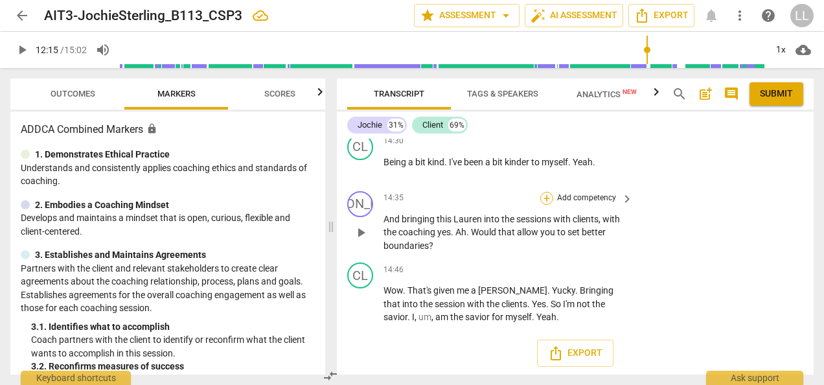
click at [543, 205] on div "+" at bounding box center [546, 198] width 13 height 13
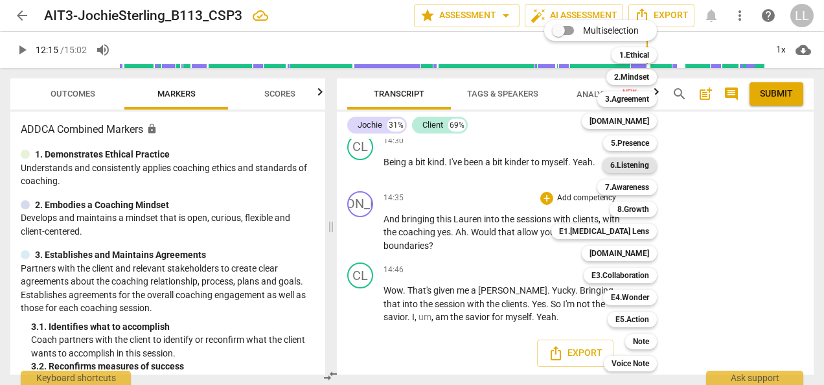
click at [634, 164] on b "6.Listening" at bounding box center [629, 165] width 39 height 16
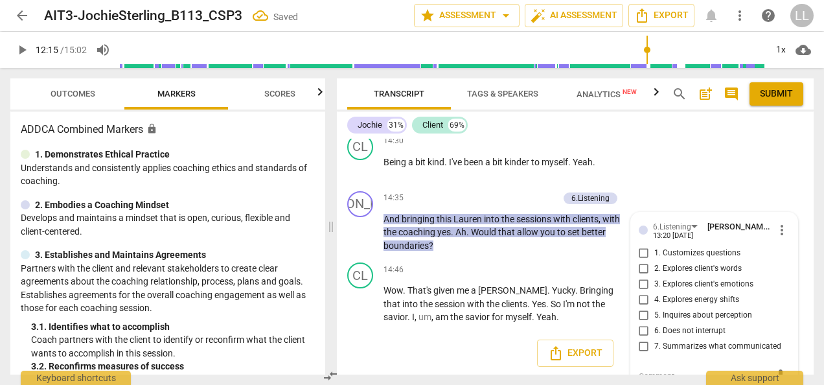
scroll to position [4998, 0]
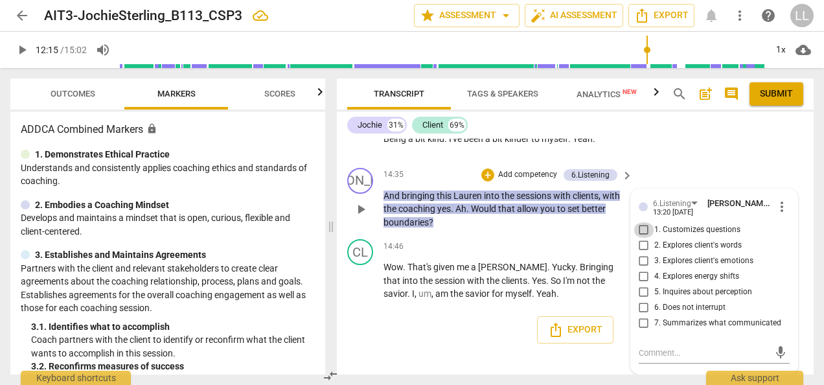
click at [634, 231] on input "1. Customizes questions" at bounding box center [643, 230] width 21 height 16
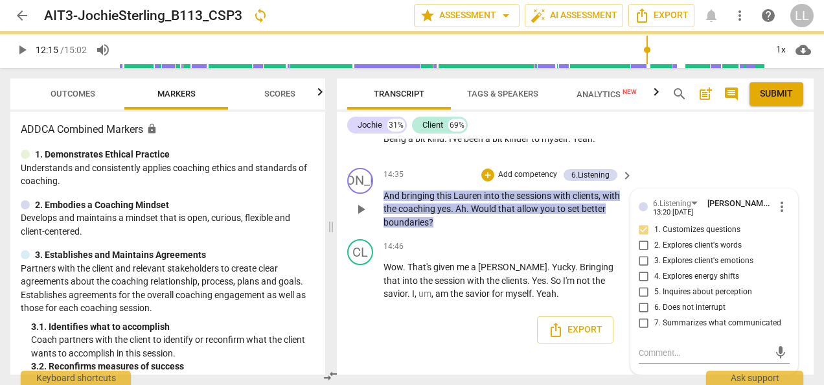
click at [497, 176] on p "Add competency" at bounding box center [528, 175] width 62 height 12
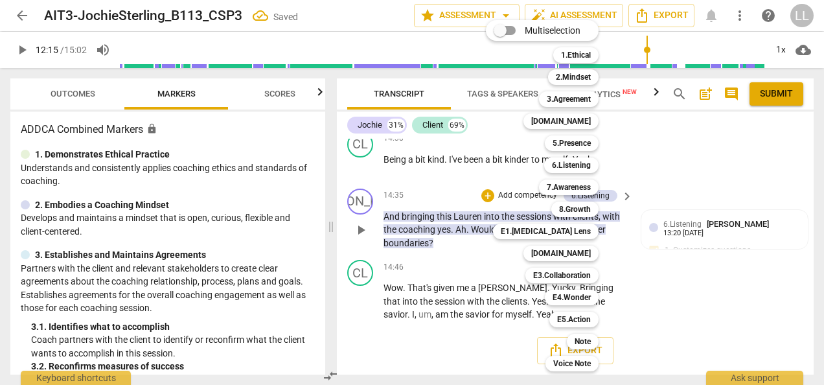
scroll to position [4978, 0]
click at [575, 188] on b "7.Awareness" at bounding box center [569, 187] width 44 height 16
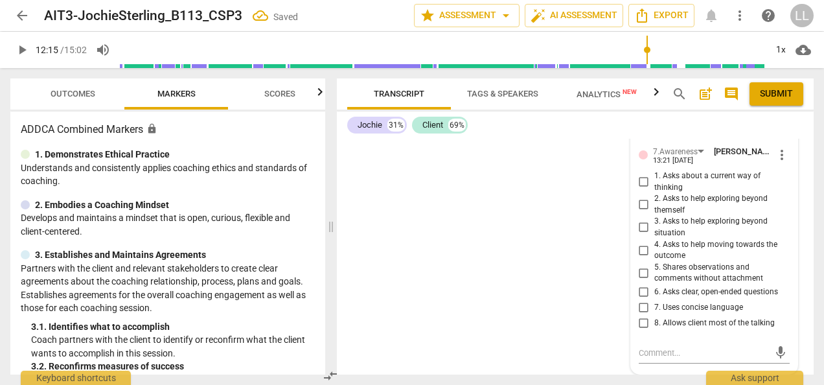
scroll to position [5230, 0]
click at [643, 228] on input "3. Asks to help exploring beyond situation" at bounding box center [643, 228] width 21 height 16
click at [638, 253] on input "4. Asks to help moving towards the outcome" at bounding box center [643, 250] width 21 height 16
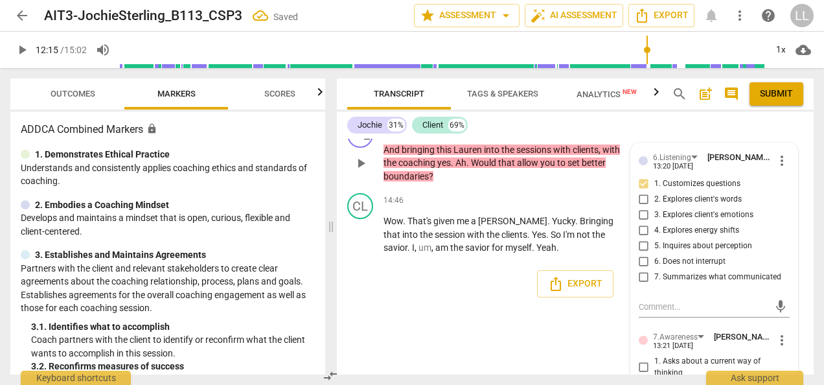
scroll to position [4971, 0]
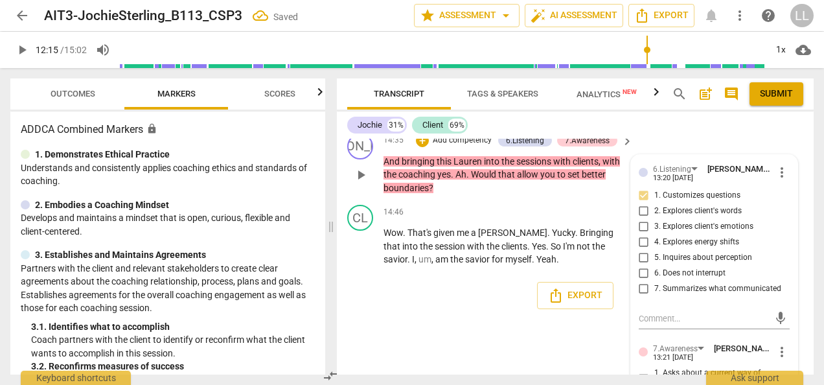
click at [437, 146] on p "Add competency" at bounding box center [462, 141] width 62 height 12
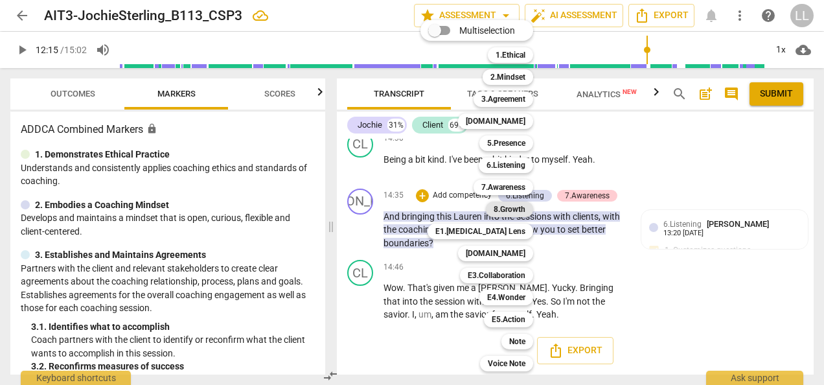
click at [507, 207] on b "8.Growth" at bounding box center [510, 209] width 32 height 16
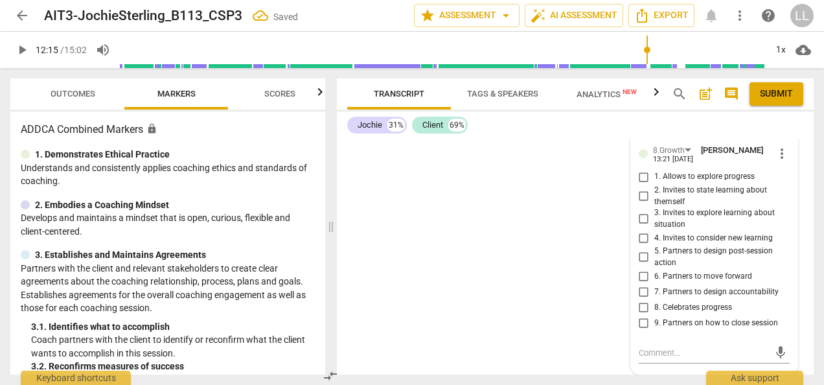
scroll to position [5462, 0]
click at [641, 239] on input "4. Invites to consider new learning" at bounding box center [643, 238] width 21 height 16
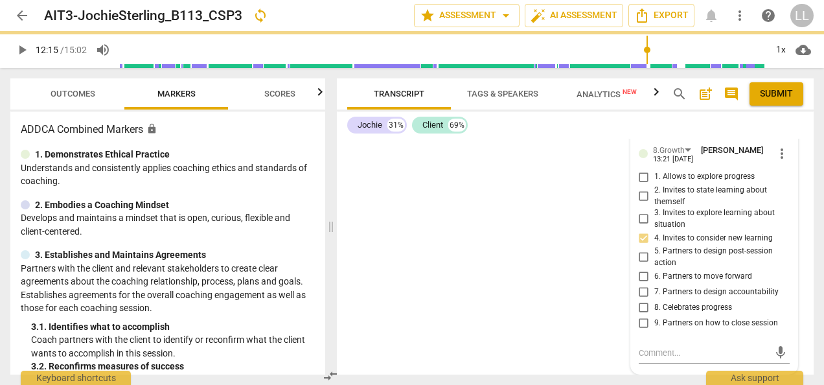
click at [643, 221] on input "3. Invites to explore learning about situation" at bounding box center [643, 219] width 21 height 16
click at [640, 281] on input "6. Partners to move forward" at bounding box center [643, 277] width 21 height 16
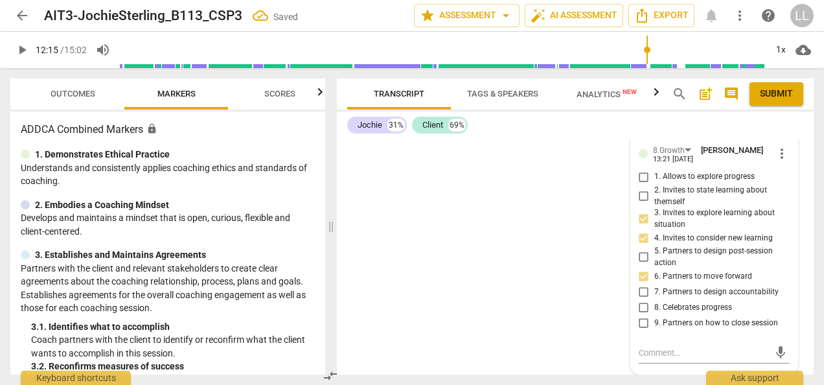
click at [569, 285] on div "[PERSON_NAME] Summary: Great exploration with your client. You have great aware…" at bounding box center [575, 257] width 477 height 236
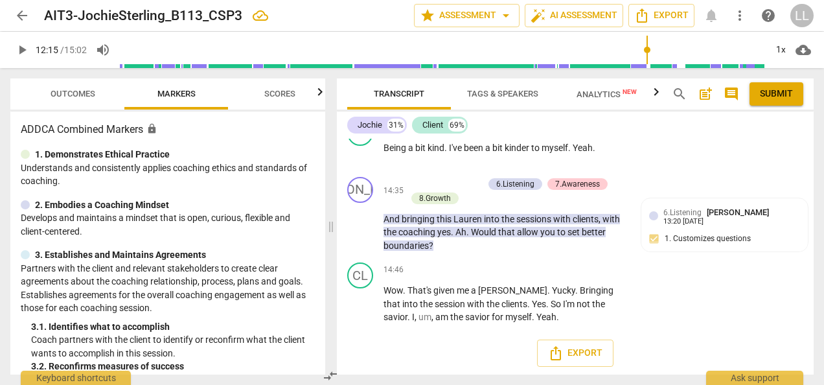
scroll to position [4992, 0]
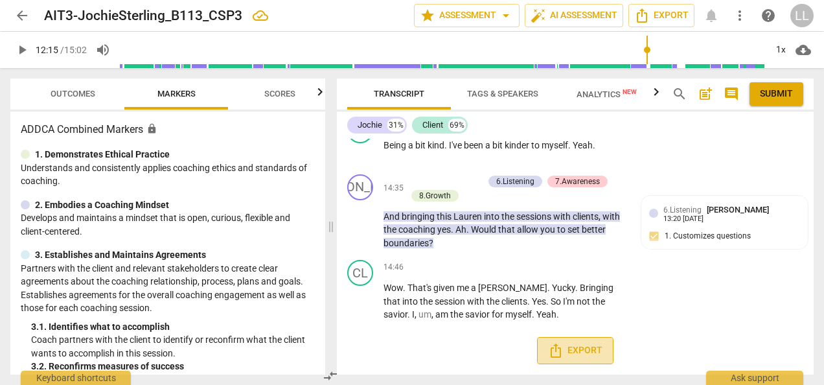
click at [577, 349] on span "Export" at bounding box center [575, 351] width 54 height 16
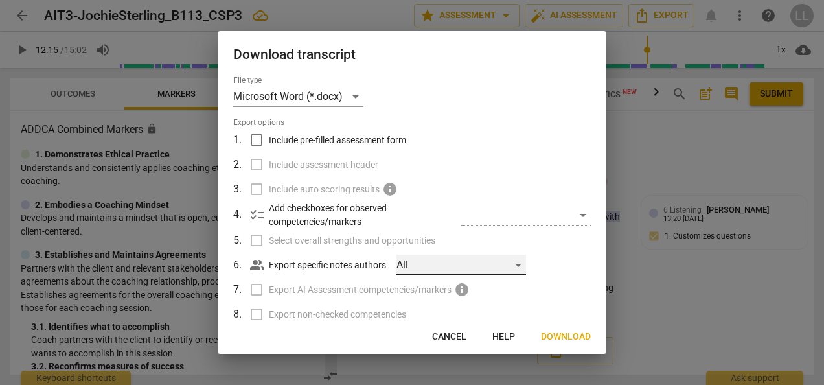
click at [516, 268] on div "All" at bounding box center [461, 265] width 130 height 21
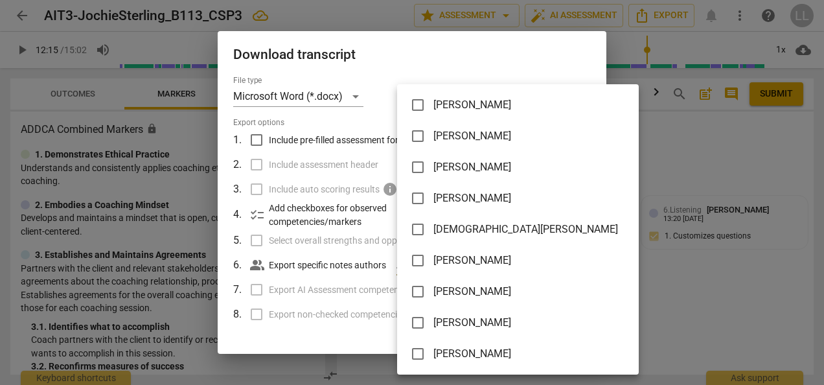
click at [417, 352] on input "checkbox" at bounding box center [417, 353] width 31 height 31
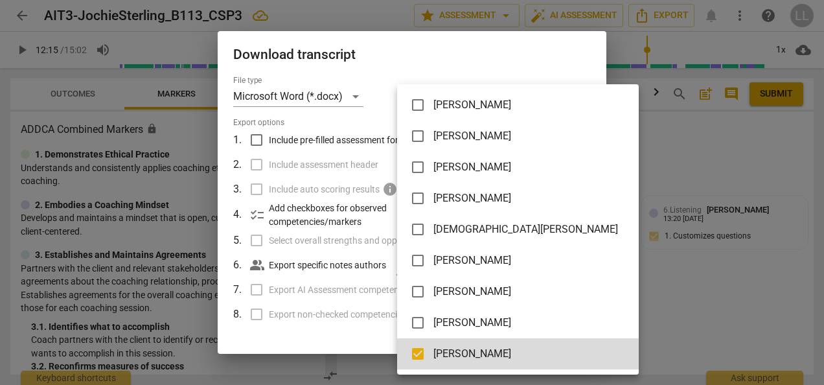
click at [269, 343] on div at bounding box center [412, 192] width 824 height 385
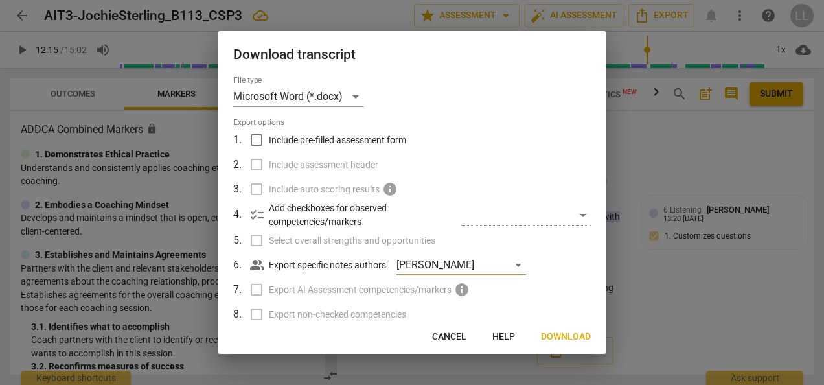
click at [576, 214] on div "​" at bounding box center [526, 215] width 130 height 21
click at [576, 213] on div "​" at bounding box center [526, 215] width 130 height 21
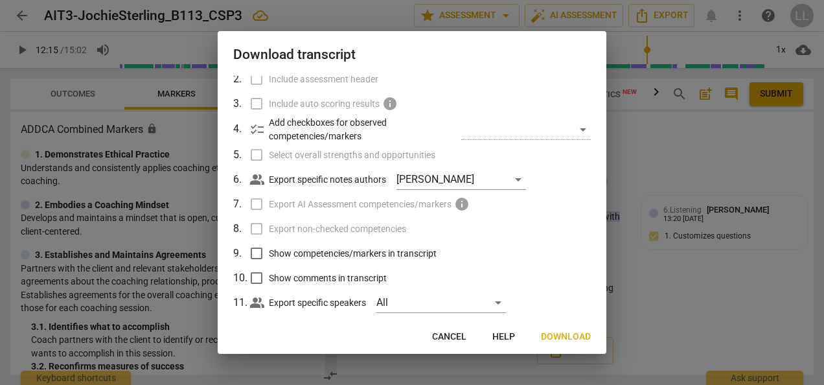
scroll to position [106, 0]
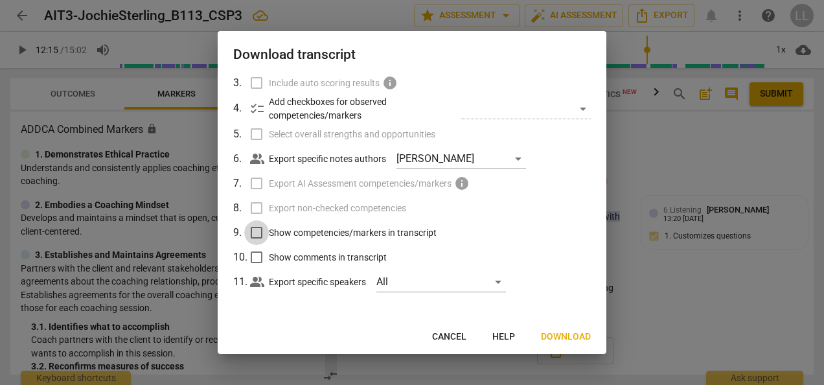
click at [256, 229] on input "Show competencies/markers in transcript" at bounding box center [256, 232] width 25 height 25
click at [256, 256] on input "Show comments in transcript" at bounding box center [256, 257] width 25 height 25
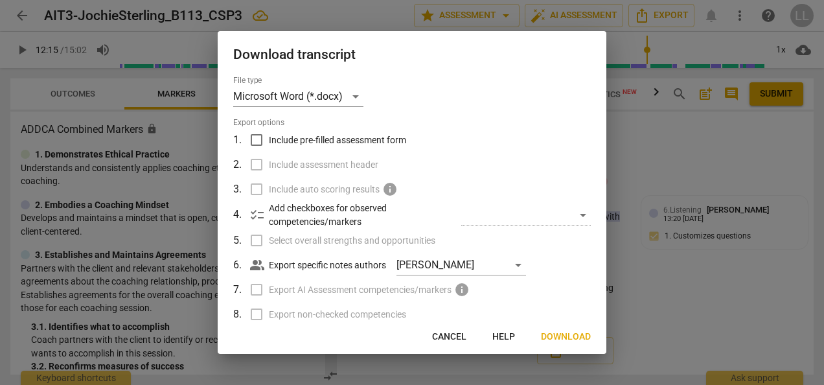
click at [255, 192] on label "Include auto scoring results info" at bounding box center [410, 189] width 339 height 25
click at [253, 165] on label "Include assessment header" at bounding box center [410, 164] width 339 height 25
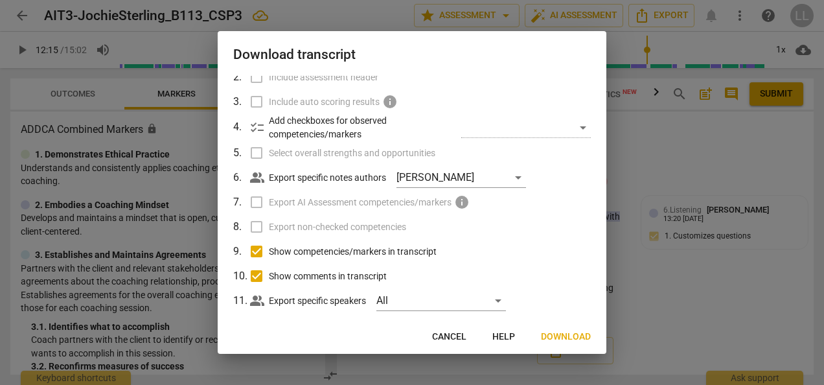
scroll to position [106, 0]
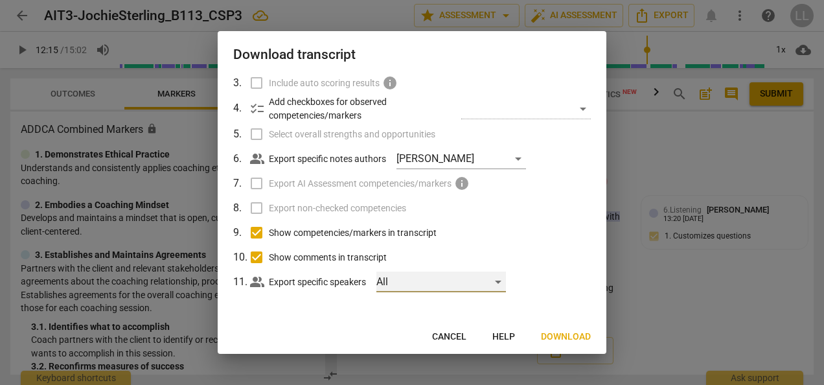
click at [401, 282] on div "All" at bounding box center [441, 281] width 130 height 21
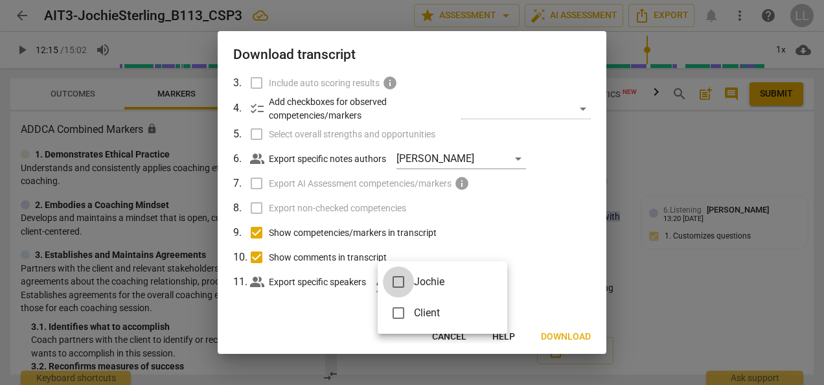
click at [401, 282] on input "checkbox" at bounding box center [398, 281] width 31 height 31
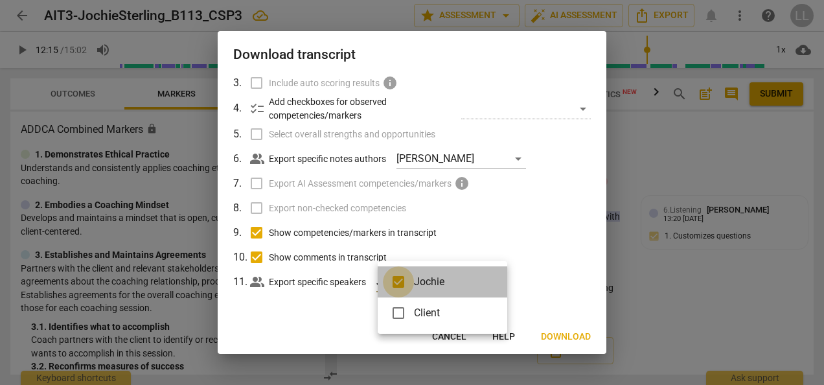
click at [404, 284] on input "checkbox" at bounding box center [398, 281] width 31 height 31
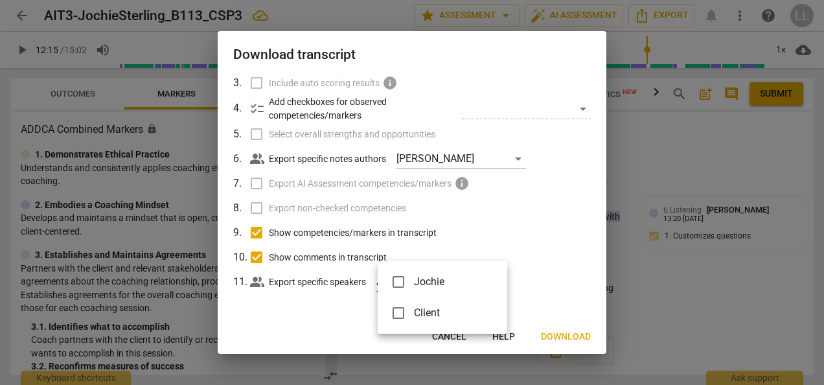
click at [281, 343] on div at bounding box center [412, 192] width 824 height 385
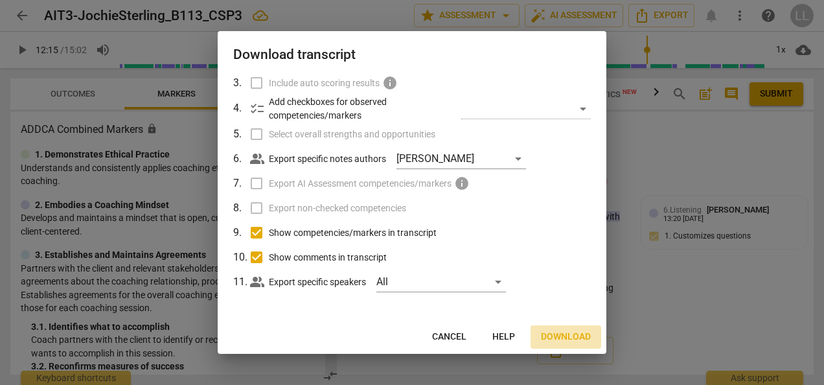
click at [564, 338] on span "Download" at bounding box center [566, 336] width 50 height 13
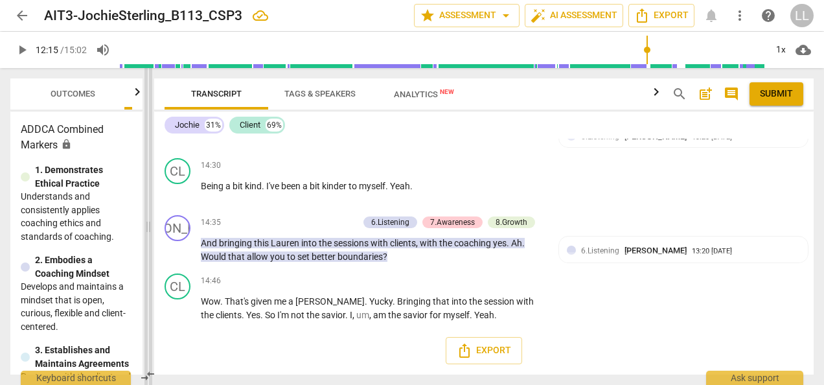
scroll to position [4056, 0]
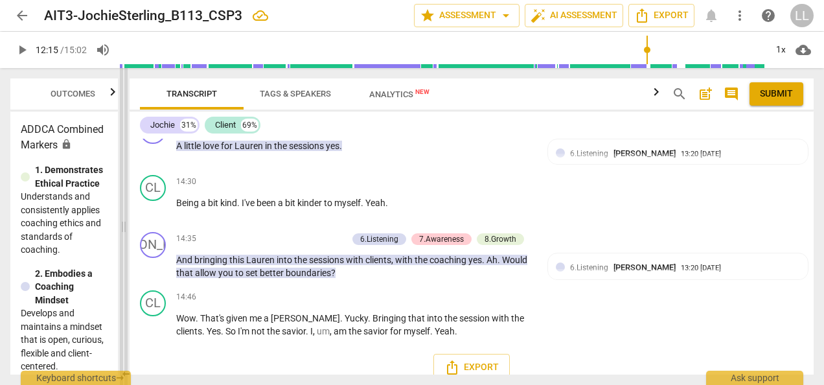
drag, startPoint x: 333, startPoint y: 232, endPoint x: 126, endPoint y: 231, distance: 207.3
click at [126, 231] on span at bounding box center [124, 226] width 8 height 317
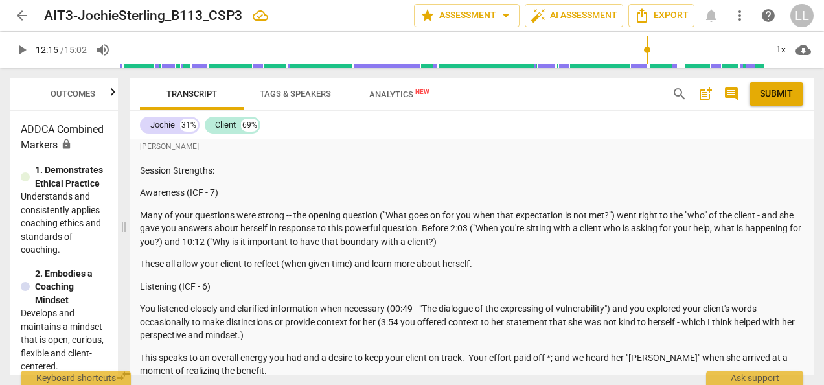
scroll to position [623, 0]
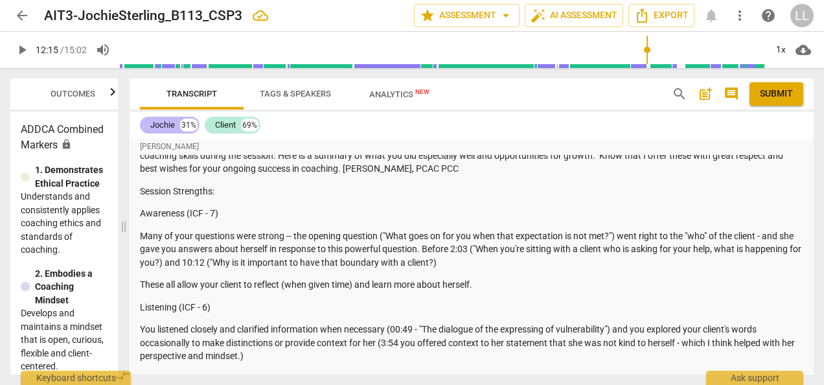
click at [153, 127] on div "Jochie" at bounding box center [162, 125] width 25 height 13
click at [227, 124] on div "Client" at bounding box center [225, 125] width 21 height 13
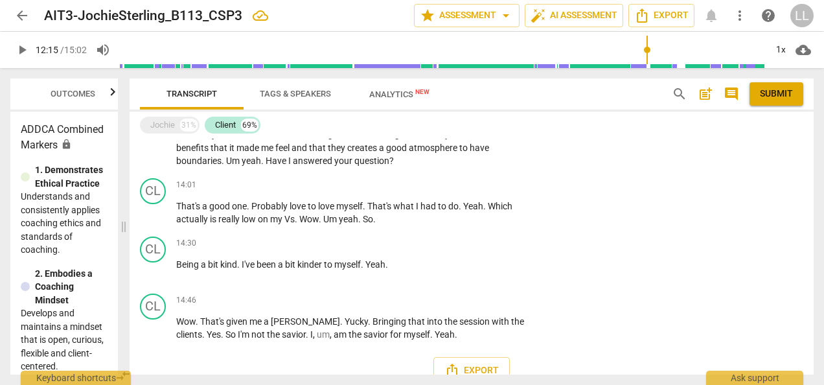
scroll to position [2861, 0]
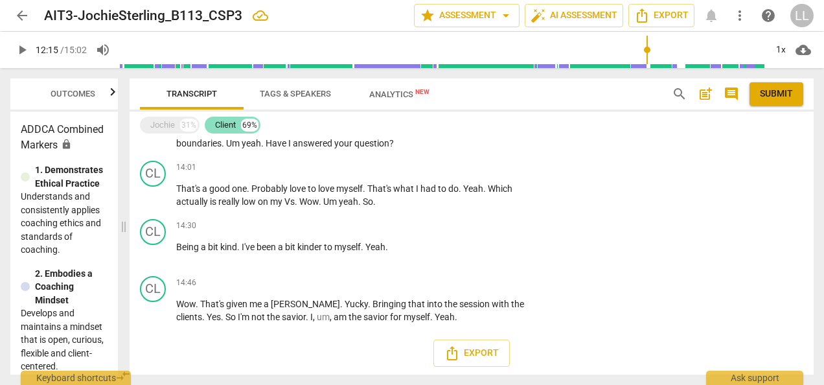
click at [220, 125] on div "Client" at bounding box center [225, 125] width 21 height 13
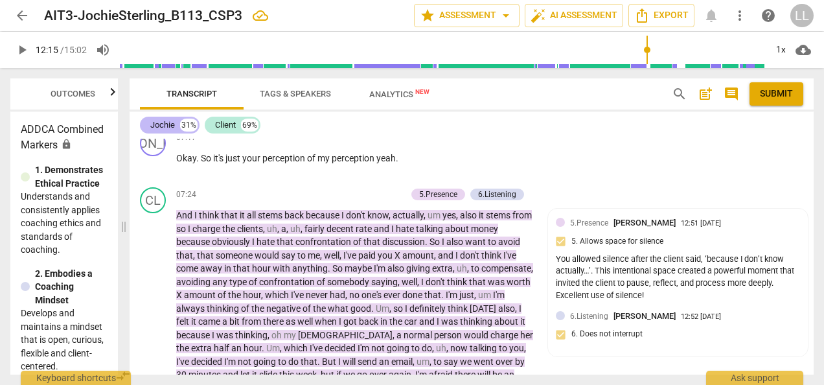
scroll to position [3870, 0]
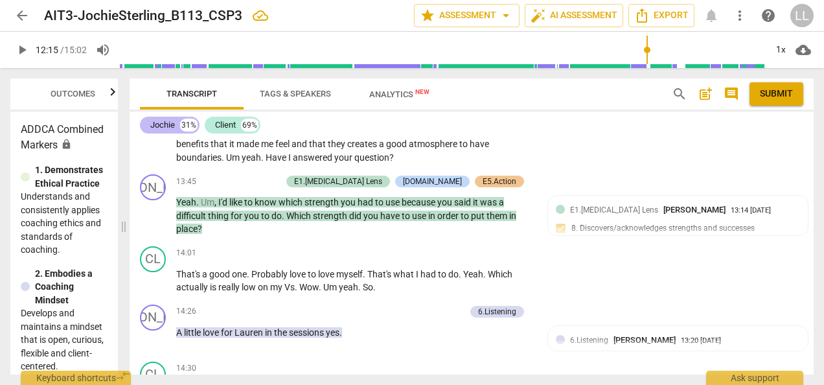
click at [157, 124] on div "Jochie" at bounding box center [162, 125] width 25 height 13
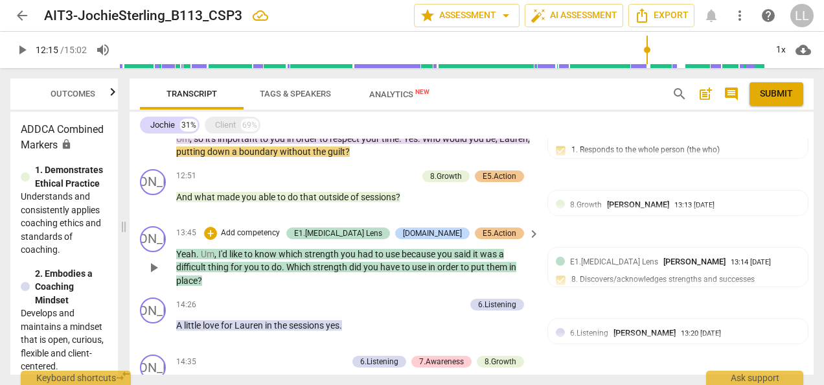
scroll to position [2579, 0]
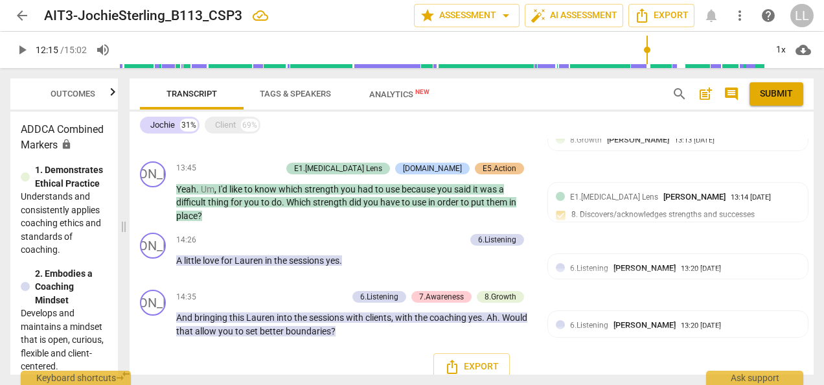
click at [251, 343] on div "Export" at bounding box center [472, 367] width 684 height 48
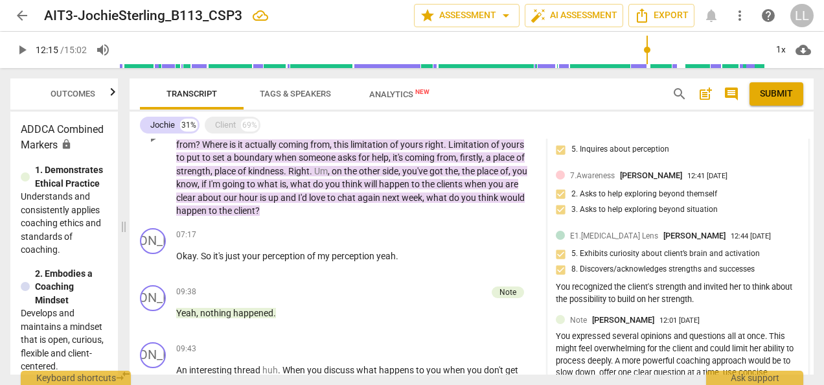
scroll to position [2126, 0]
click at [747, 336] on div "You expressed several opinions and questions all at once. This might feel overw…" at bounding box center [678, 360] width 244 height 61
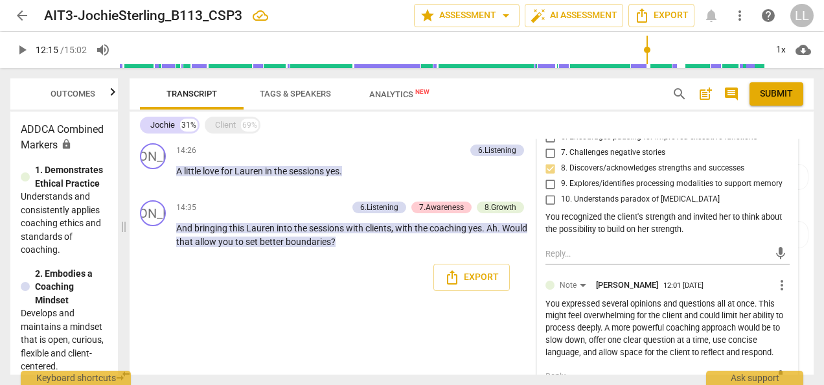
scroll to position [2690, 0]
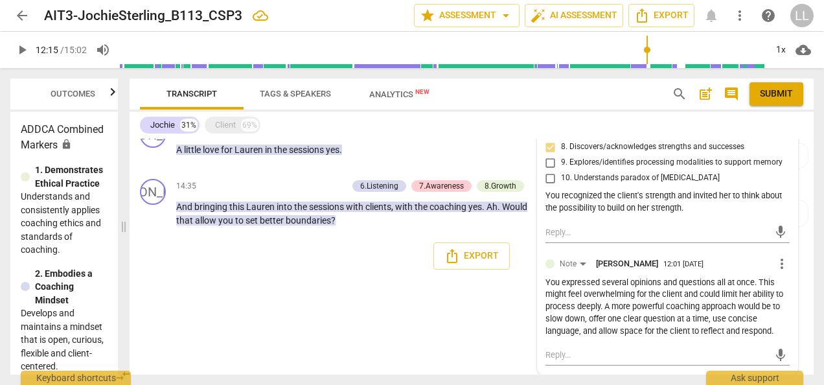
click at [781, 264] on span "more_vert" at bounding box center [782, 264] width 16 height 16
click at [785, 266] on li "Edit" at bounding box center [790, 261] width 45 height 25
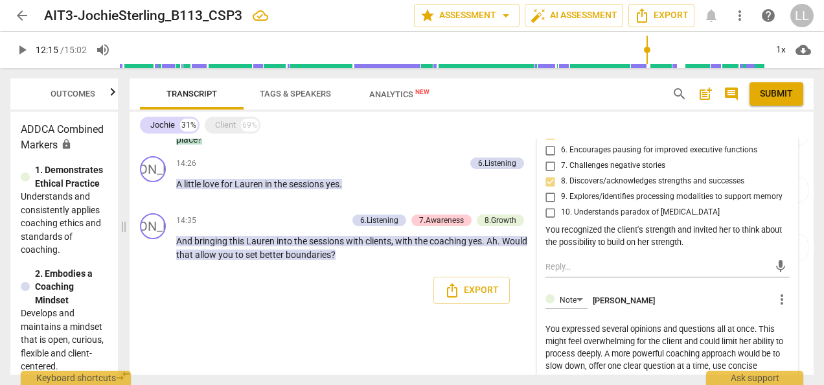
scroll to position [2705, 0]
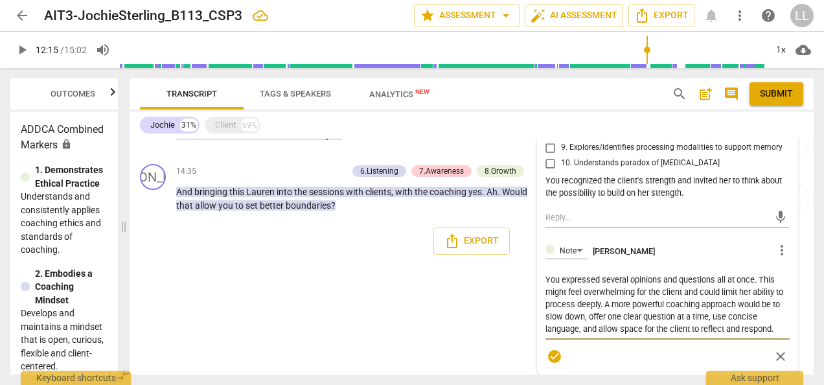
click at [575, 289] on textarea "You expressed several opinions and questions all at once. This might feel overw…" at bounding box center [667, 304] width 244 height 62
drag, startPoint x: 575, startPoint y: 289, endPoint x: 567, endPoint y: 284, distance: 9.3
click at [567, 284] on textarea "You expressed several opinions and questions all at once. This might feel overw…" at bounding box center [667, 304] width 244 height 62
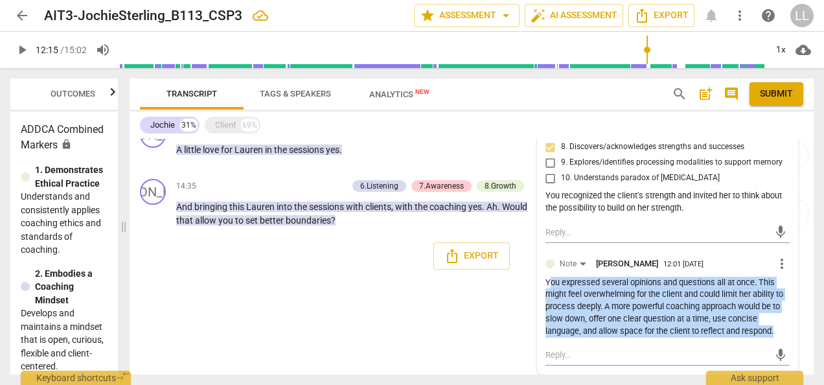
drag, startPoint x: 547, startPoint y: 281, endPoint x: 775, endPoint y: 334, distance: 234.1
click at [775, 334] on div "You expressed several opinions and questions all at once. This might feel overw…" at bounding box center [667, 307] width 244 height 61
copy div "ou expressed several opinions and questions all at once. This might feel overwh…"
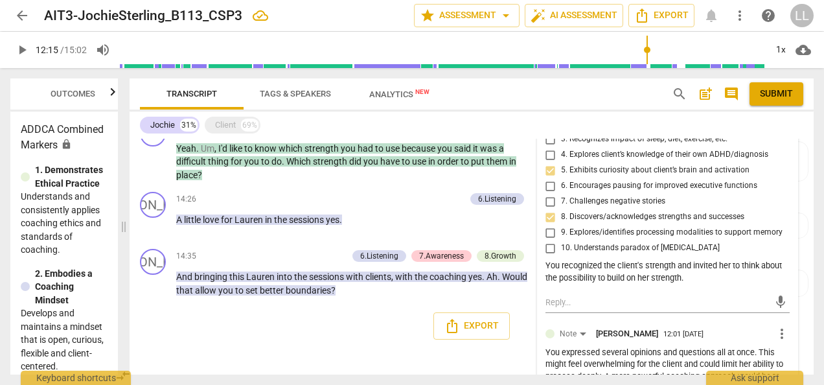
scroll to position [2625, 0]
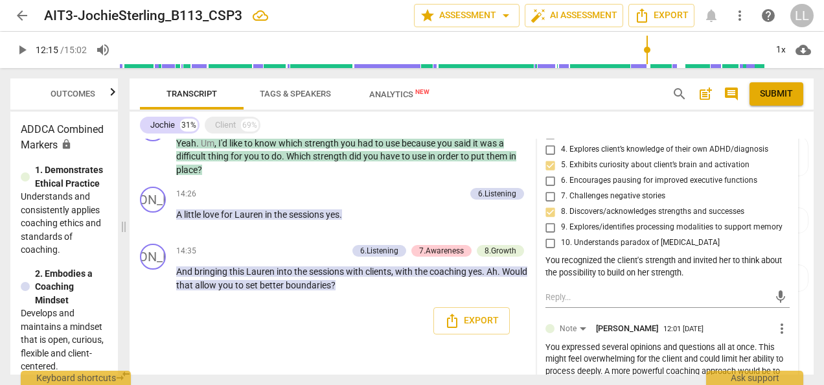
click at [211, 330] on div "[PERSON_NAME] Summary: Great exploration with your client. You have great aware…" at bounding box center [472, 257] width 684 height 236
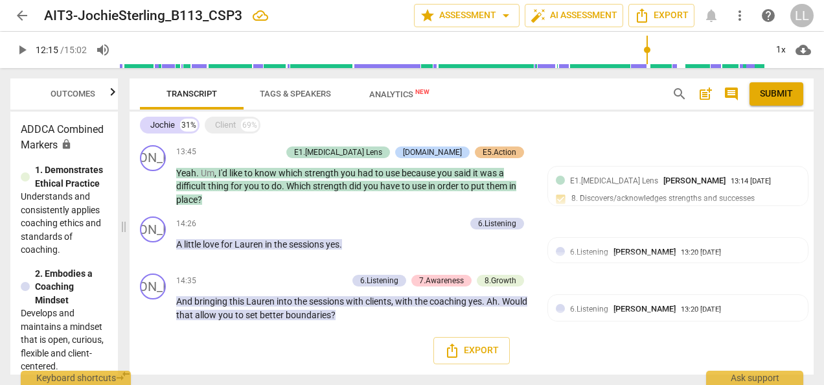
scroll to position [2579, 0]
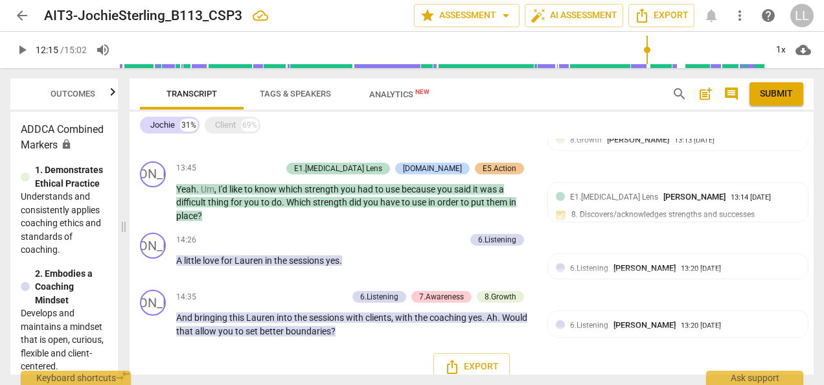
click at [209, 348] on div "Export" at bounding box center [472, 367] width 684 height 48
click at [225, 124] on div "Client" at bounding box center [225, 125] width 21 height 13
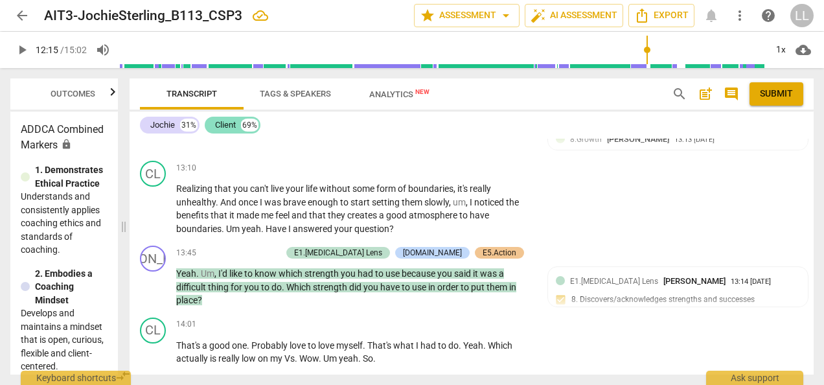
click at [227, 121] on div "Client" at bounding box center [225, 125] width 21 height 13
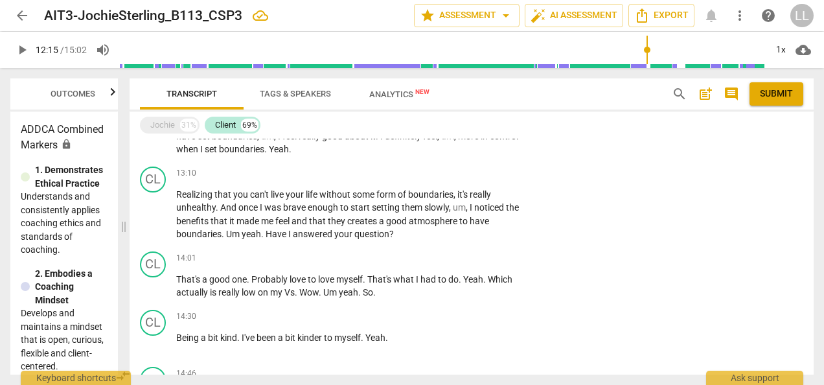
scroll to position [2790, 0]
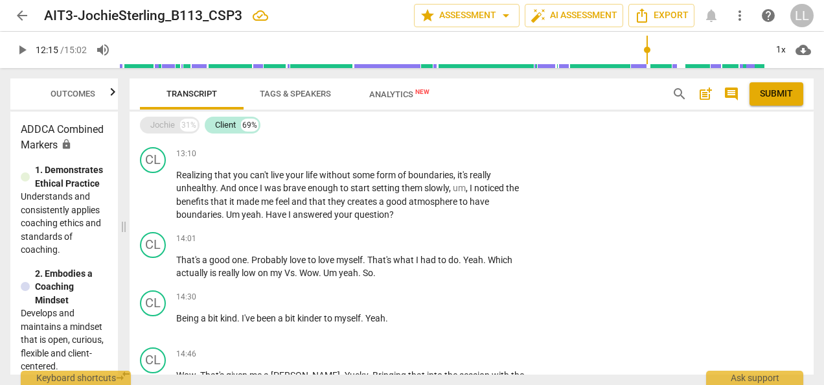
click at [158, 122] on div "Jochie" at bounding box center [162, 125] width 25 height 13
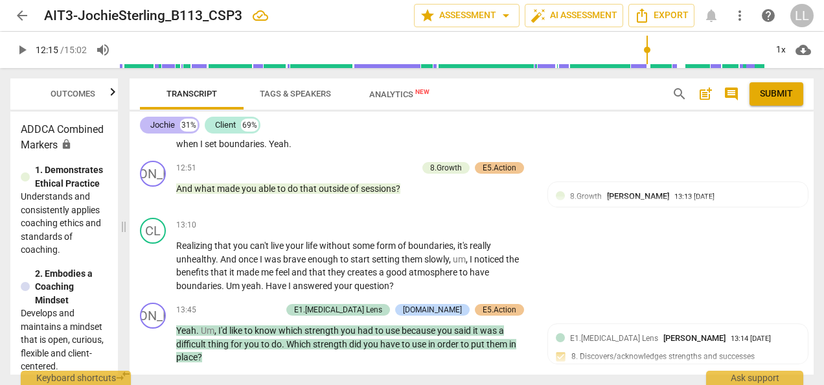
click at [158, 122] on div "Jochie" at bounding box center [162, 125] width 25 height 13
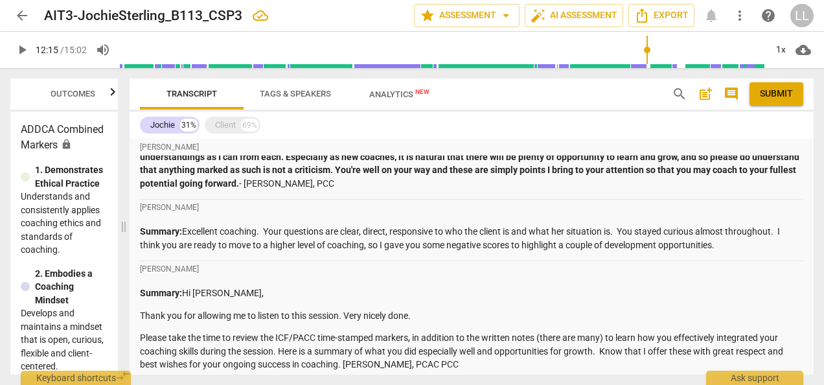
scroll to position [0, 0]
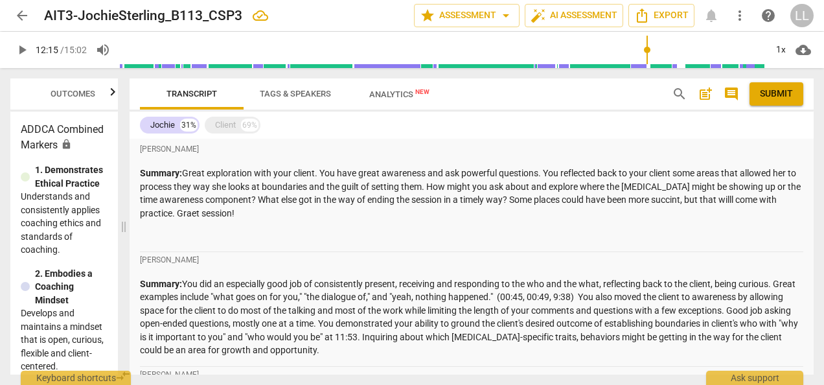
click at [705, 94] on span "post_add" at bounding box center [706, 94] width 16 height 16
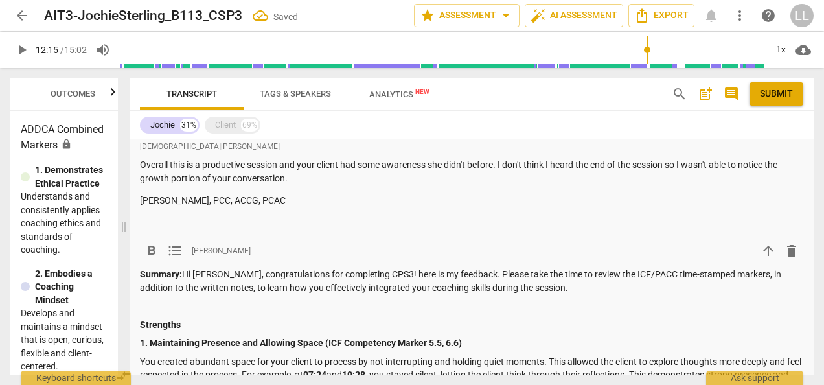
scroll to position [1499, 0]
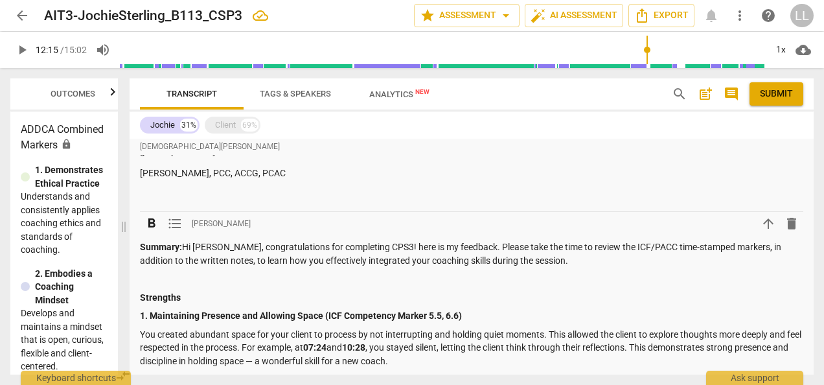
click at [187, 294] on p "Strengths" at bounding box center [471, 298] width 663 height 14
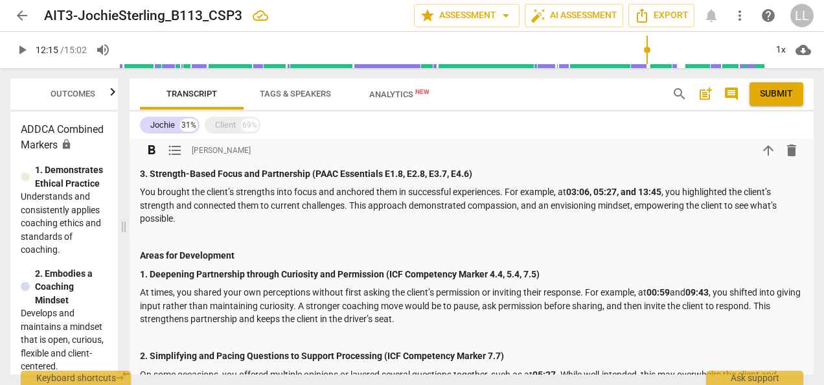
scroll to position [1823, 0]
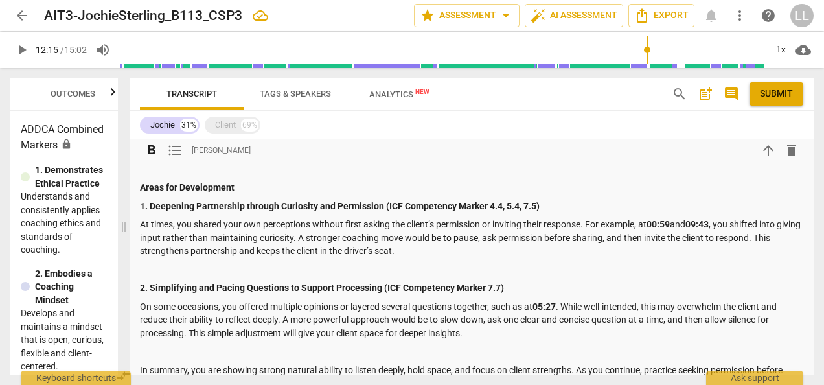
click at [160, 258] on div "Summary: Hi [PERSON_NAME], congratulations for completing CPS3! here is my feed…" at bounding box center [471, 177] width 663 height 523
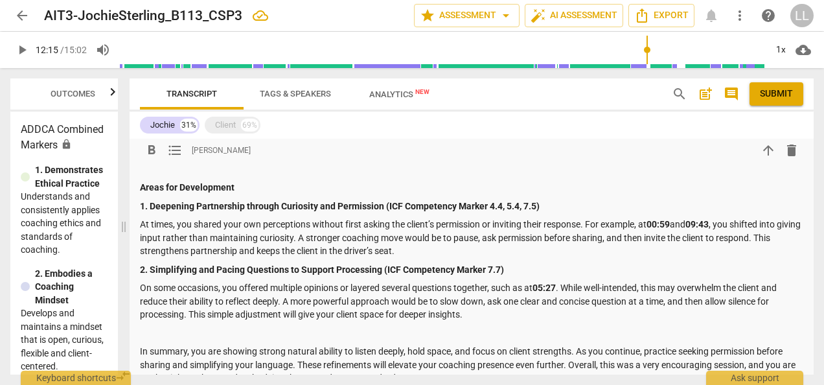
click at [149, 332] on p at bounding box center [471, 333] width 663 height 14
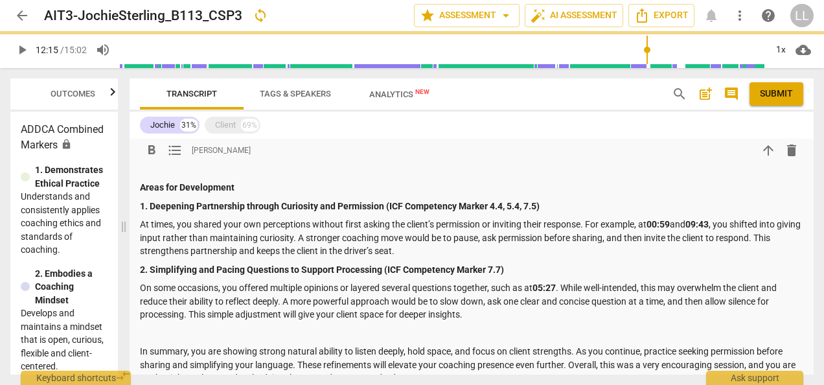
scroll to position [1887, 0]
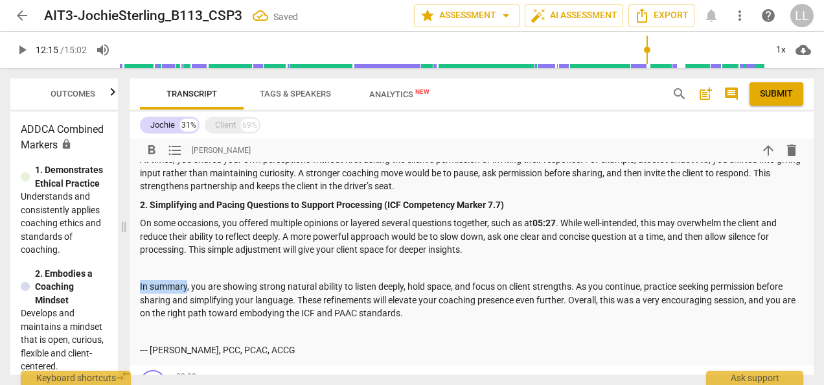
drag, startPoint x: 186, startPoint y: 287, endPoint x: 138, endPoint y: 287, distance: 47.9
click at [255, 263] on p at bounding box center [471, 269] width 663 height 14
click at [291, 301] on p "In summary , you are showing strong natural ability to listen deeply, hold spac…" at bounding box center [471, 300] width 663 height 40
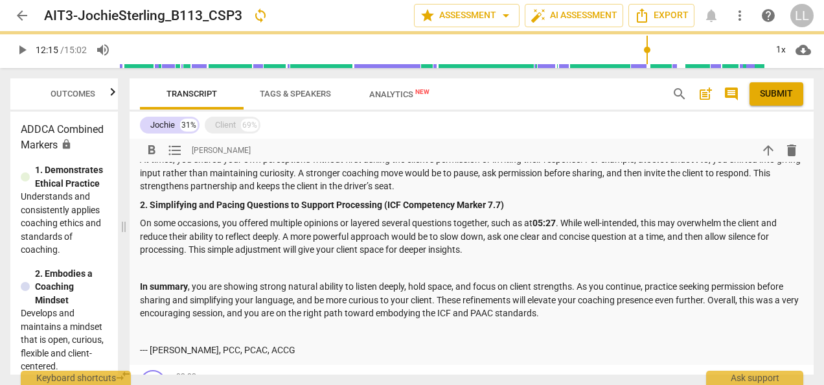
click at [323, 296] on p "In summary , you are showing strong natural ability to listen deeply, hold spac…" at bounding box center [471, 300] width 663 height 40
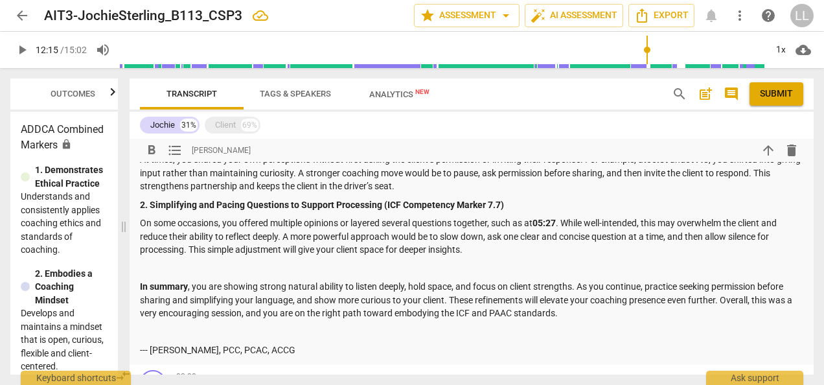
click at [188, 297] on p "In summary , you are showing strong natural ability to listen deeply, hold spac…" at bounding box center [471, 300] width 663 height 40
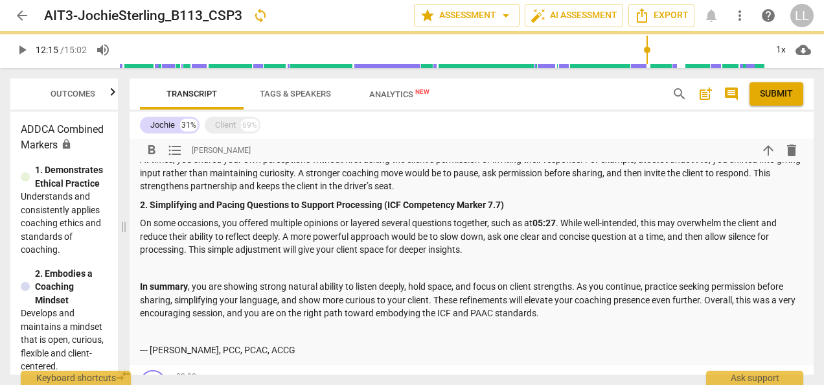
click at [320, 297] on p "In summary , you are showing strong natural ability to listen deeply, hold spac…" at bounding box center [471, 300] width 663 height 40
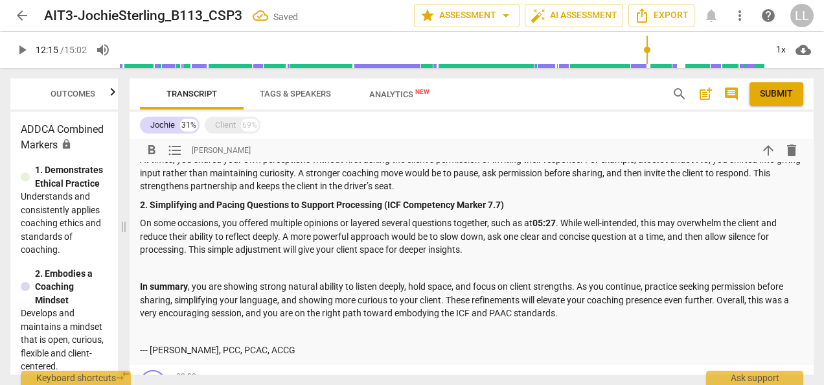
click at [387, 299] on p "In summary , you are showing strong natural ability to listen deeply, hold spac…" at bounding box center [471, 300] width 663 height 40
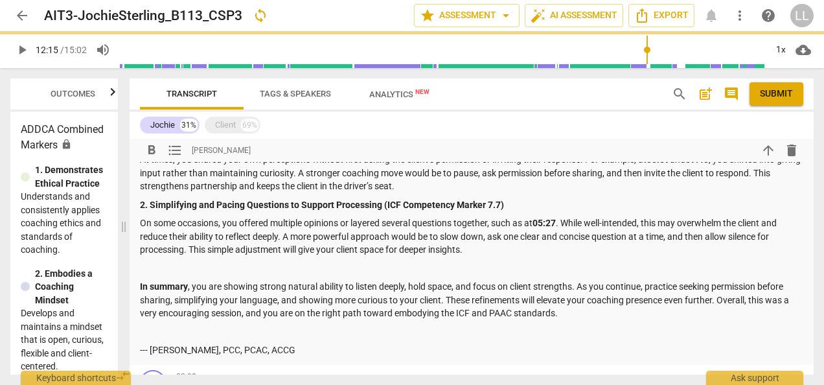
click at [330, 297] on p "In summary , you are showing strong natural ability to listen deeply, hold spac…" at bounding box center [471, 300] width 663 height 40
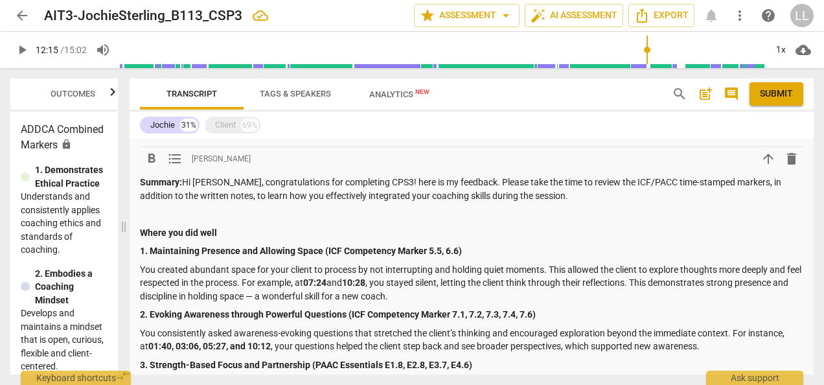
scroll to position [1499, 0]
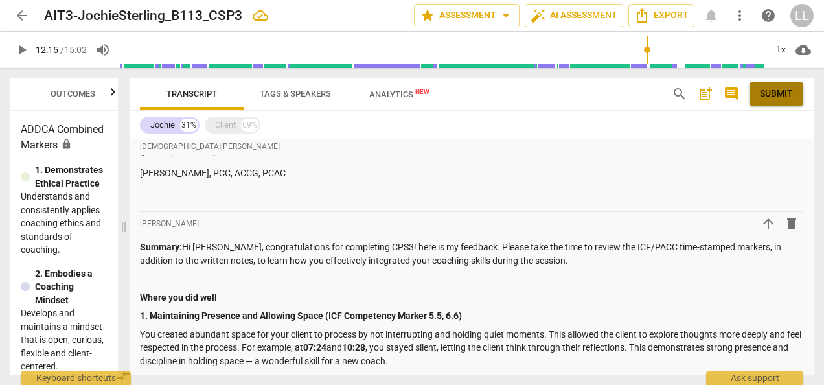
click at [769, 95] on span "Submit" at bounding box center [776, 93] width 33 height 13
